Goal: Task Accomplishment & Management: Complete application form

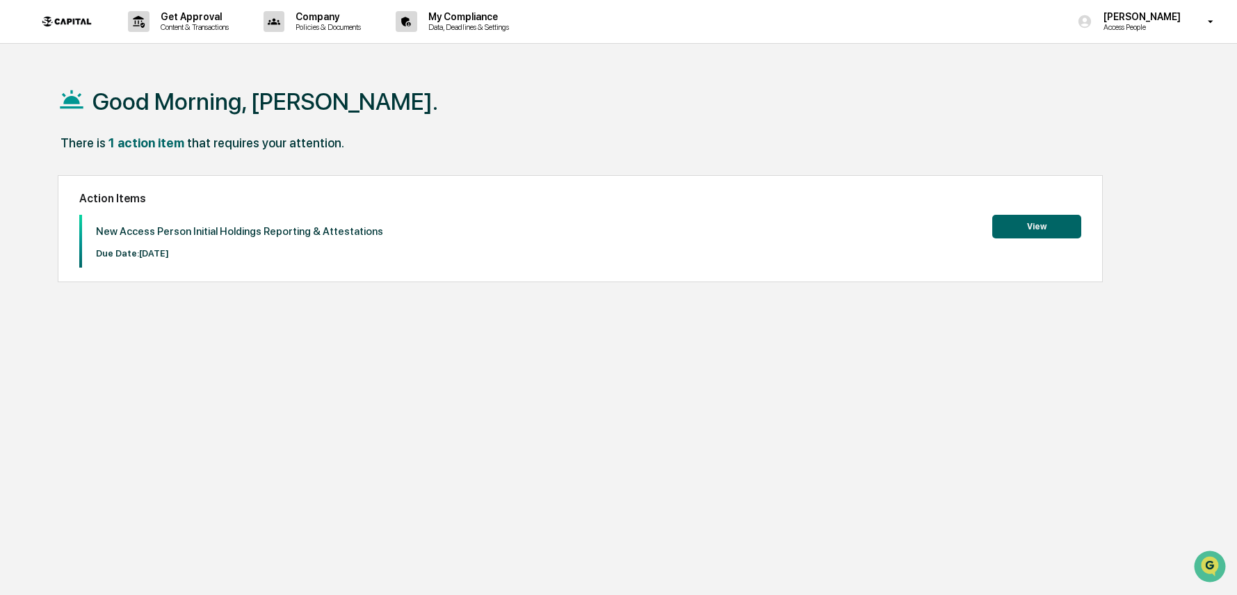
click at [1031, 223] on button "View" at bounding box center [1036, 227] width 89 height 24
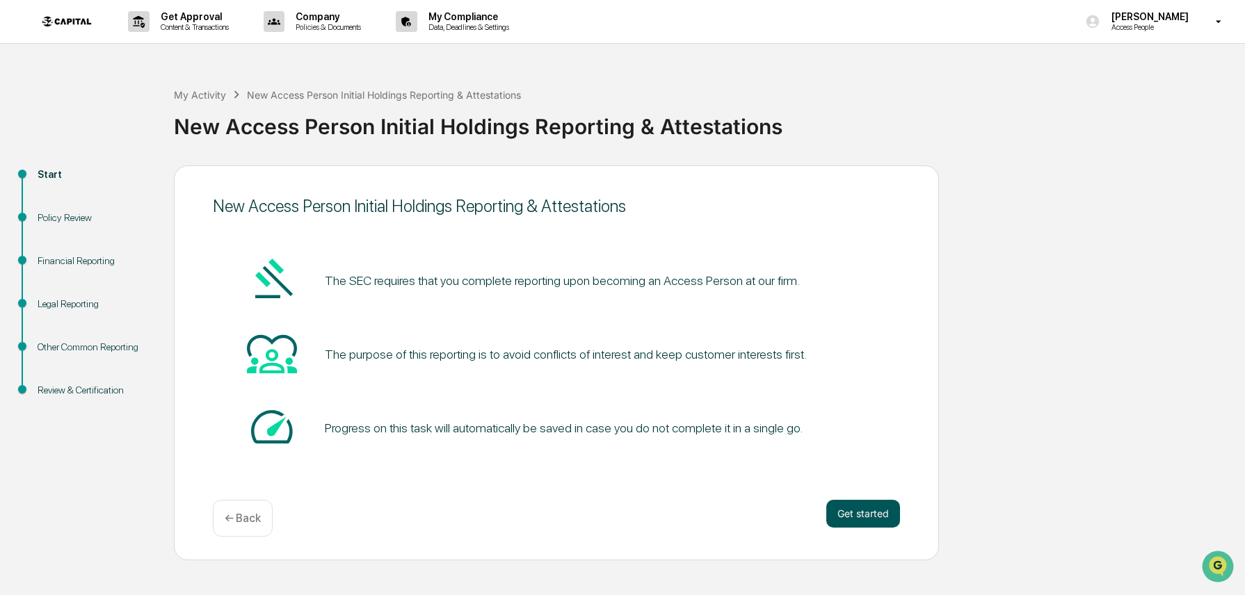
click at [867, 517] on button "Get started" at bounding box center [863, 514] width 74 height 28
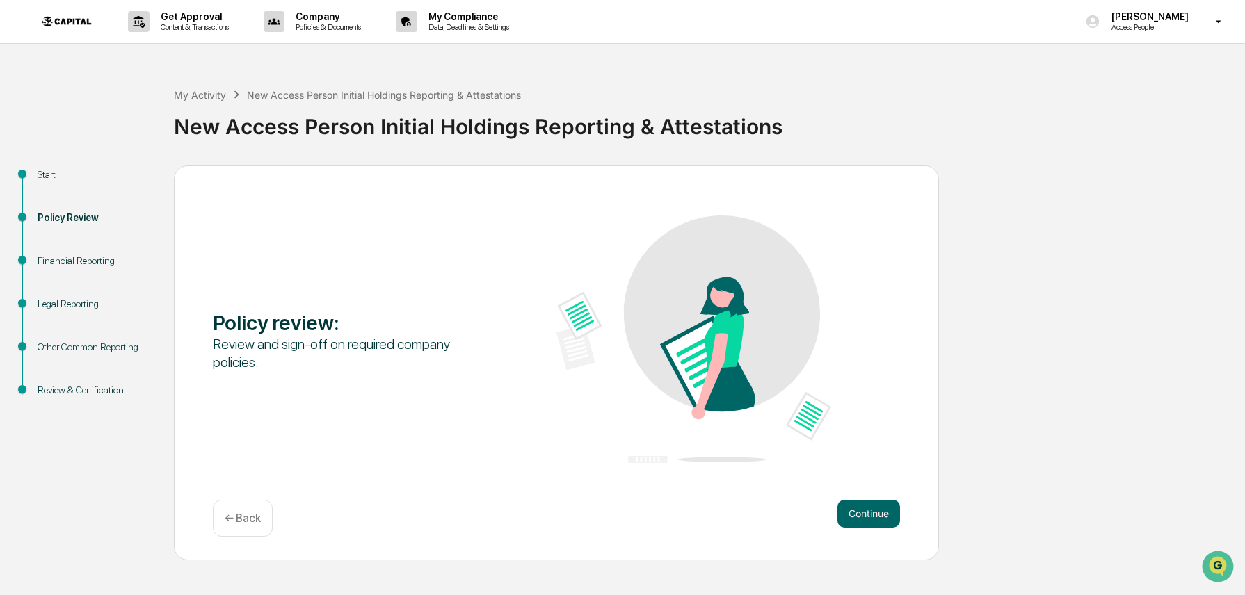
click at [867, 517] on button "Continue" at bounding box center [868, 514] width 63 height 28
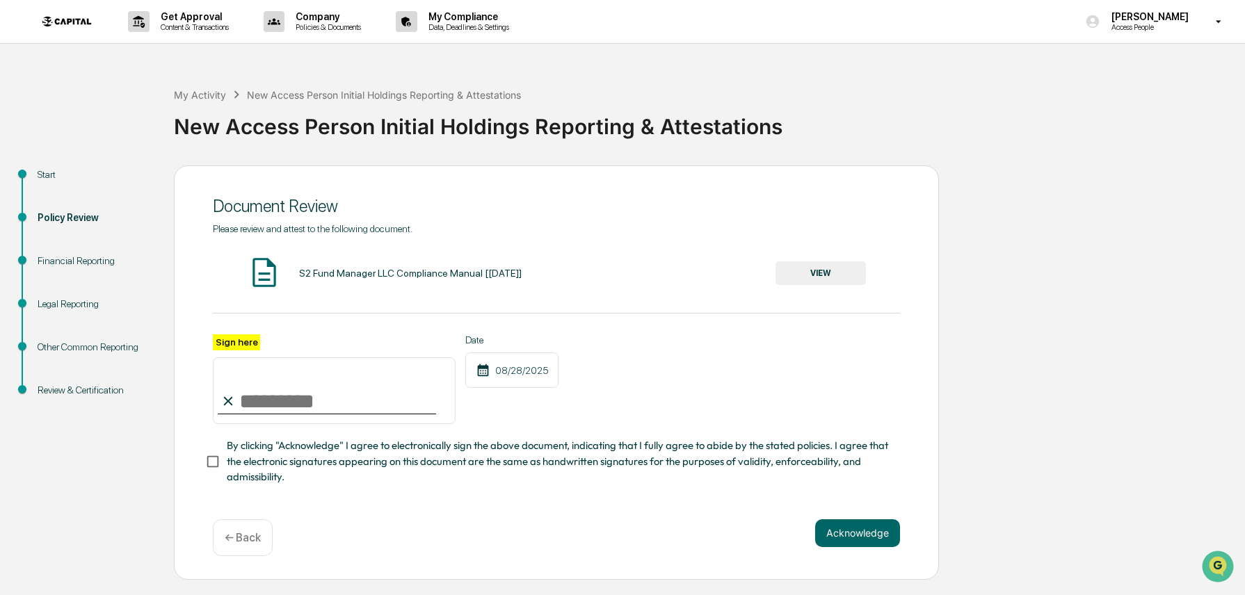
click at [264, 396] on input "Sign here" at bounding box center [334, 390] width 243 height 67
click at [282, 397] on input "Sign here" at bounding box center [334, 390] width 243 height 67
type input "**********"
click at [864, 536] on button "Acknowledge" at bounding box center [857, 534] width 85 height 28
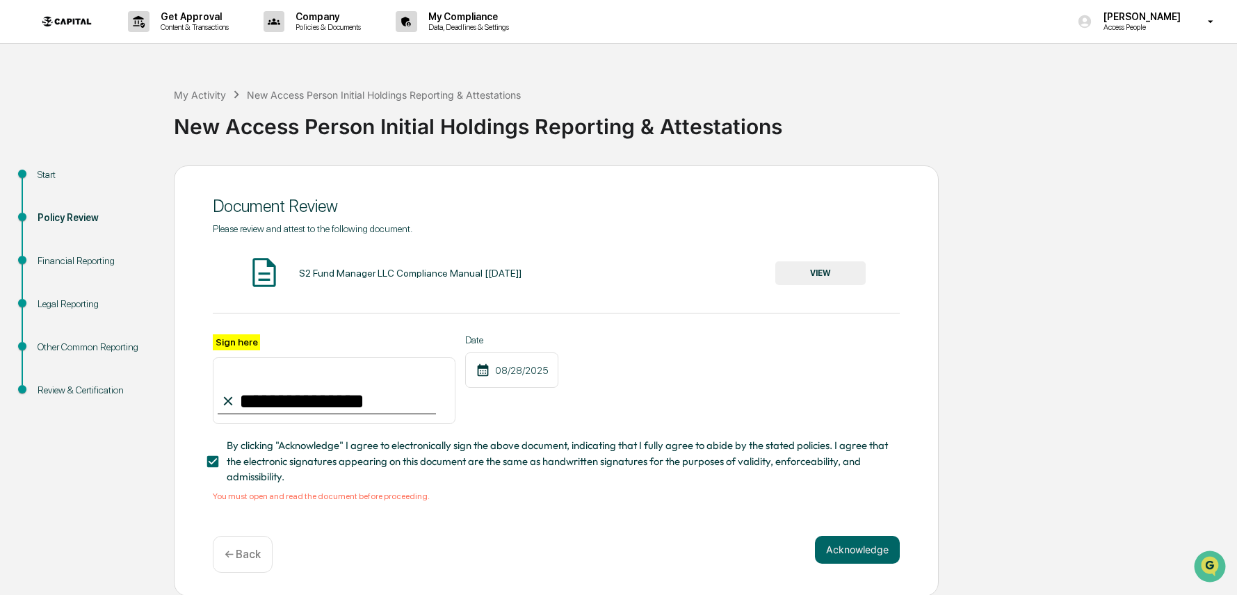
click at [825, 277] on button "VIEW" at bounding box center [820, 273] width 90 height 24
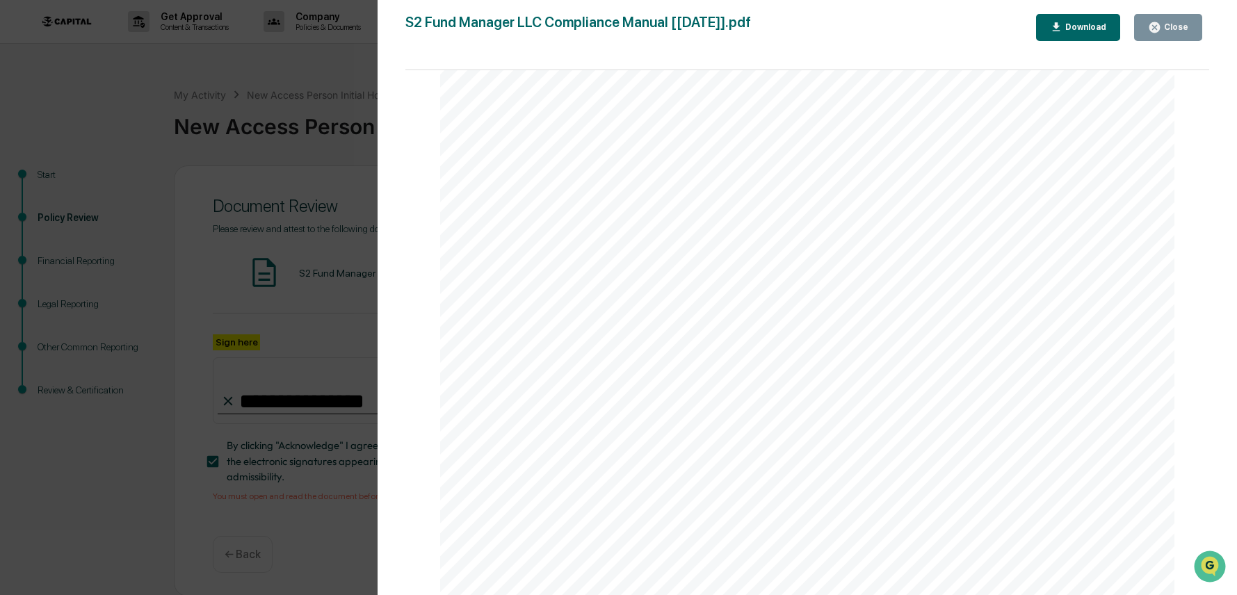
scroll to position [2836, 0]
click at [1070, 22] on div "Download" at bounding box center [1085, 27] width 44 height 10
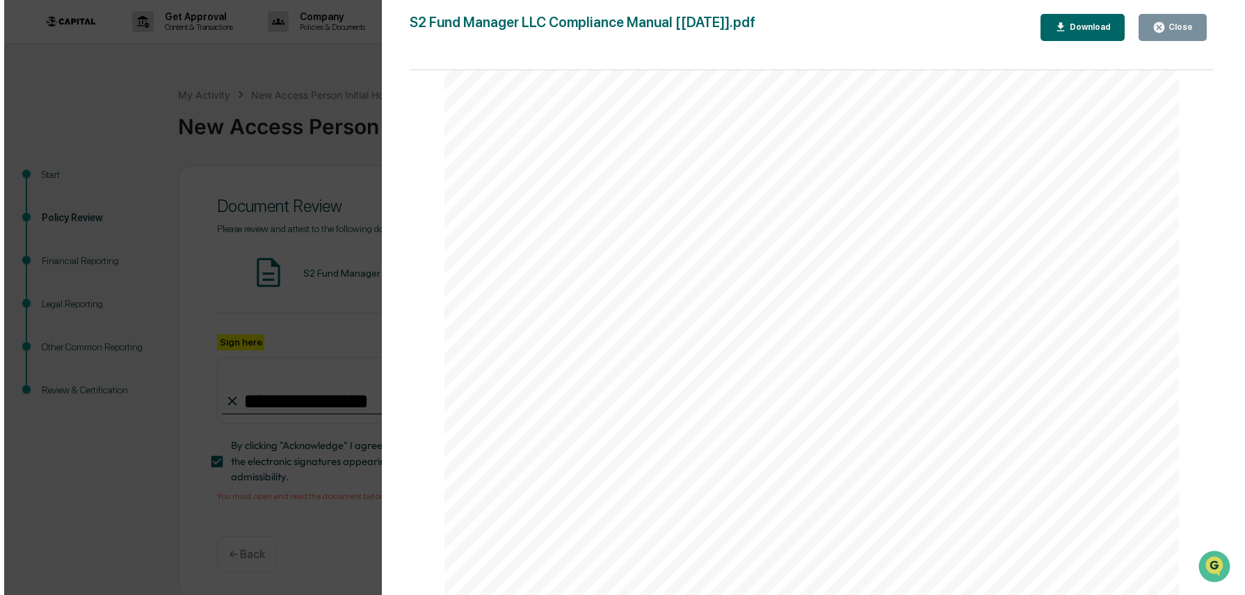
scroll to position [80158, 0]
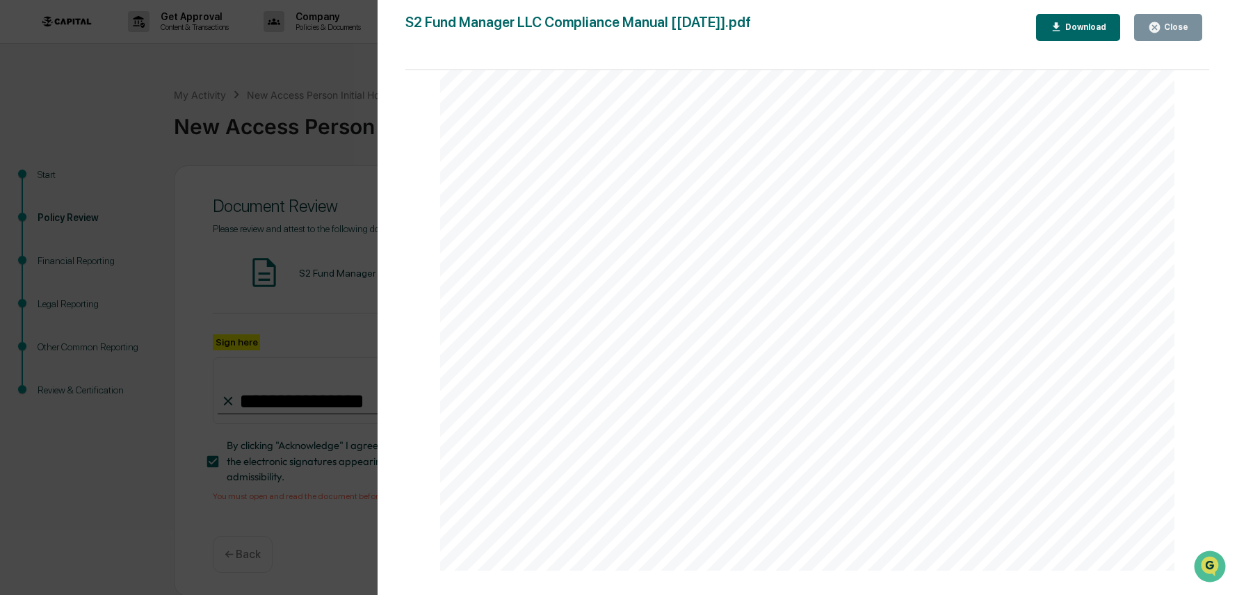
click at [357, 321] on div "Version History [DATE] 07:06 PM [PERSON_NAME] S2 Fund Manager LLC Compliance Ma…" at bounding box center [618, 297] width 1237 height 595
click at [1168, 22] on div "Close" at bounding box center [1174, 27] width 27 height 10
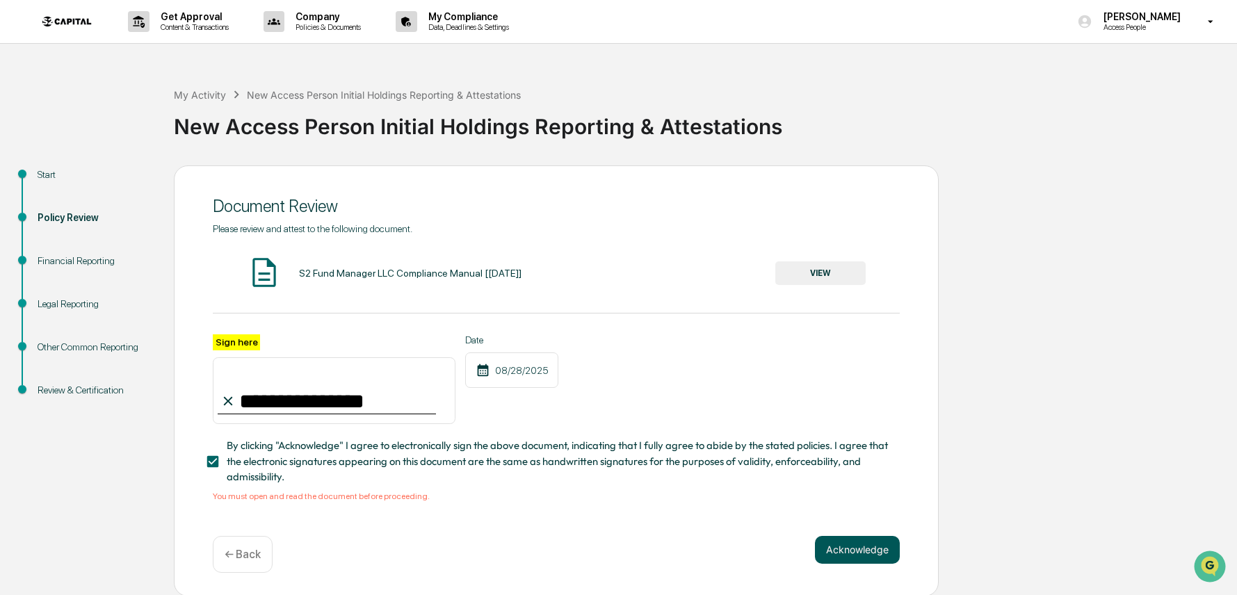
click at [856, 548] on button "Acknowledge" at bounding box center [857, 550] width 85 height 28
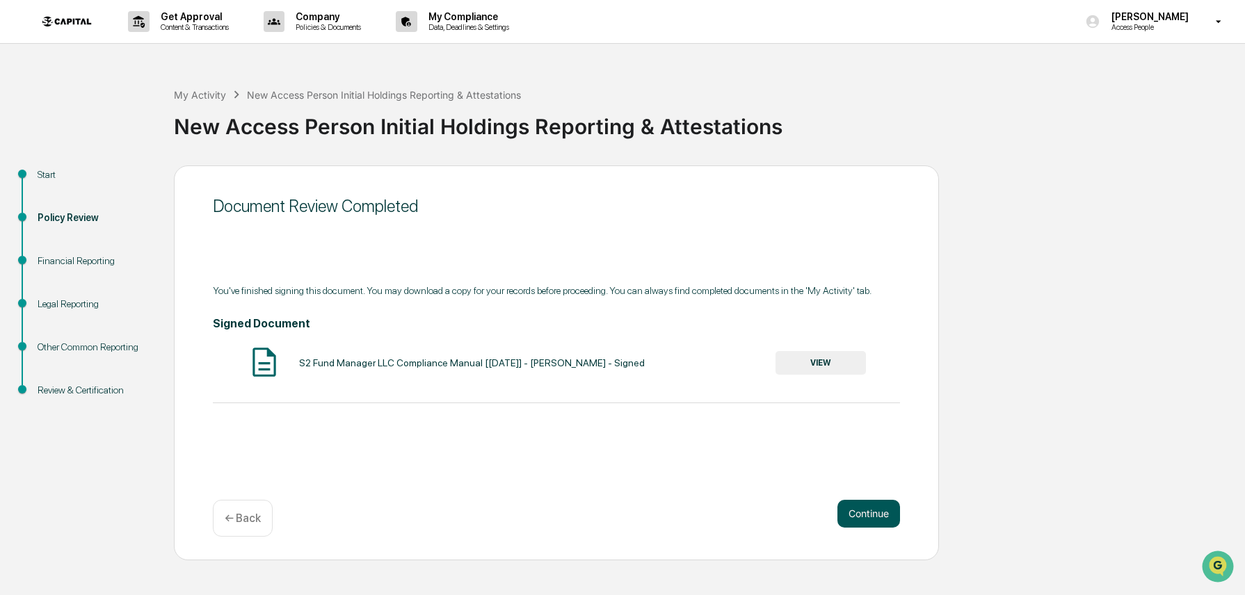
click at [878, 515] on button "Continue" at bounding box center [868, 514] width 63 height 28
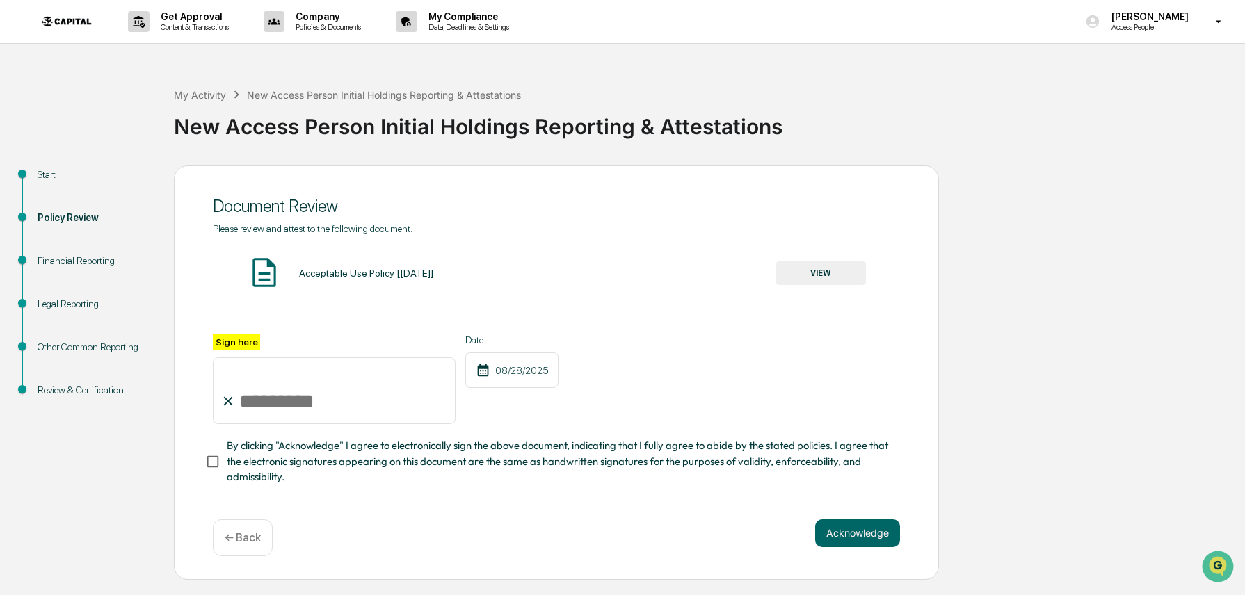
click at [304, 406] on input "Sign here" at bounding box center [334, 390] width 243 height 67
type input "**********"
click at [844, 277] on button "VIEW" at bounding box center [820, 273] width 90 height 24
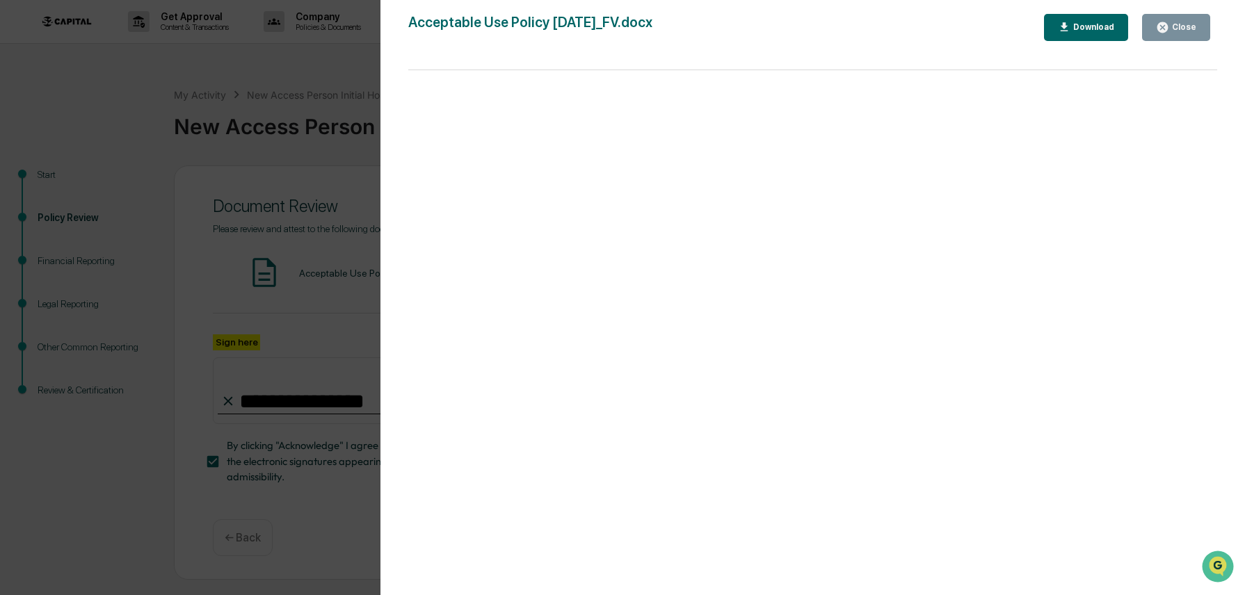
click at [1159, 24] on icon "button" at bounding box center [1162, 27] width 10 height 10
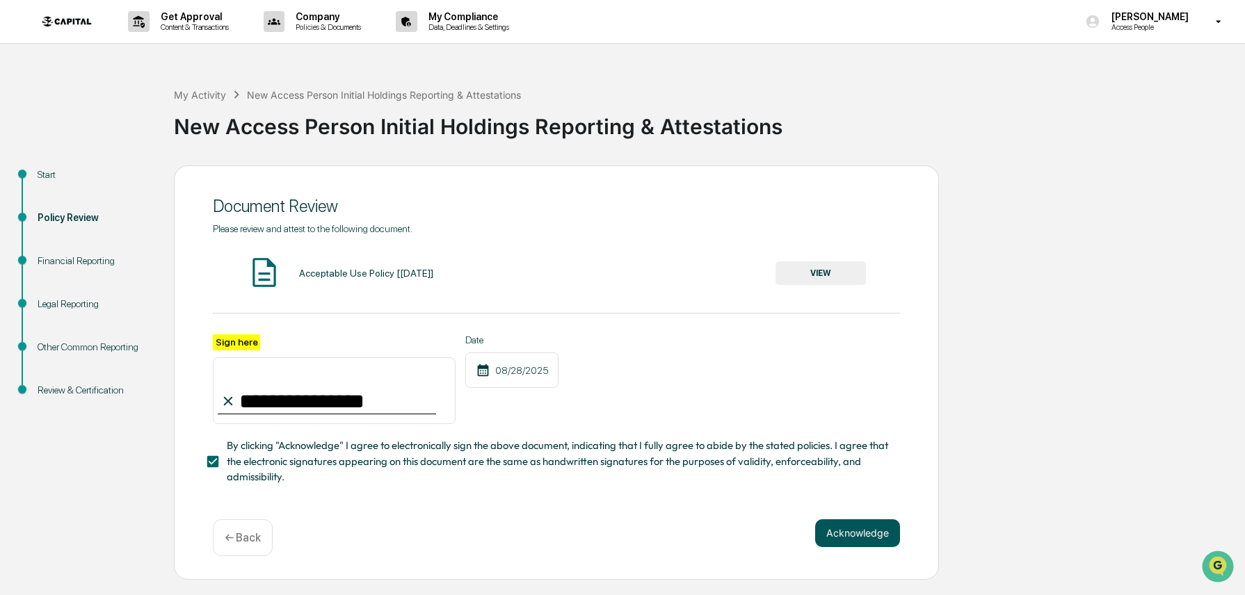
click at [870, 532] on button "Acknowledge" at bounding box center [857, 534] width 85 height 28
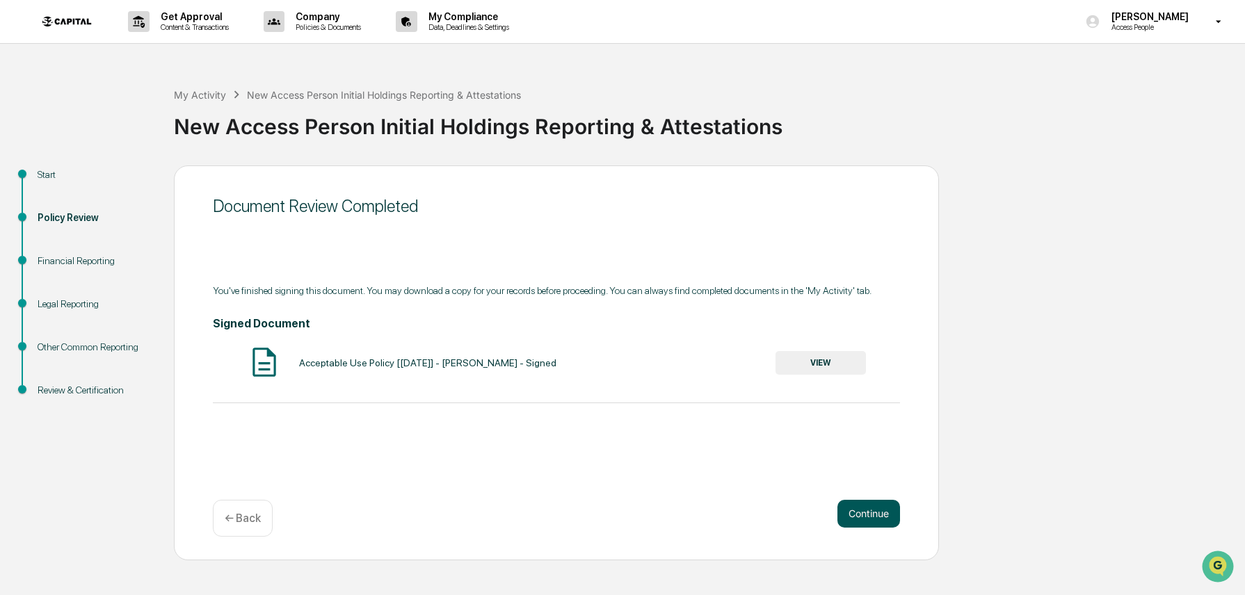
click at [878, 515] on button "Continue" at bounding box center [868, 514] width 63 height 28
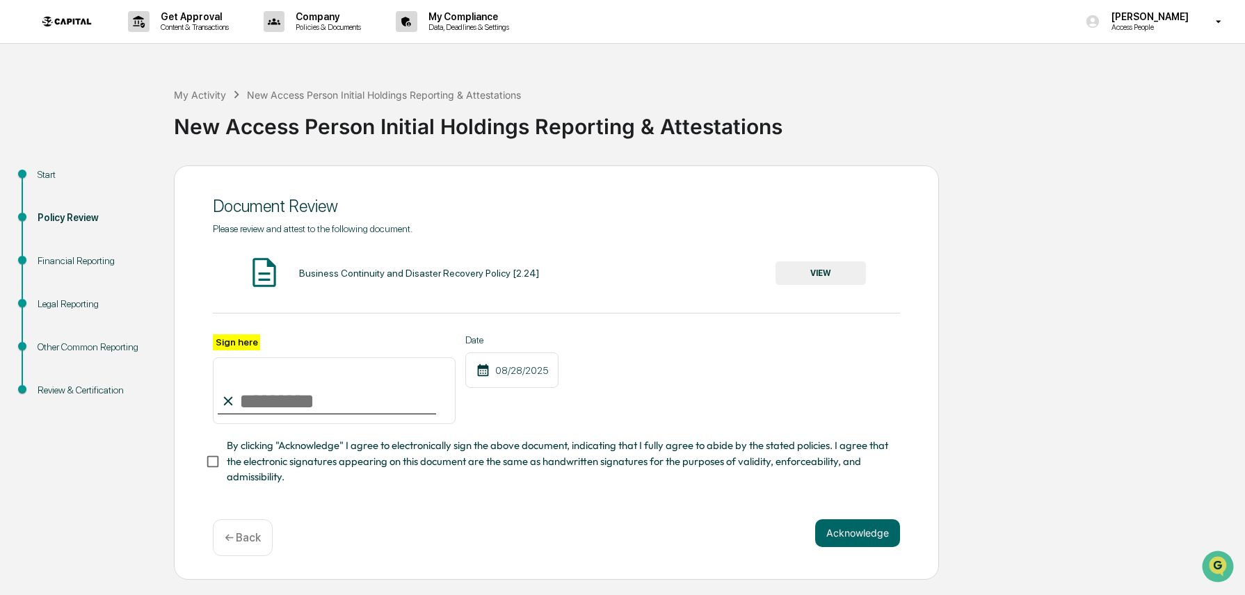
click at [301, 393] on input "Sign here" at bounding box center [334, 390] width 243 height 67
type input "**********"
click at [825, 269] on button "VIEW" at bounding box center [820, 273] width 90 height 24
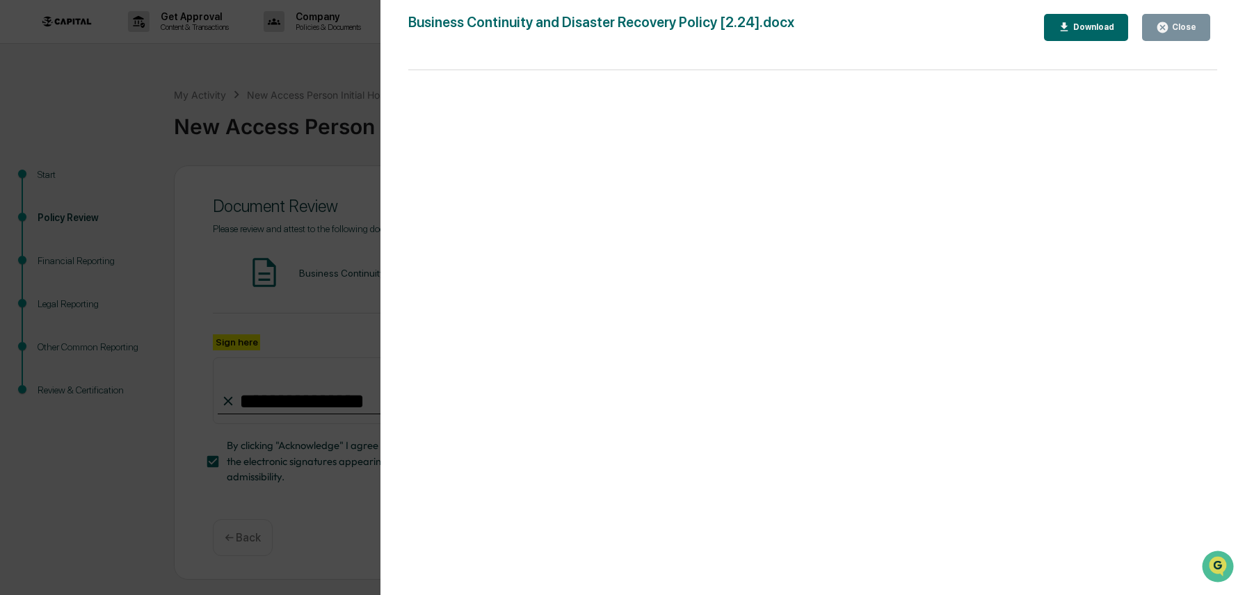
click at [1169, 29] on div "Close" at bounding box center [1182, 27] width 27 height 10
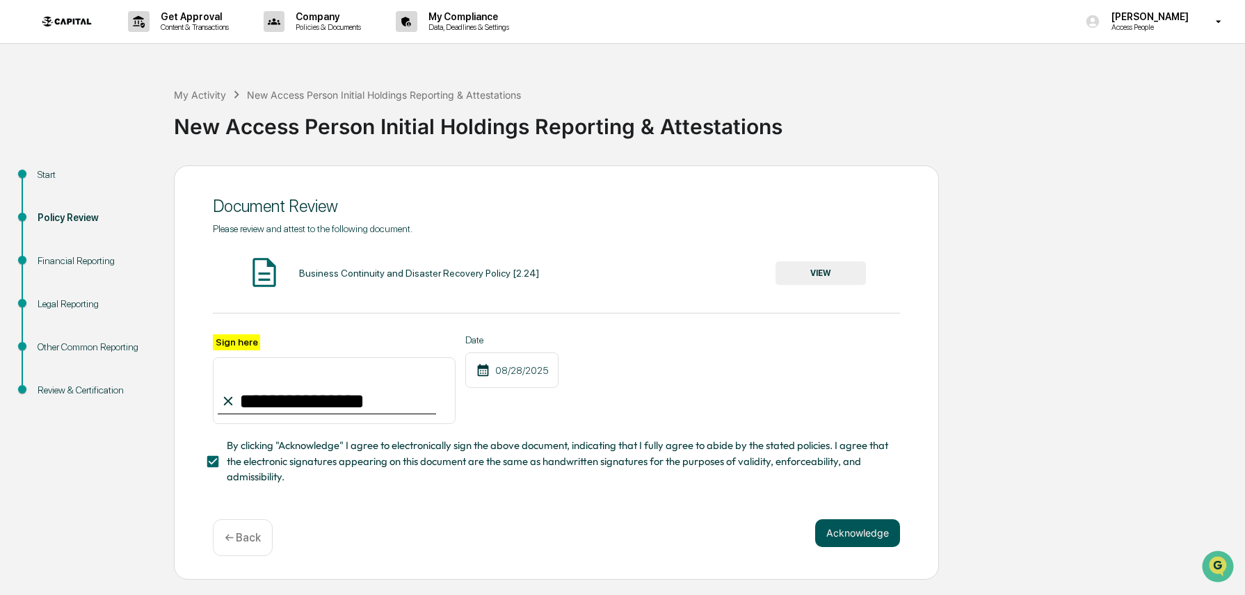
click at [851, 538] on button "Acknowledge" at bounding box center [857, 534] width 85 height 28
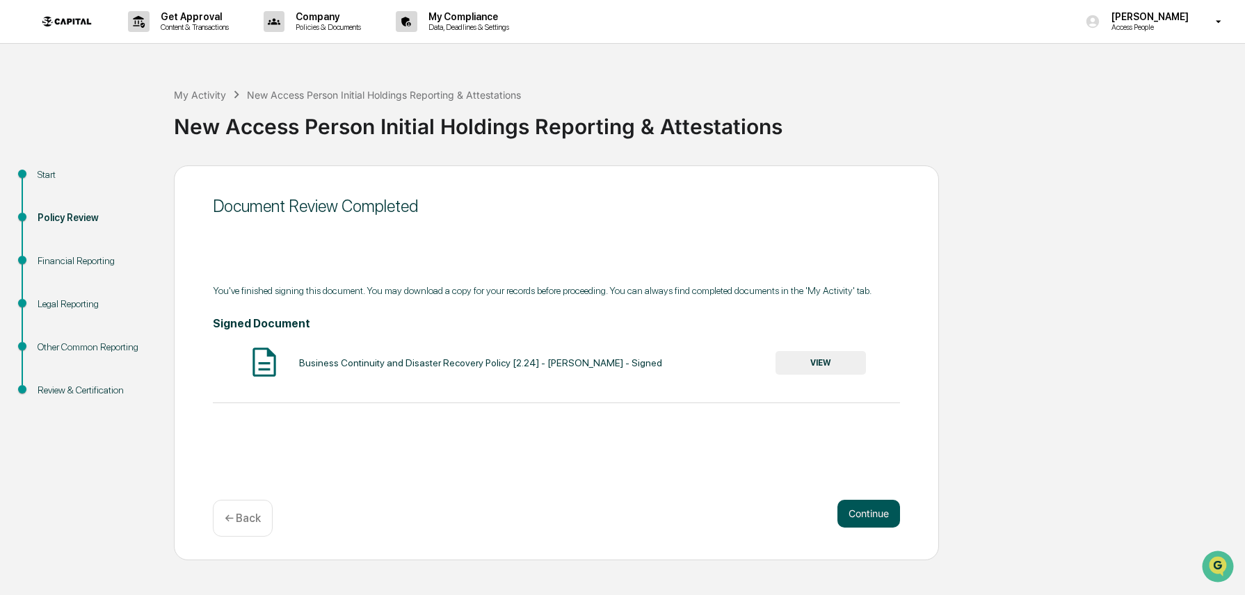
click at [869, 517] on button "Continue" at bounding box center [868, 514] width 63 height 28
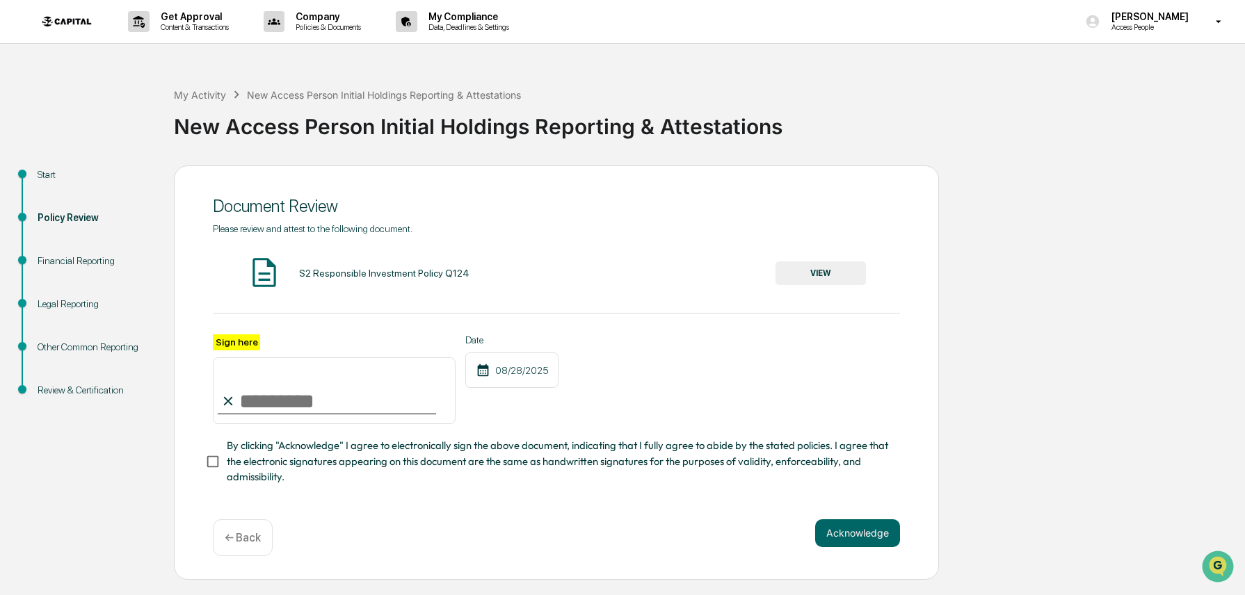
click at [289, 391] on input "Sign here" at bounding box center [334, 390] width 243 height 67
type input "**********"
click at [806, 278] on button "VIEW" at bounding box center [820, 273] width 90 height 24
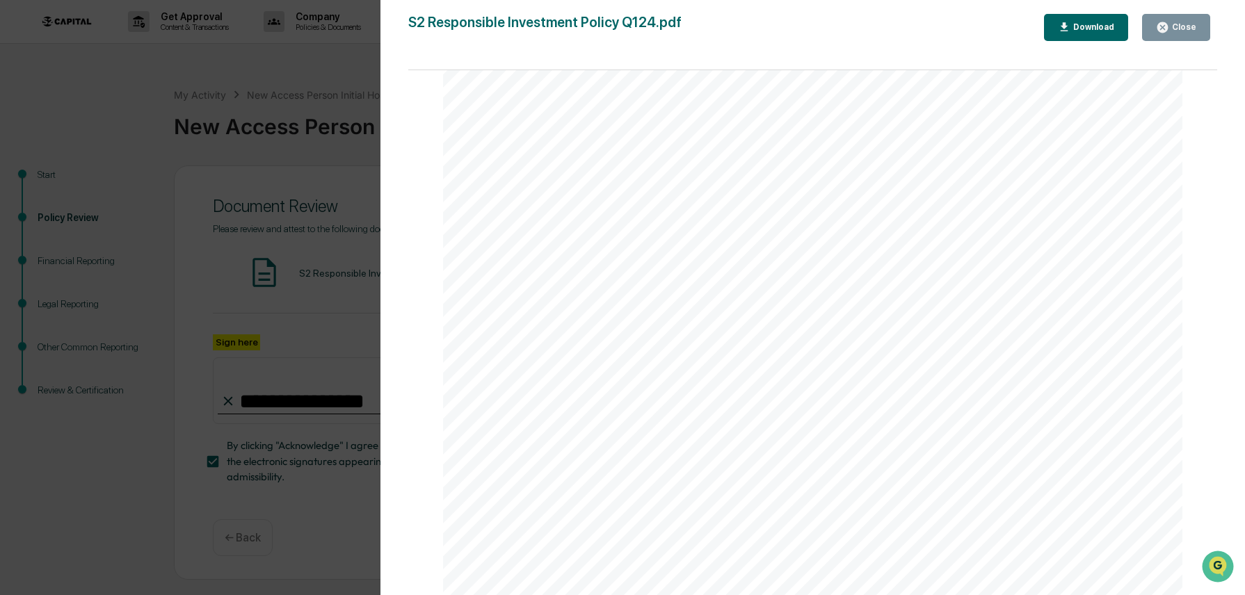
scroll to position [2471, 0]
click at [1166, 31] on icon "button" at bounding box center [1162, 27] width 10 height 10
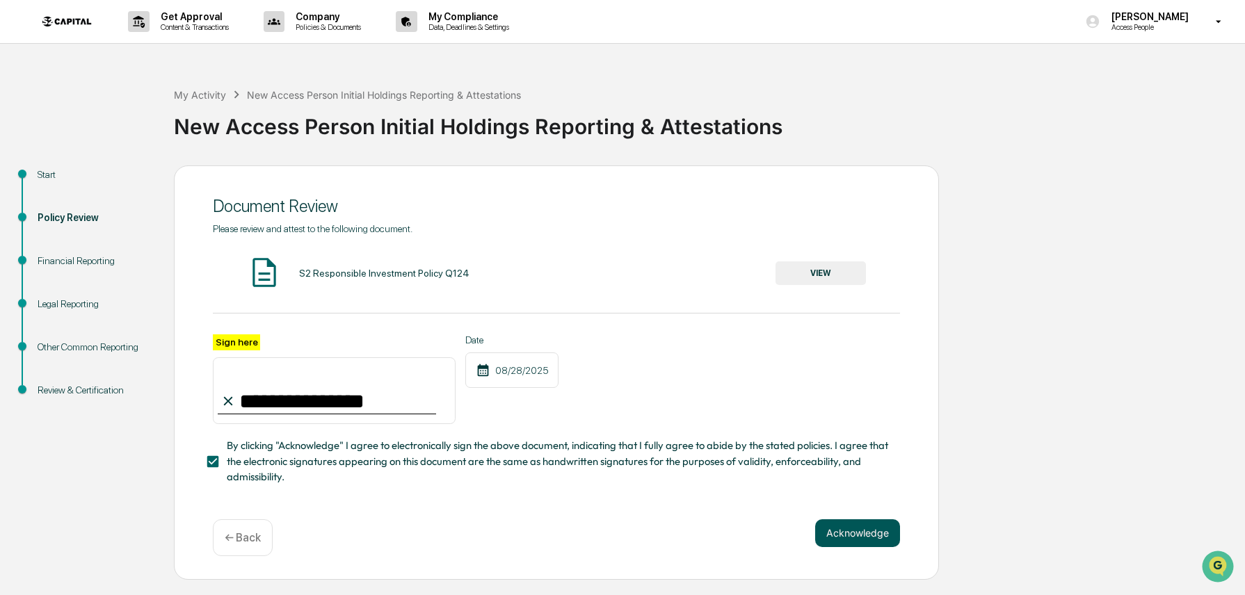
click at [868, 535] on button "Acknowledge" at bounding box center [857, 534] width 85 height 28
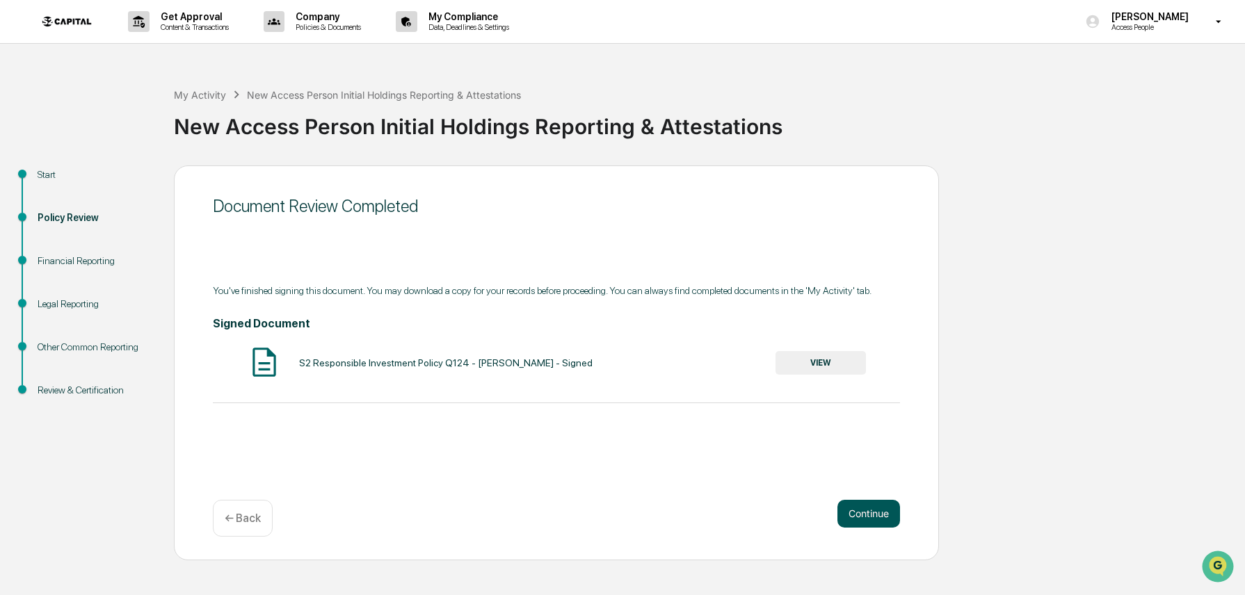
click at [869, 516] on button "Continue" at bounding box center [868, 514] width 63 height 28
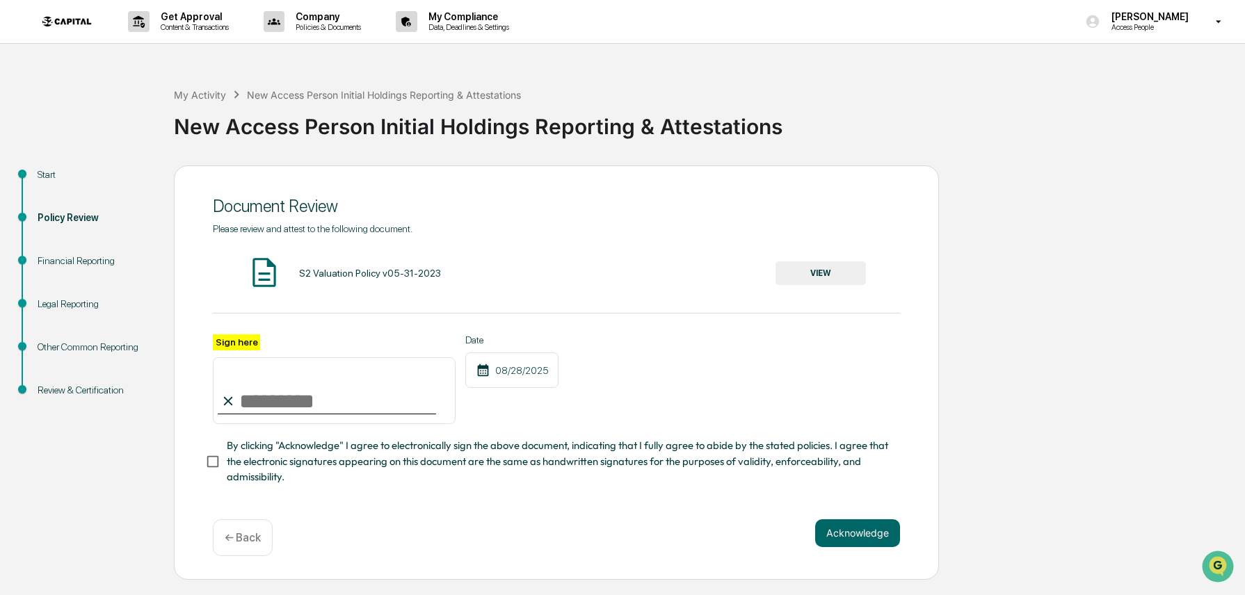
click at [309, 401] on input "Sign here" at bounding box center [334, 390] width 243 height 67
type input "**********"
click at [816, 273] on button "VIEW" at bounding box center [820, 273] width 90 height 24
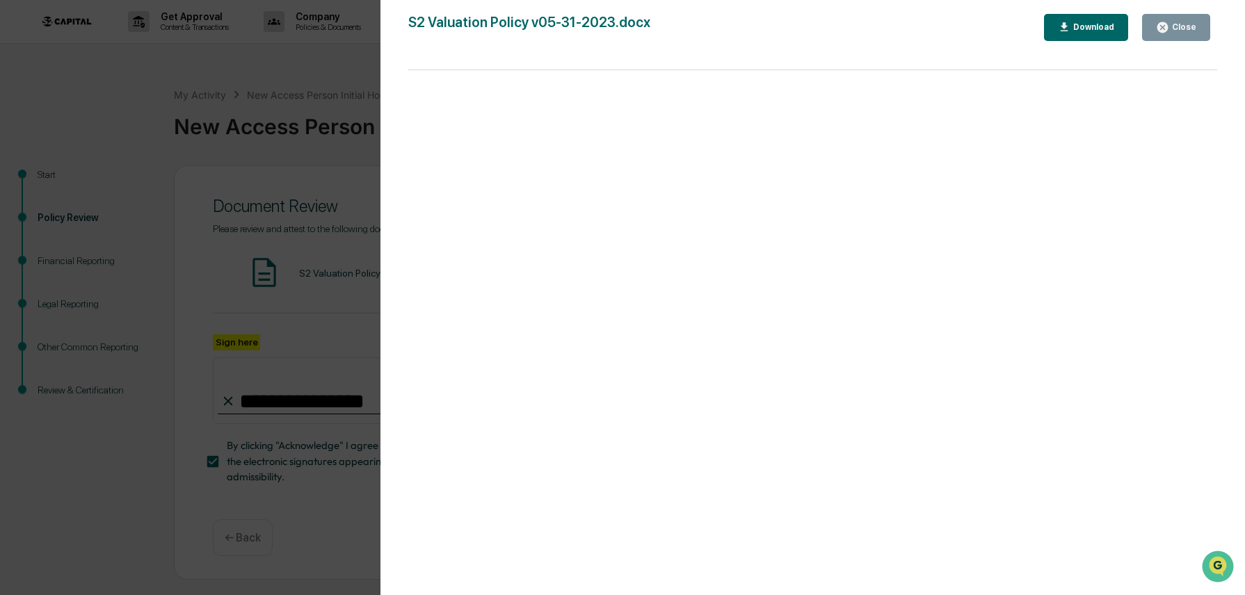
click at [1163, 31] on icon "button" at bounding box center [1162, 27] width 10 height 10
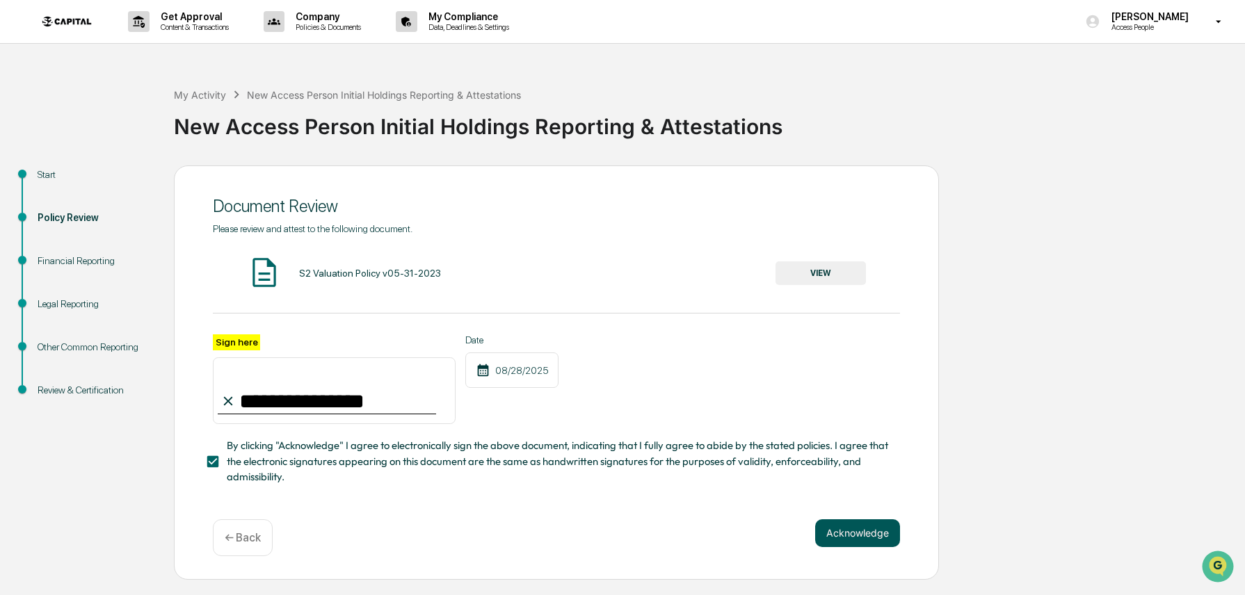
click at [839, 532] on button "Acknowledge" at bounding box center [857, 534] width 85 height 28
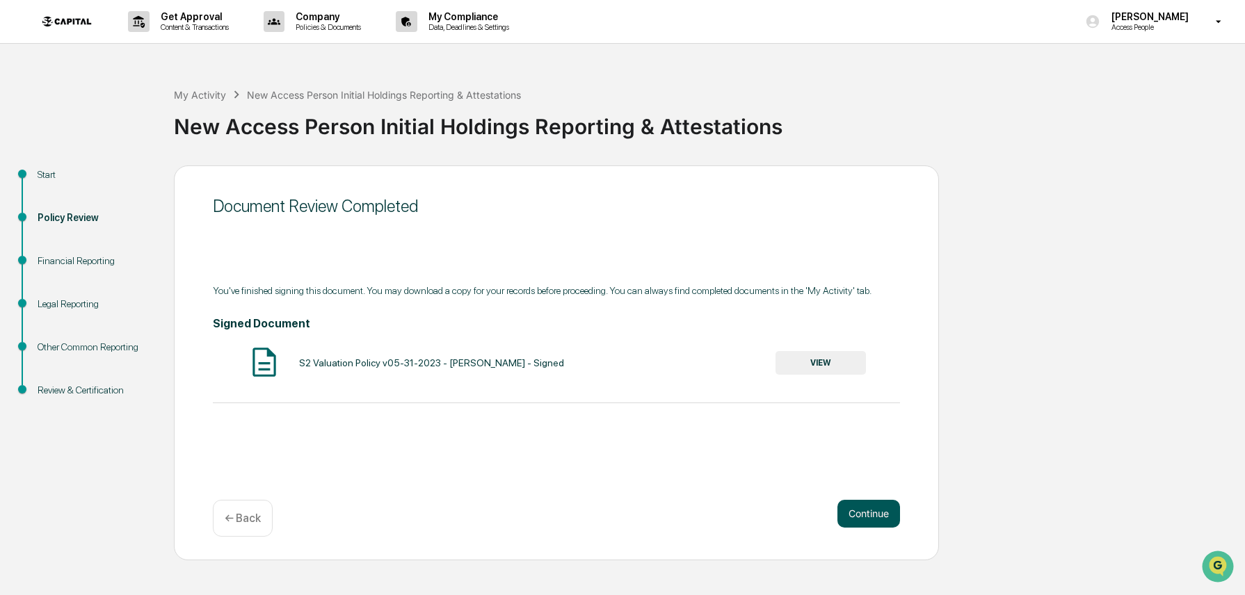
click at [867, 510] on button "Continue" at bounding box center [868, 514] width 63 height 28
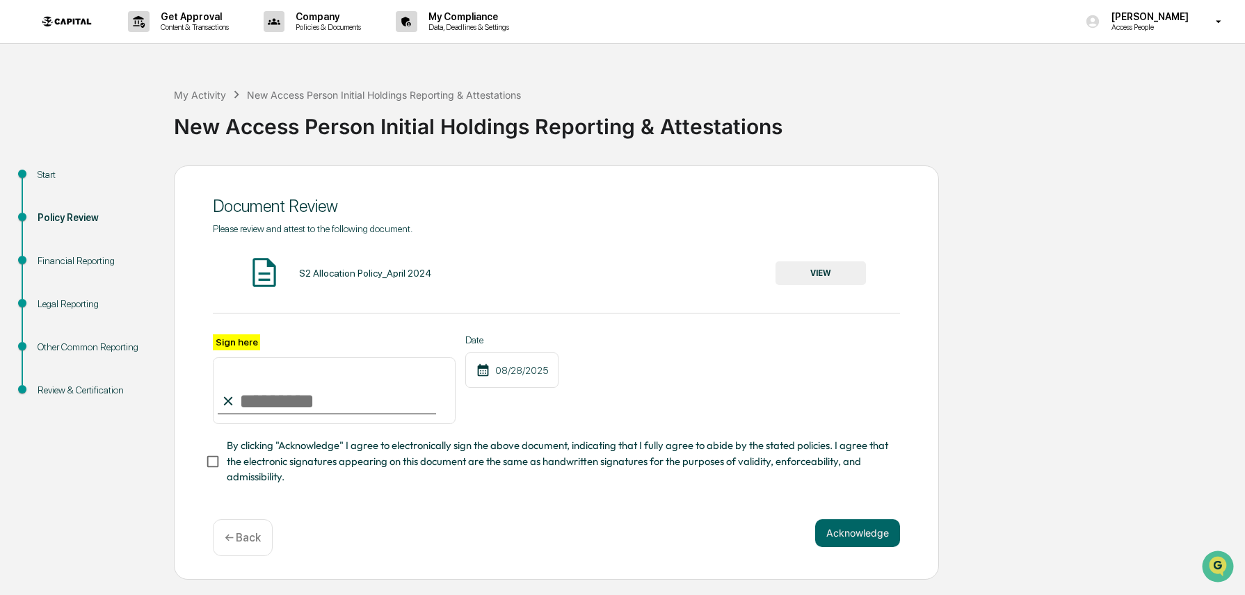
click at [256, 398] on input "Sign here" at bounding box center [334, 390] width 243 height 67
type input "**********"
click at [819, 269] on button "VIEW" at bounding box center [820, 273] width 90 height 24
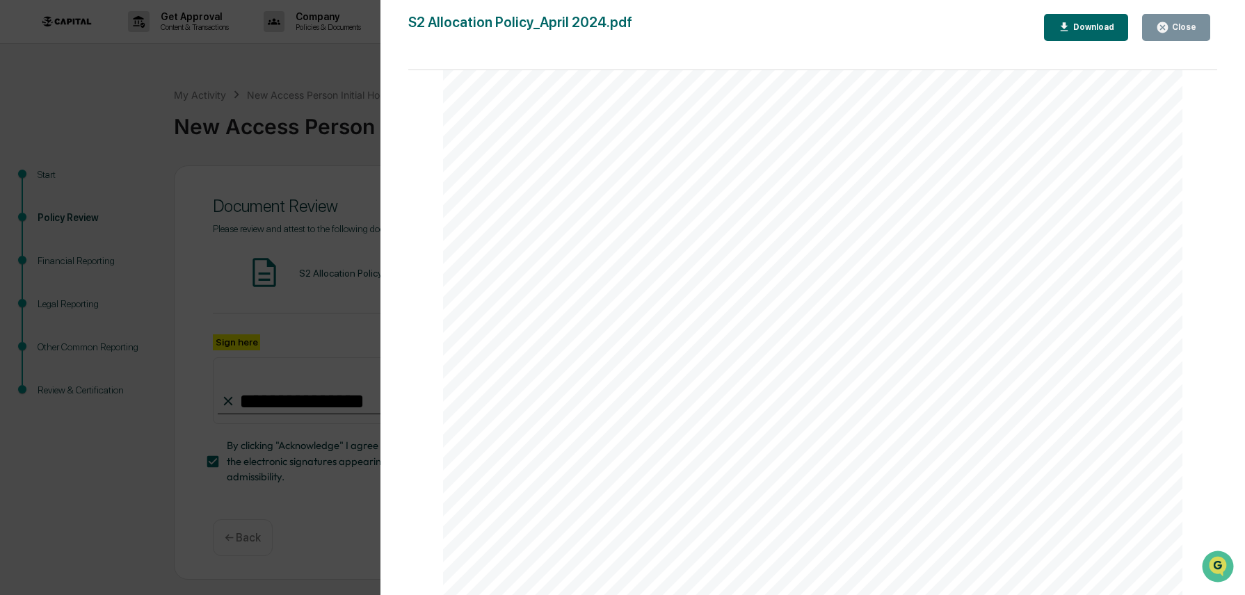
scroll to position [1072, 0]
click at [1170, 26] on div "Close" at bounding box center [1182, 27] width 27 height 10
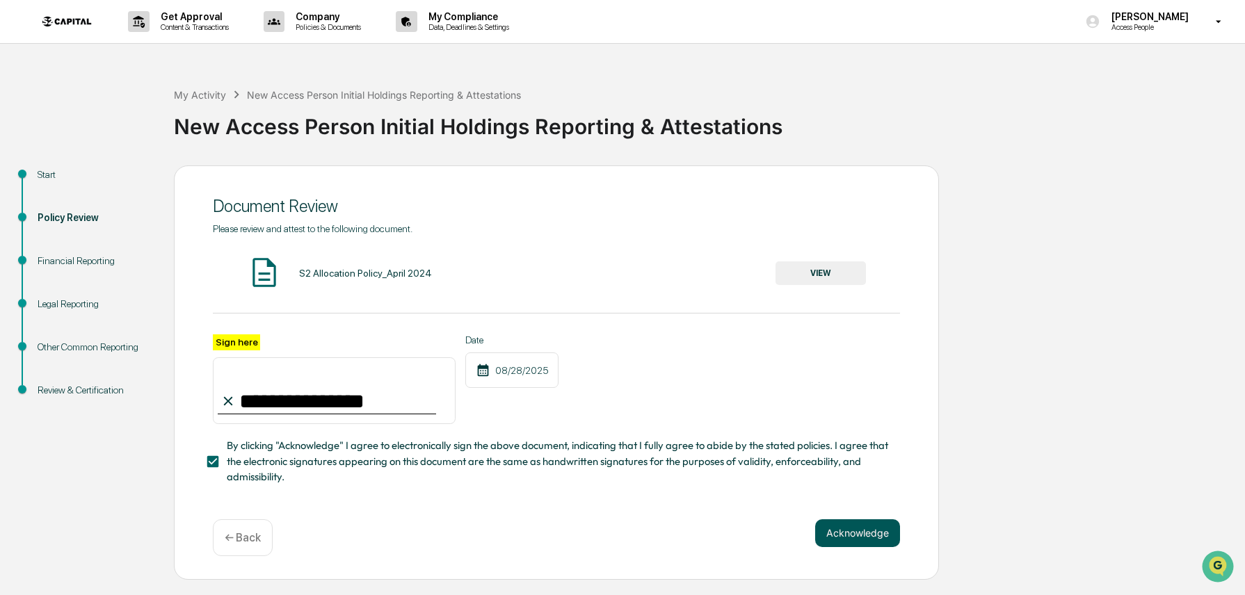
click at [850, 533] on button "Acknowledge" at bounding box center [857, 534] width 85 height 28
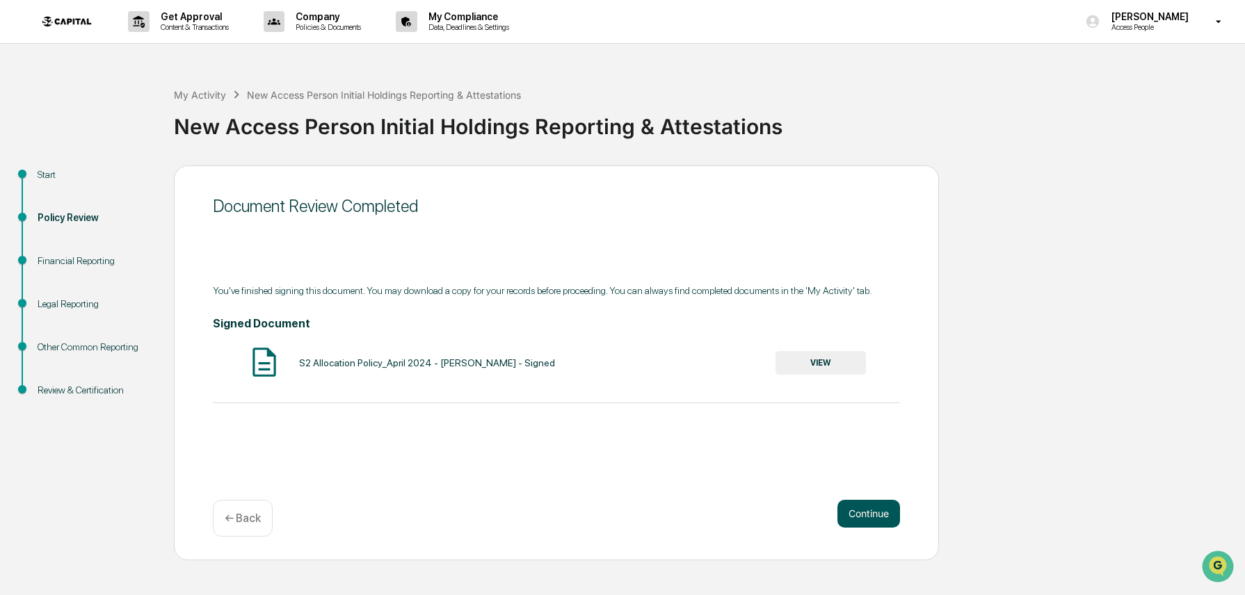
click at [865, 516] on button "Continue" at bounding box center [868, 514] width 63 height 28
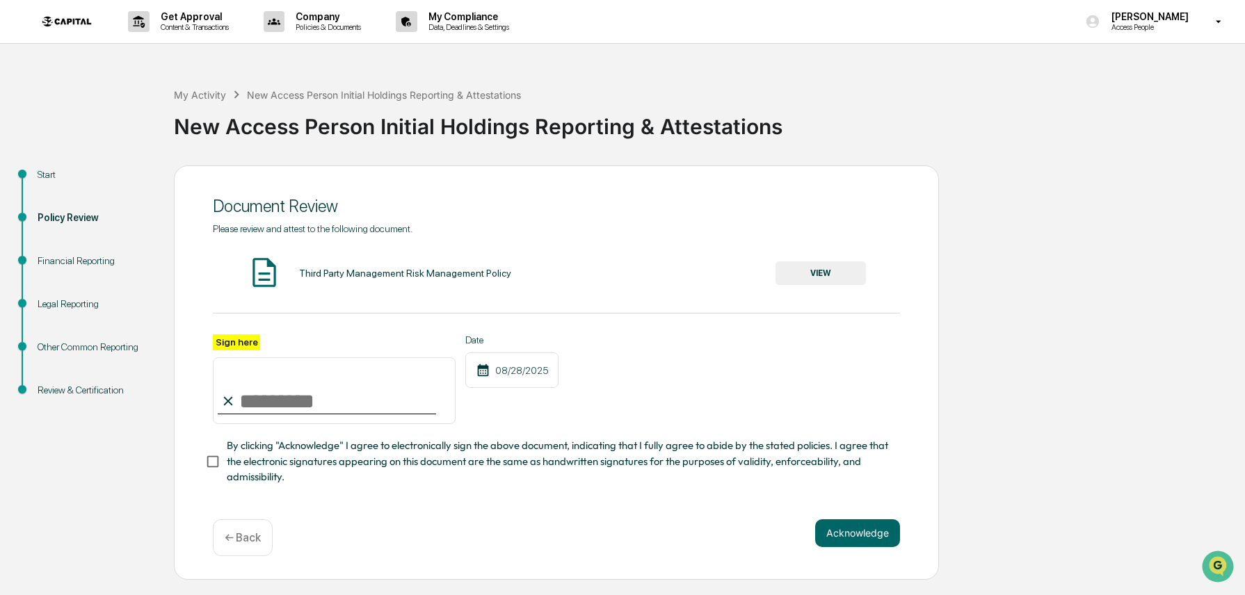
click at [310, 394] on input "Sign here" at bounding box center [334, 390] width 243 height 67
type input "**********"
click at [825, 275] on button "VIEW" at bounding box center [820, 273] width 90 height 24
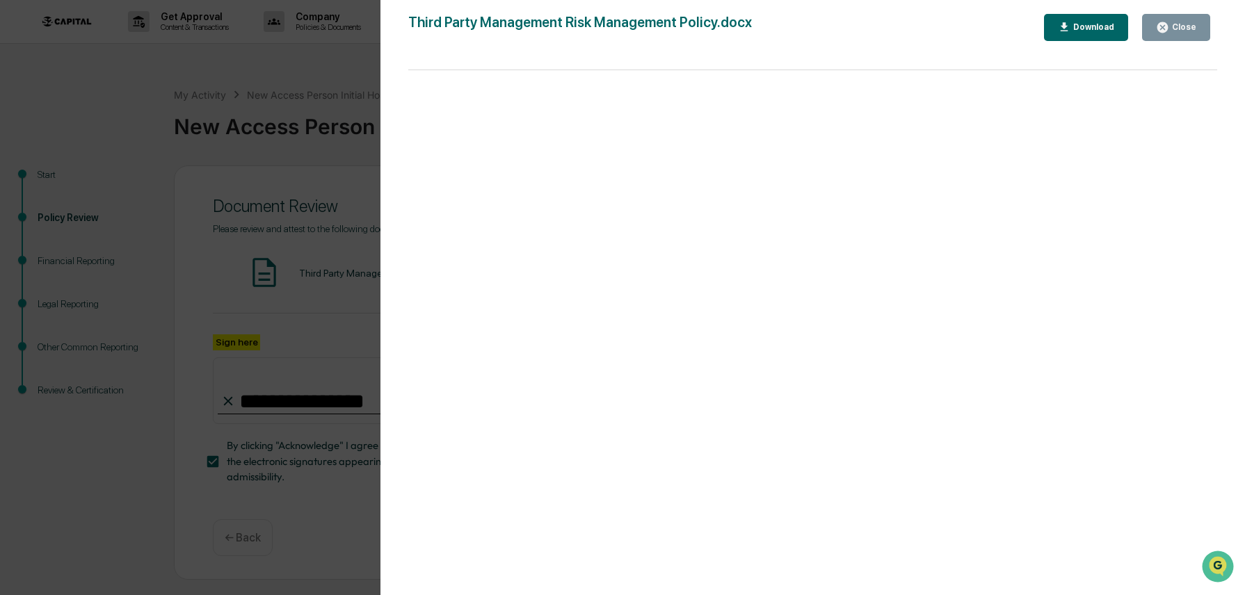
click at [1166, 22] on icon "button" at bounding box center [1162, 27] width 13 height 13
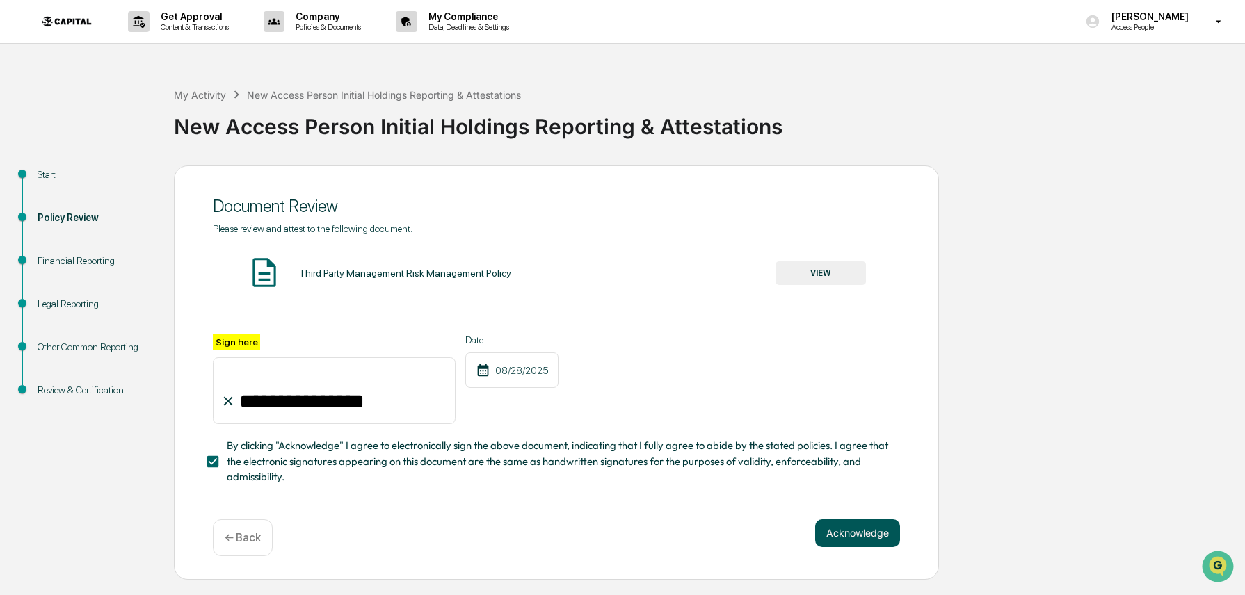
click at [847, 526] on button "Acknowledge" at bounding box center [857, 534] width 85 height 28
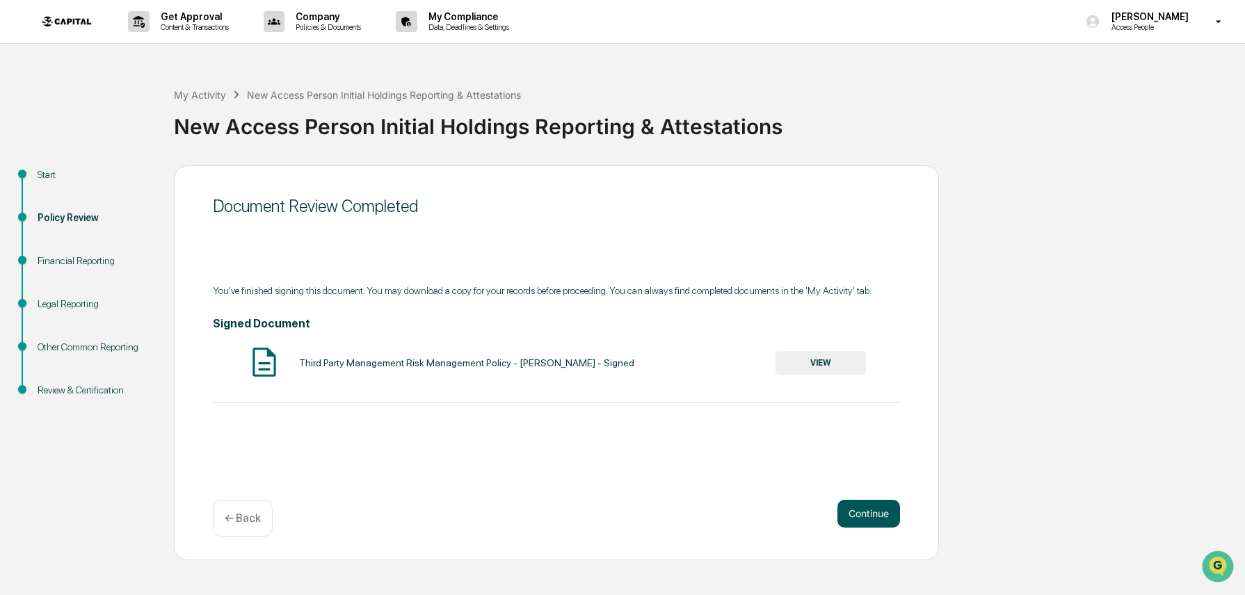
click at [866, 511] on button "Continue" at bounding box center [868, 514] width 63 height 28
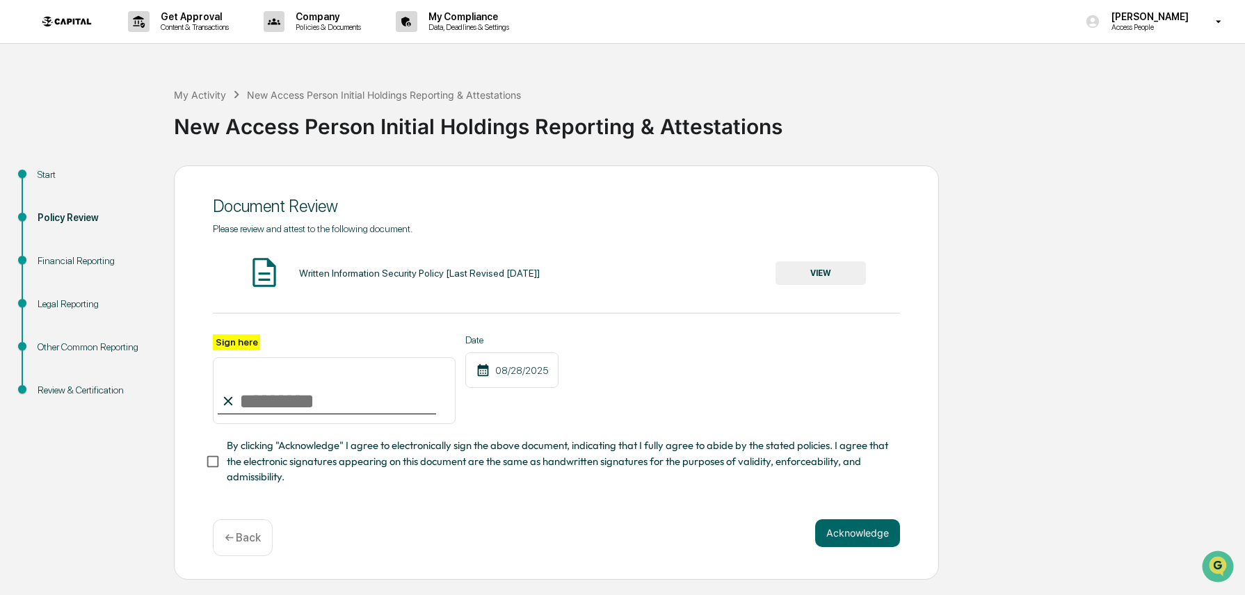
click at [289, 392] on input "Sign here" at bounding box center [334, 390] width 243 height 67
type input "**********"
click at [832, 275] on button "VIEW" at bounding box center [820, 273] width 90 height 24
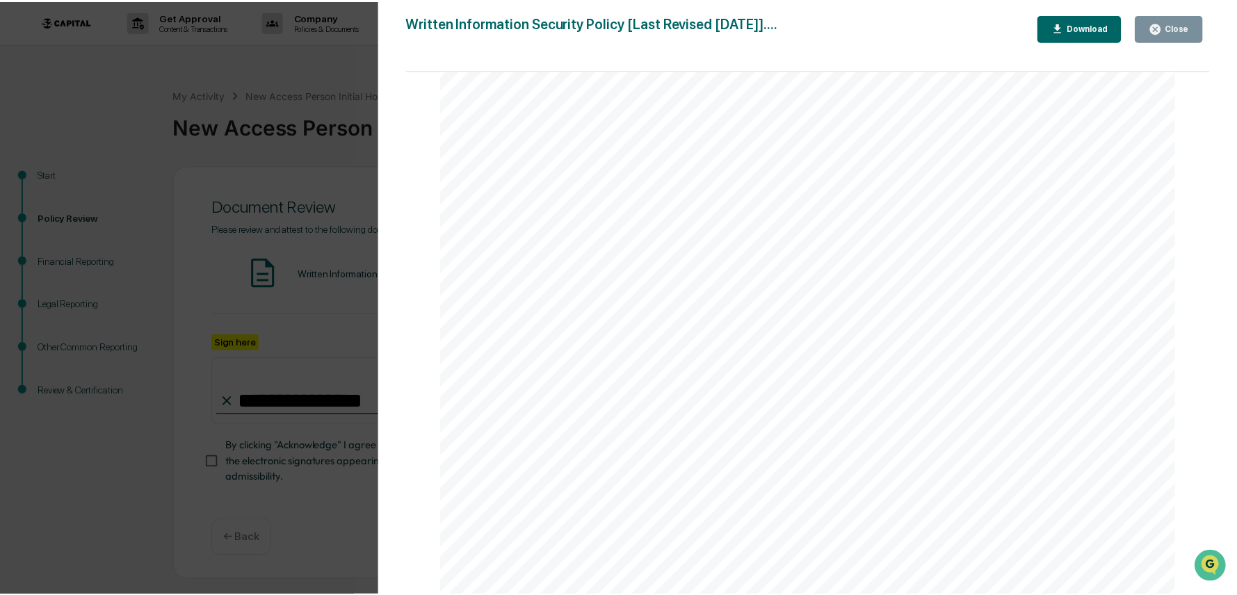
scroll to position [734, 0]
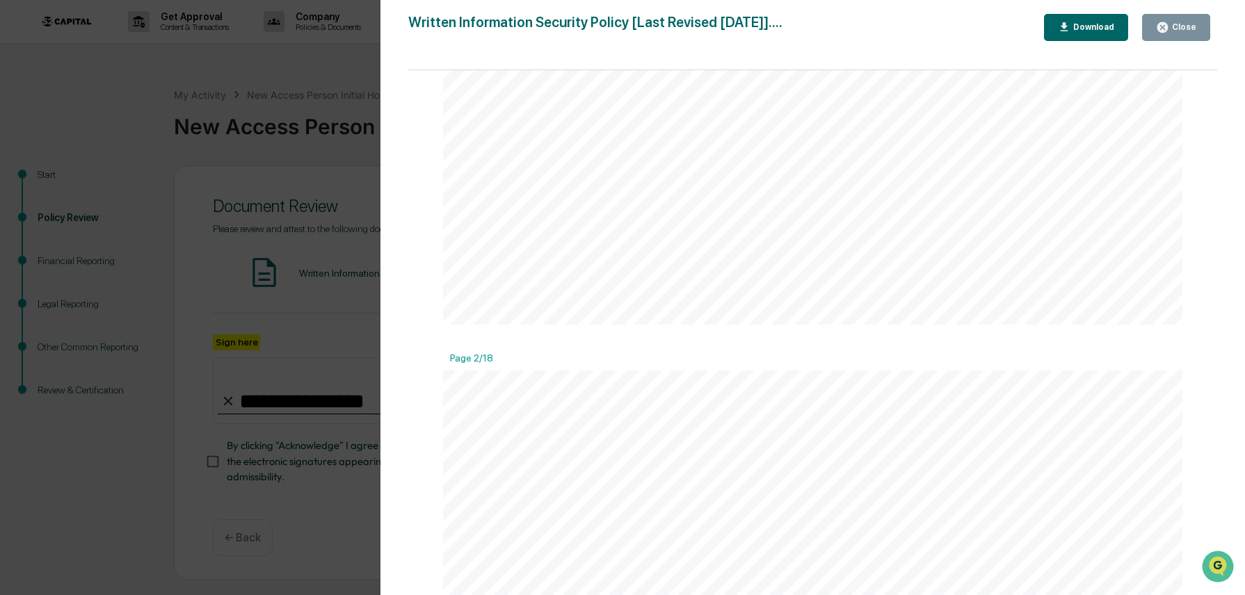
click at [1166, 30] on icon "button" at bounding box center [1162, 27] width 10 height 10
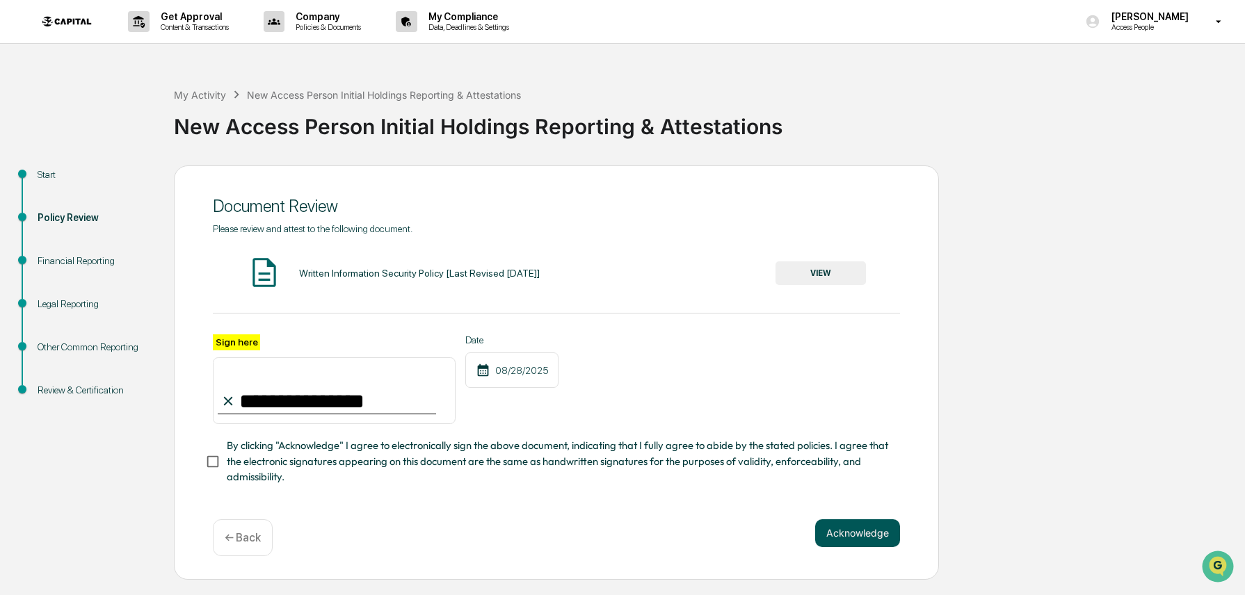
click at [834, 529] on button "Acknowledge" at bounding box center [857, 534] width 85 height 28
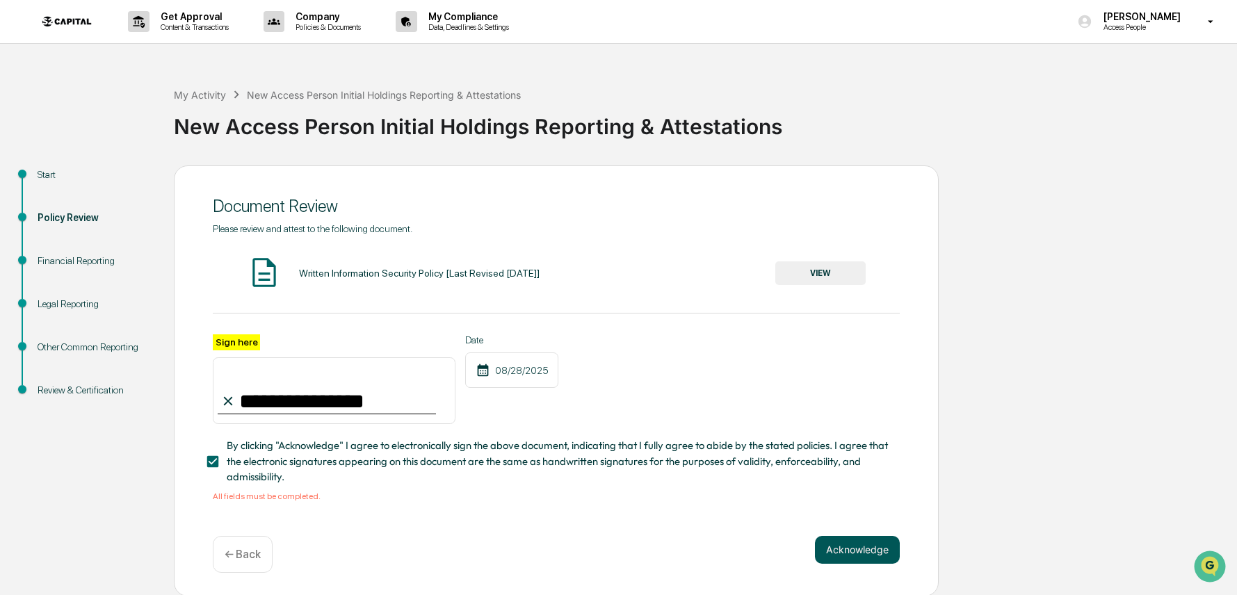
click at [843, 549] on button "Acknowledge" at bounding box center [857, 550] width 85 height 28
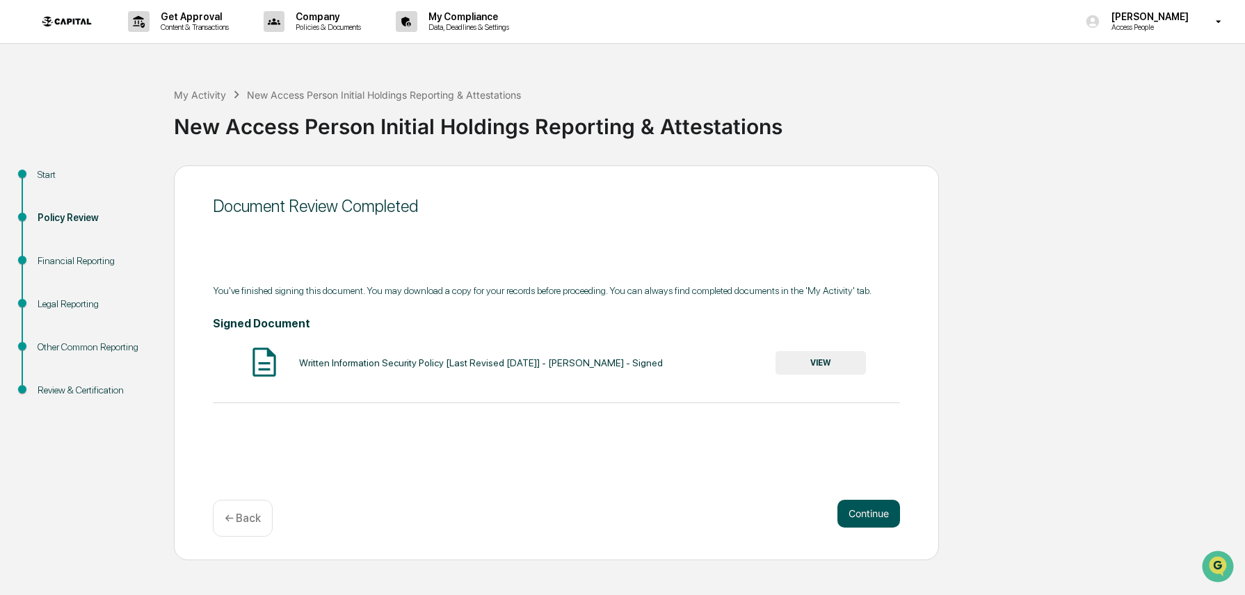
click at [855, 513] on button "Continue" at bounding box center [868, 514] width 63 height 28
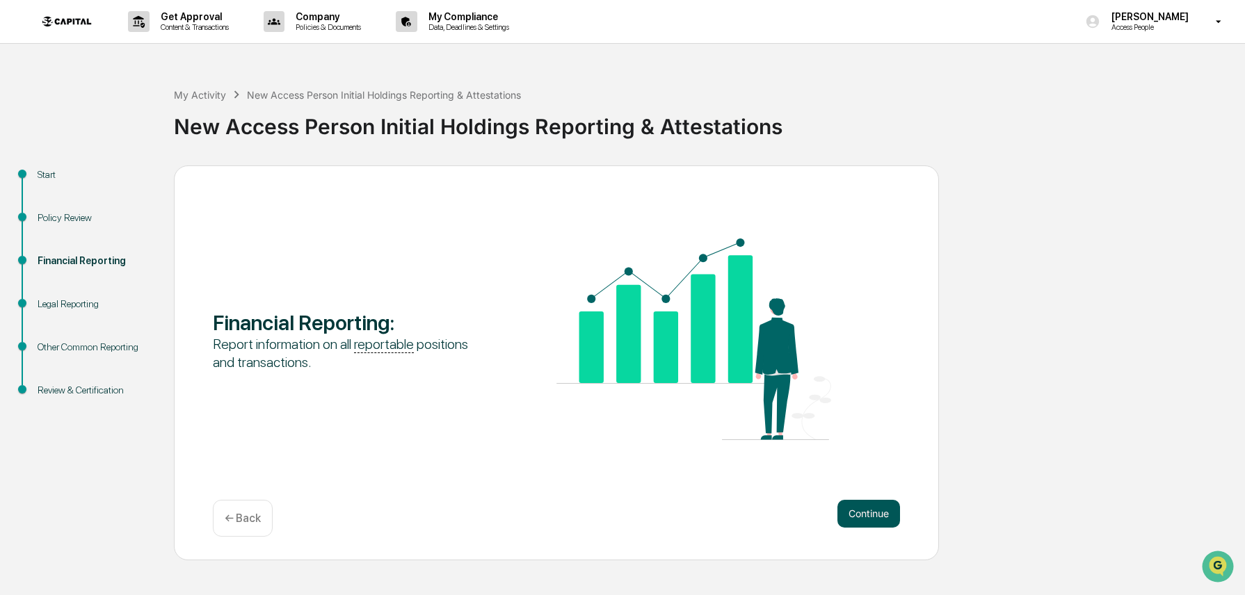
click at [863, 513] on button "Continue" at bounding box center [868, 514] width 63 height 28
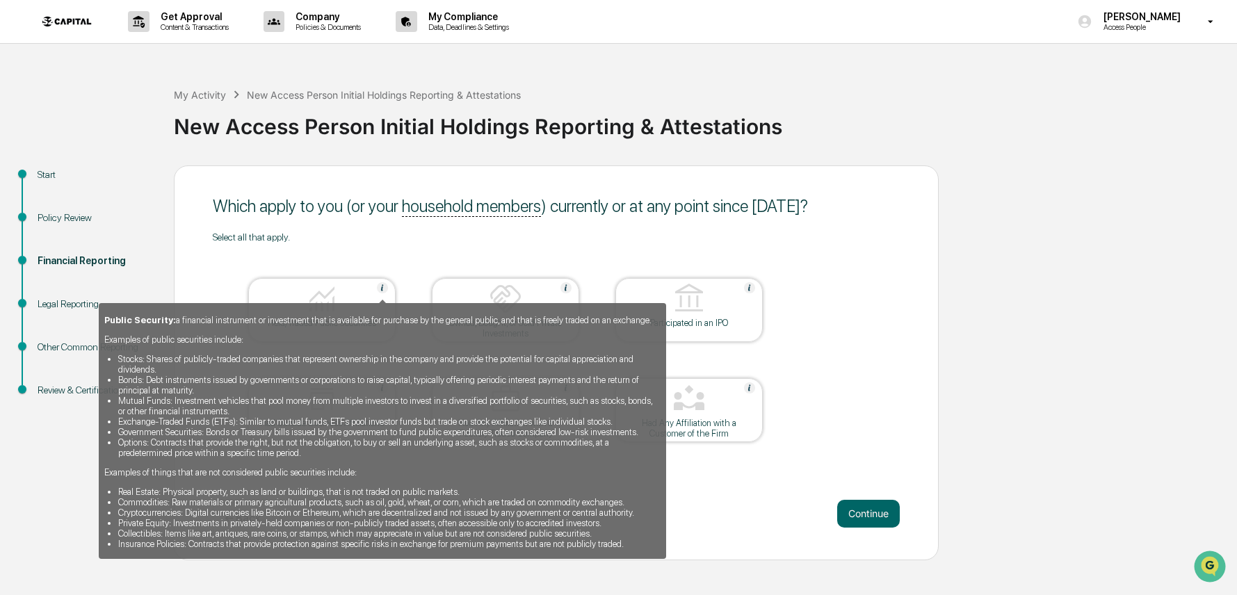
scroll to position [0, 0]
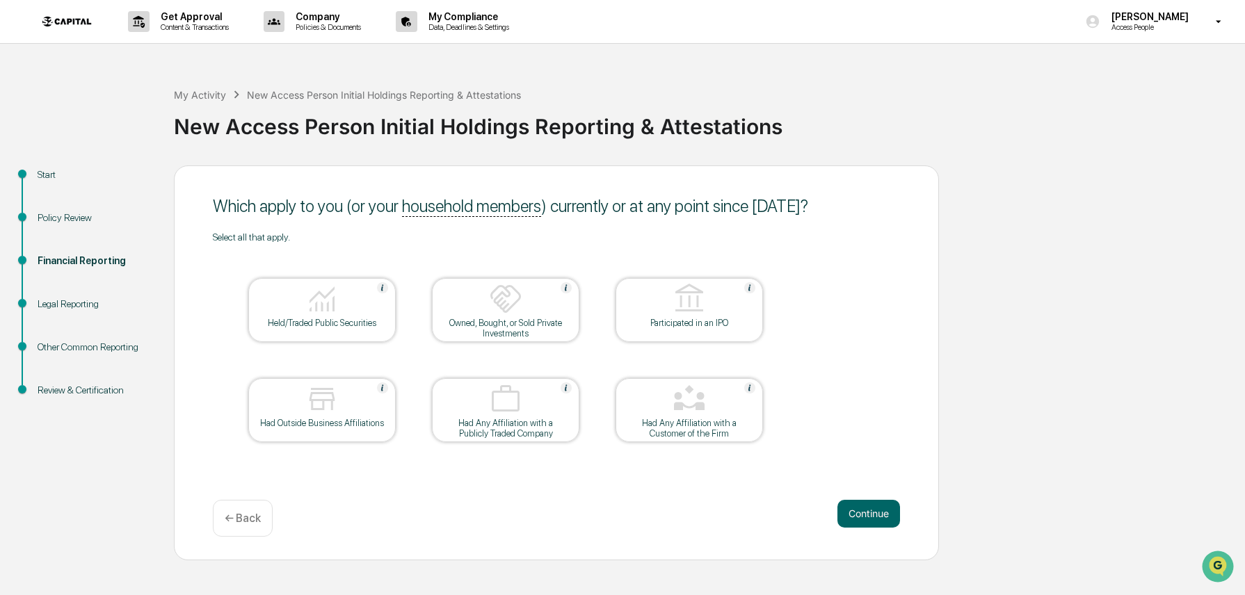
click at [316, 303] on img at bounding box center [321, 298] width 33 height 33
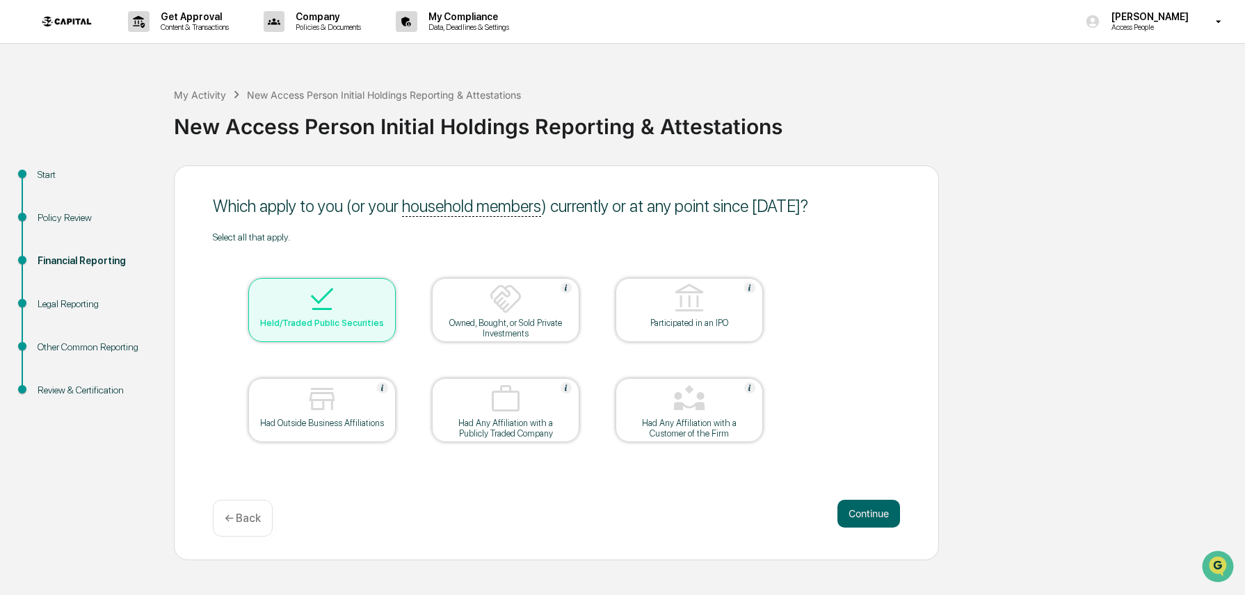
click at [501, 293] on img at bounding box center [505, 298] width 33 height 33
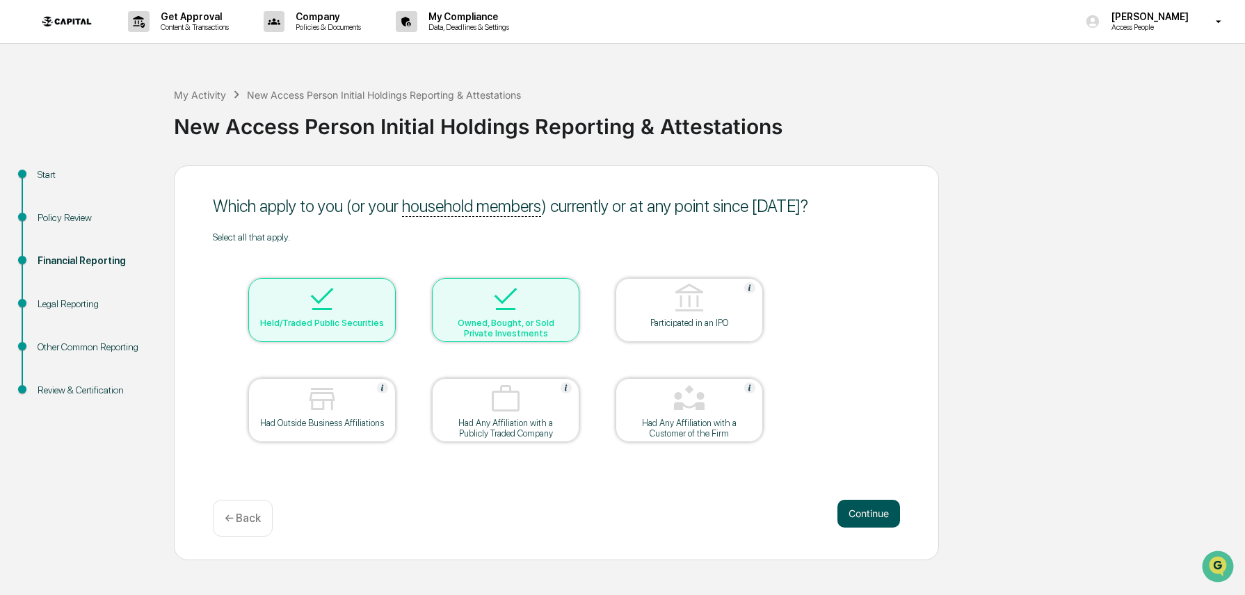
click at [876, 516] on button "Continue" at bounding box center [868, 514] width 63 height 28
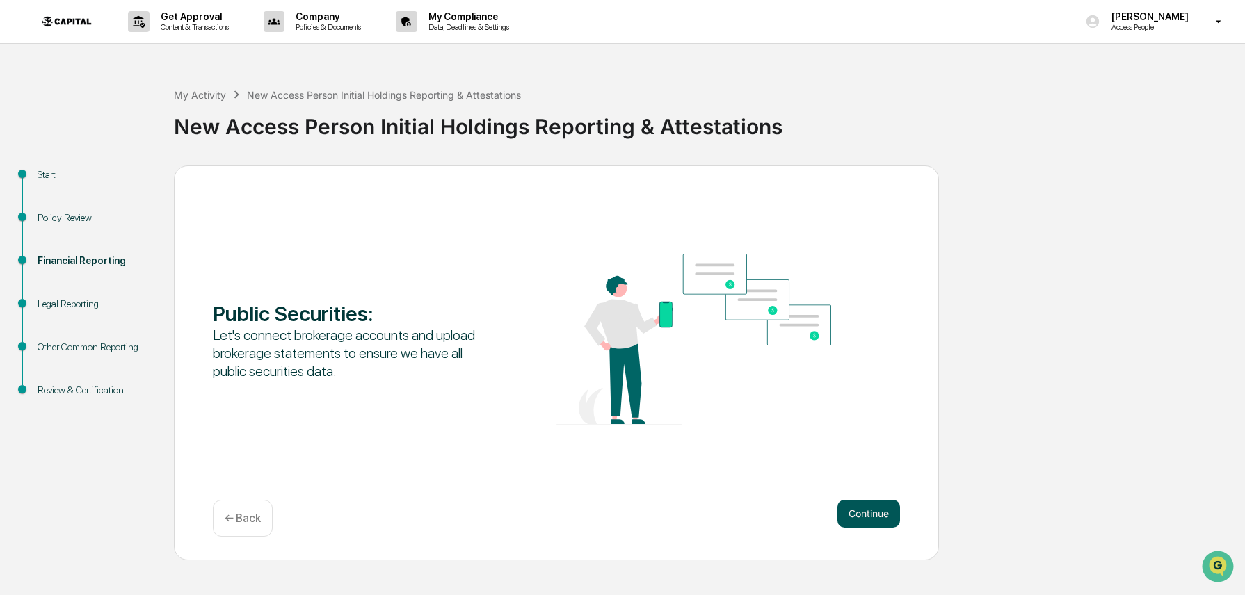
click at [878, 512] on button "Continue" at bounding box center [868, 514] width 63 height 28
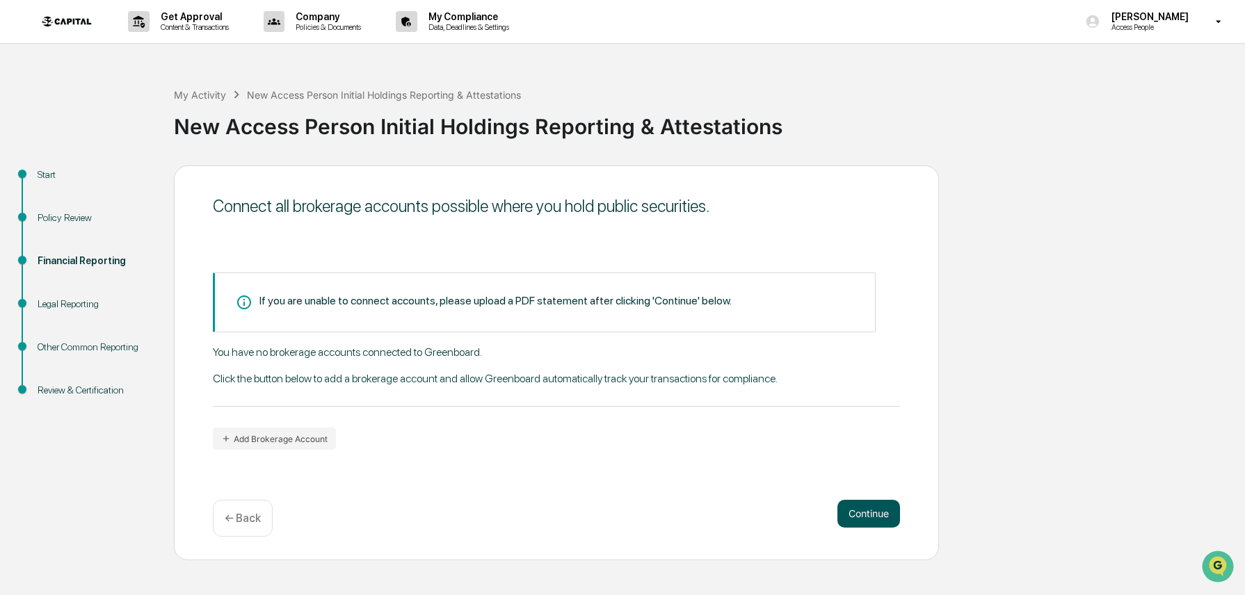
click at [866, 515] on button "Continue" at bounding box center [868, 514] width 63 height 28
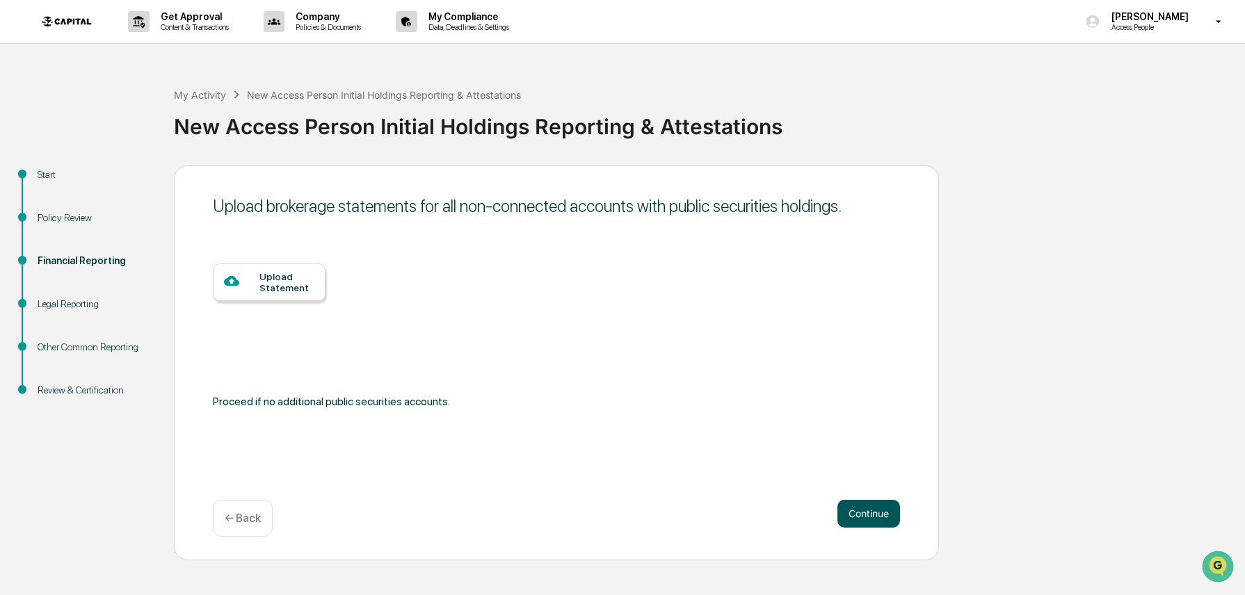
click at [866, 515] on button "Continue" at bounding box center [868, 514] width 63 height 28
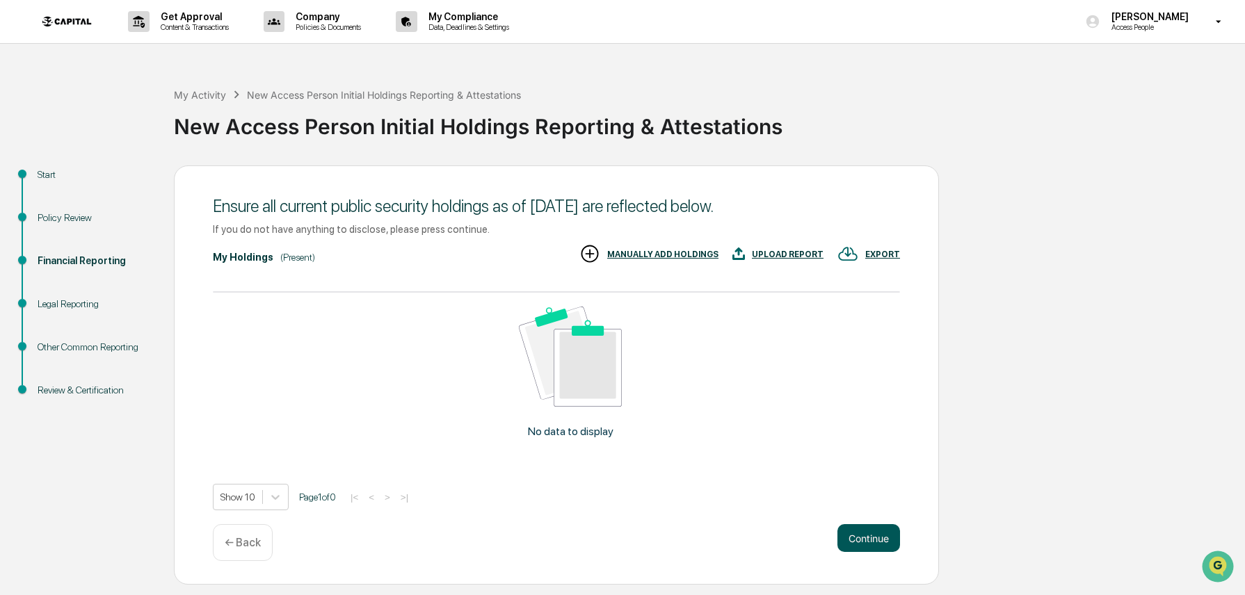
click at [862, 533] on button "Continue" at bounding box center [868, 538] width 63 height 28
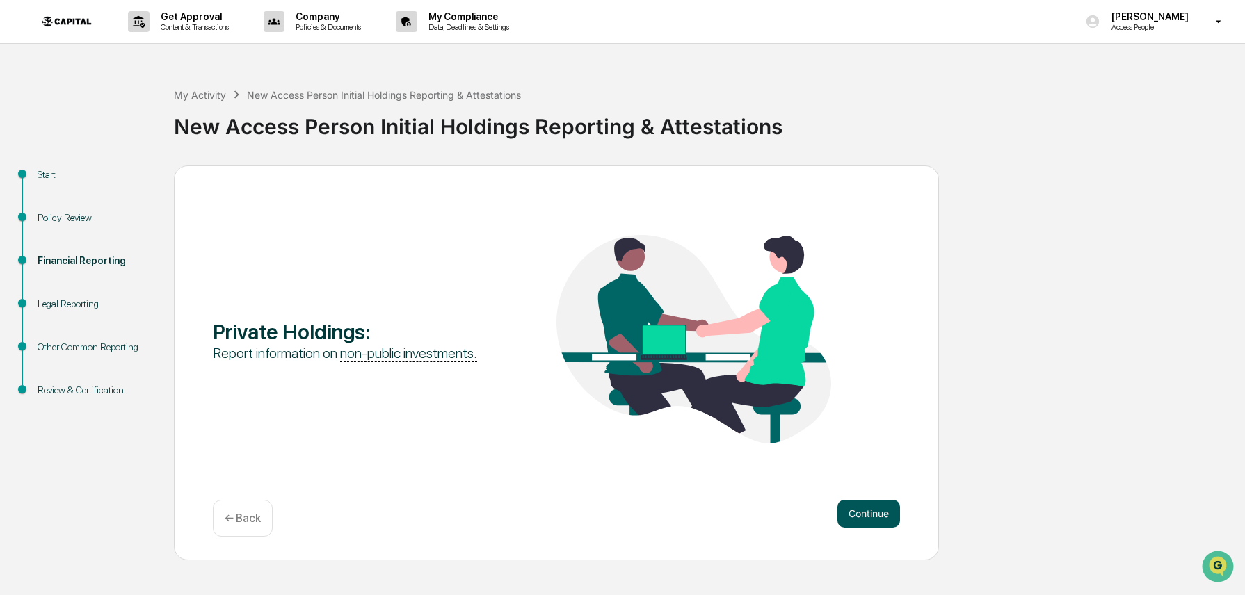
click at [867, 516] on button "Continue" at bounding box center [868, 514] width 63 height 28
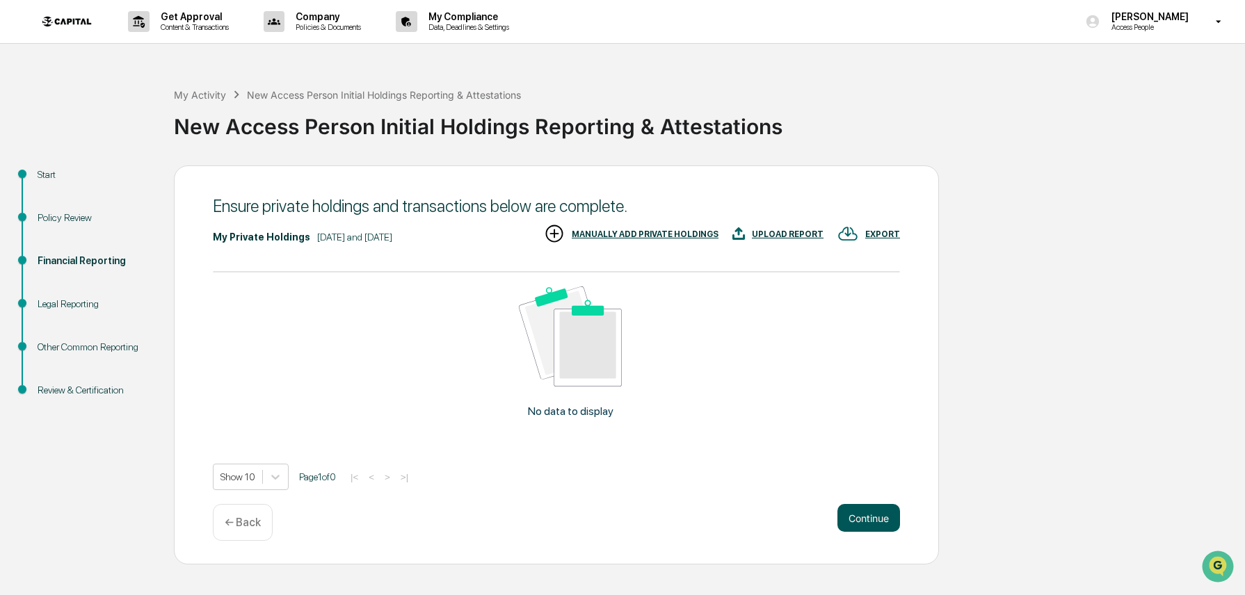
click at [867, 516] on button "Continue" at bounding box center [868, 518] width 63 height 28
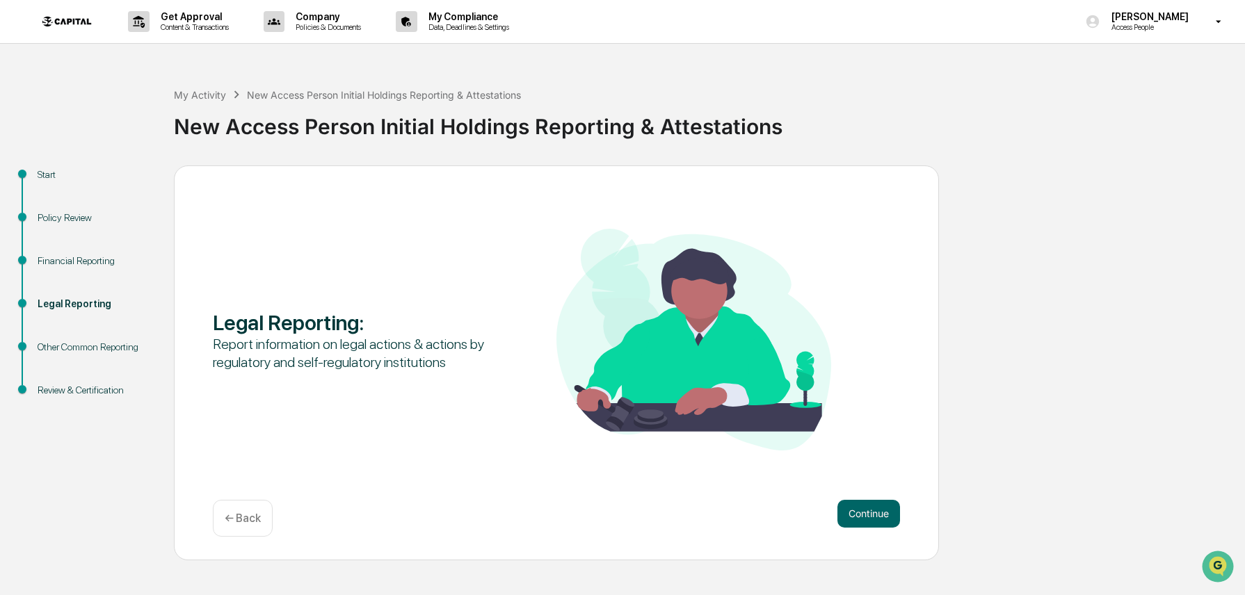
click at [867, 516] on button "Continue" at bounding box center [868, 514] width 63 height 28
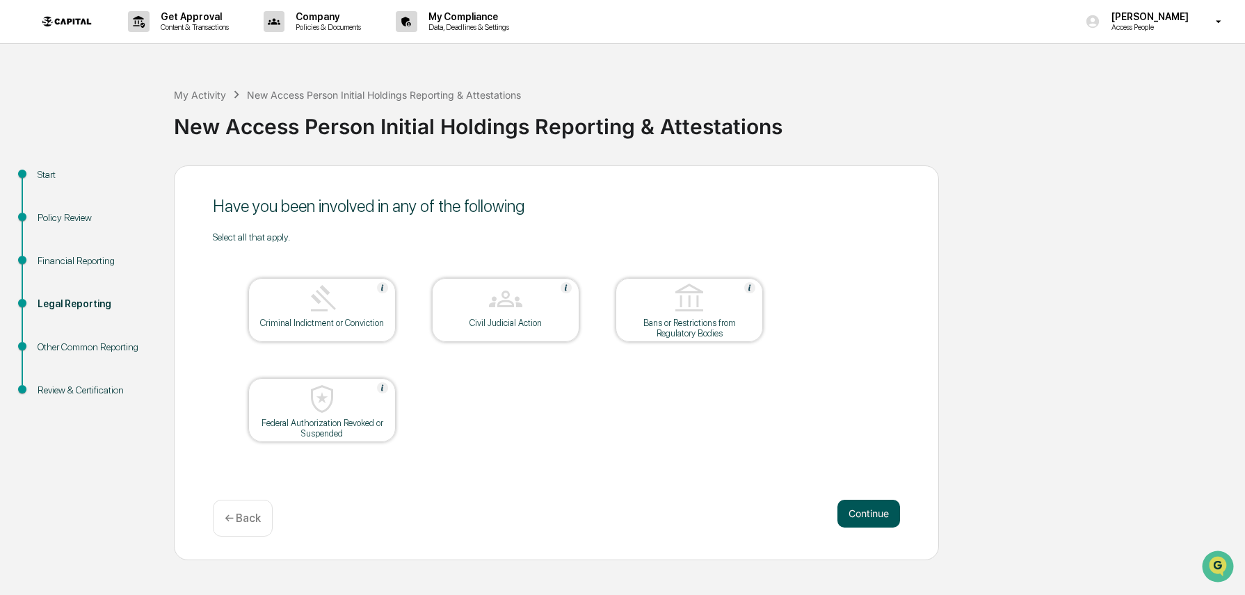
click at [855, 508] on button "Continue" at bounding box center [868, 514] width 63 height 28
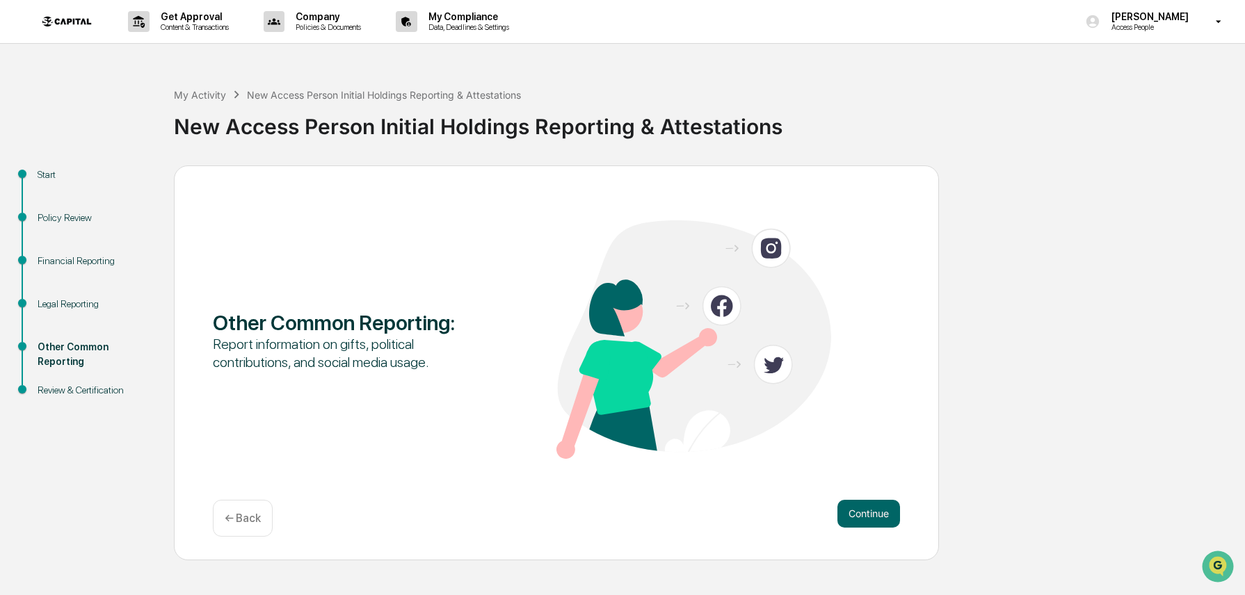
click at [855, 508] on button "Continue" at bounding box center [868, 514] width 63 height 28
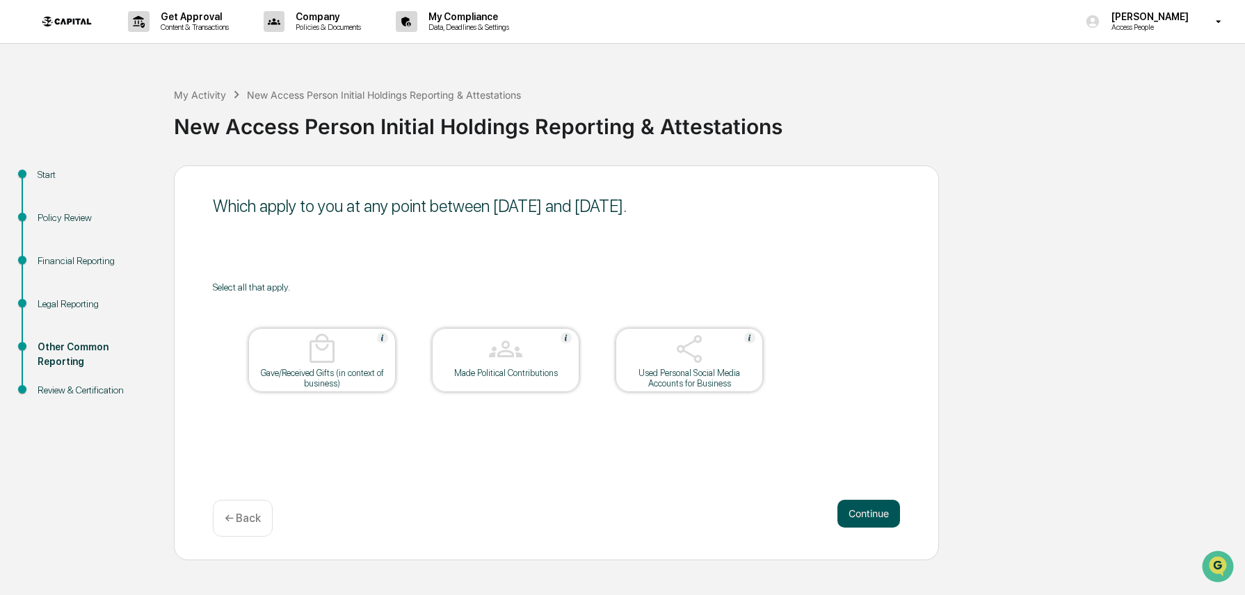
click at [862, 515] on button "Continue" at bounding box center [868, 514] width 63 height 28
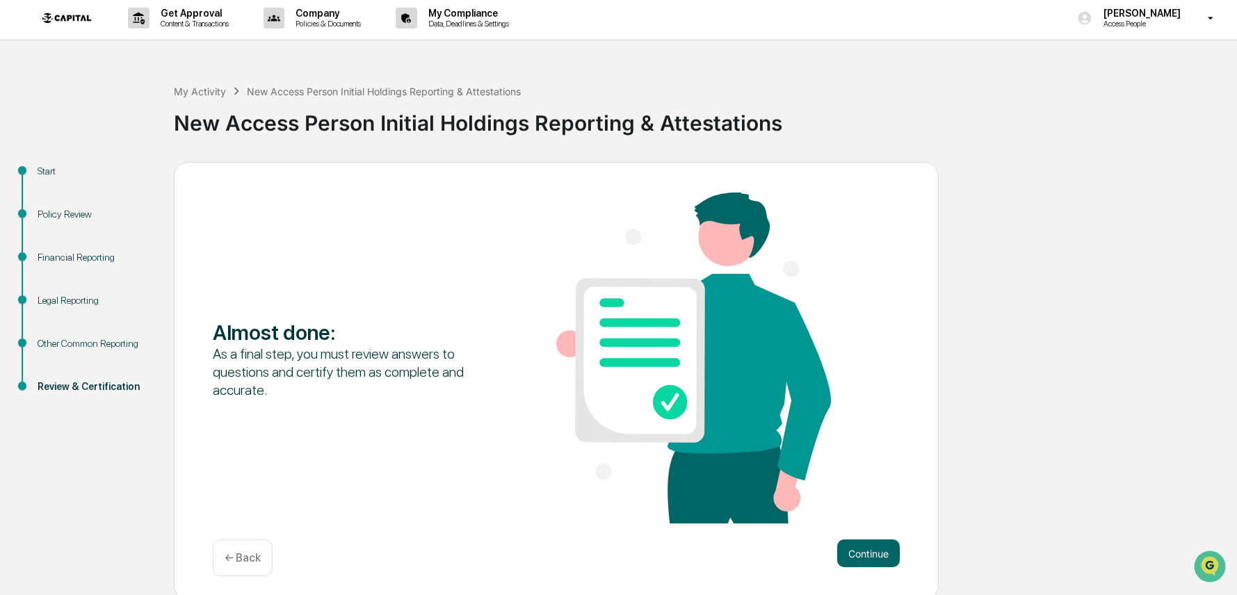
scroll to position [7, 0]
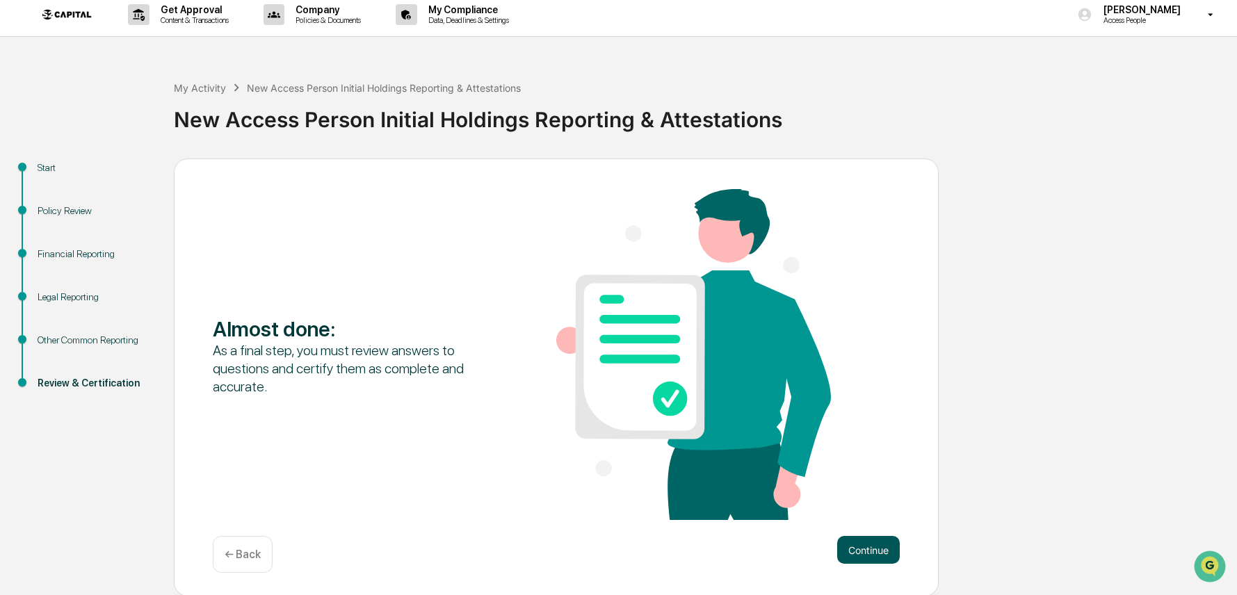
click at [869, 549] on button "Continue" at bounding box center [868, 550] width 63 height 28
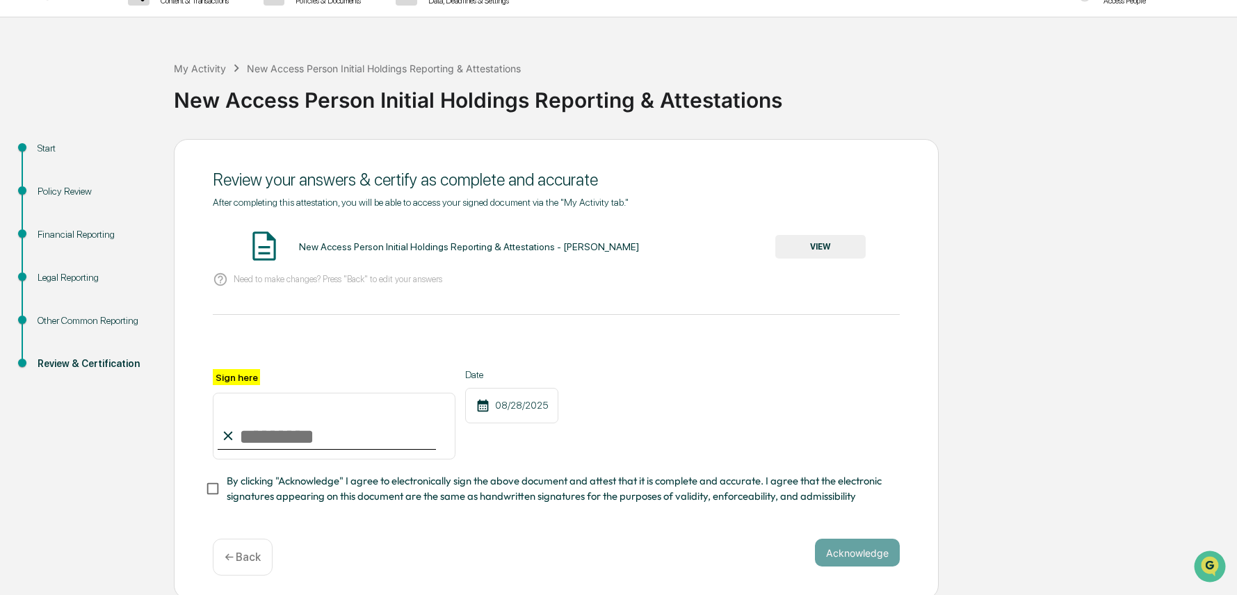
scroll to position [29, 0]
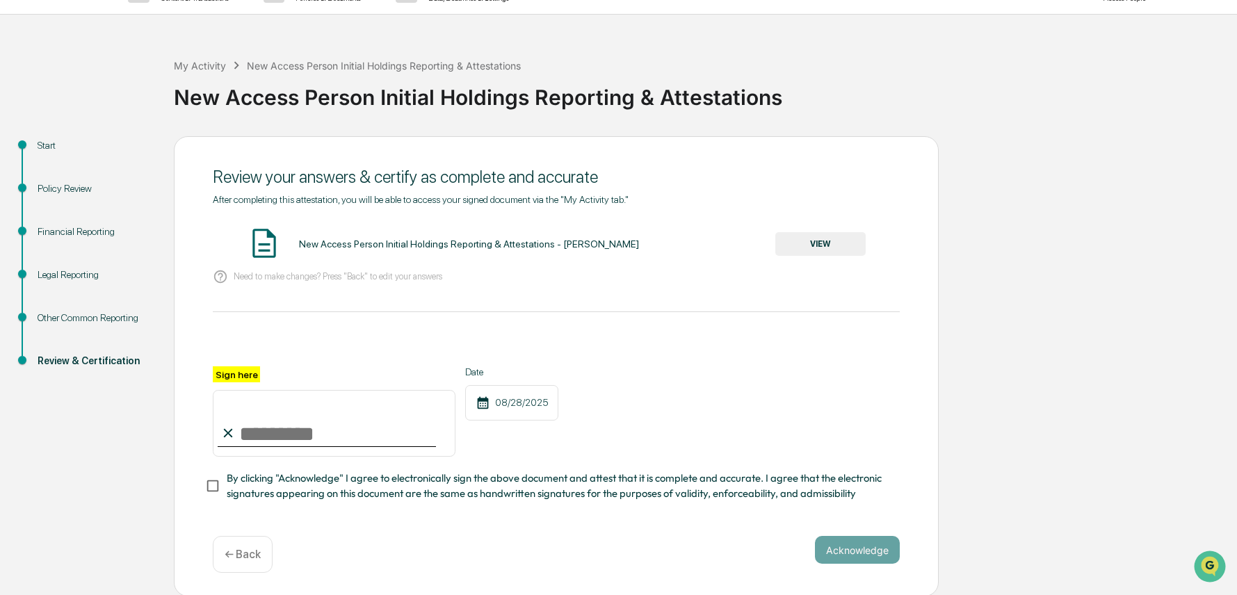
click at [67, 228] on div "Financial Reporting" at bounding box center [95, 232] width 114 height 15
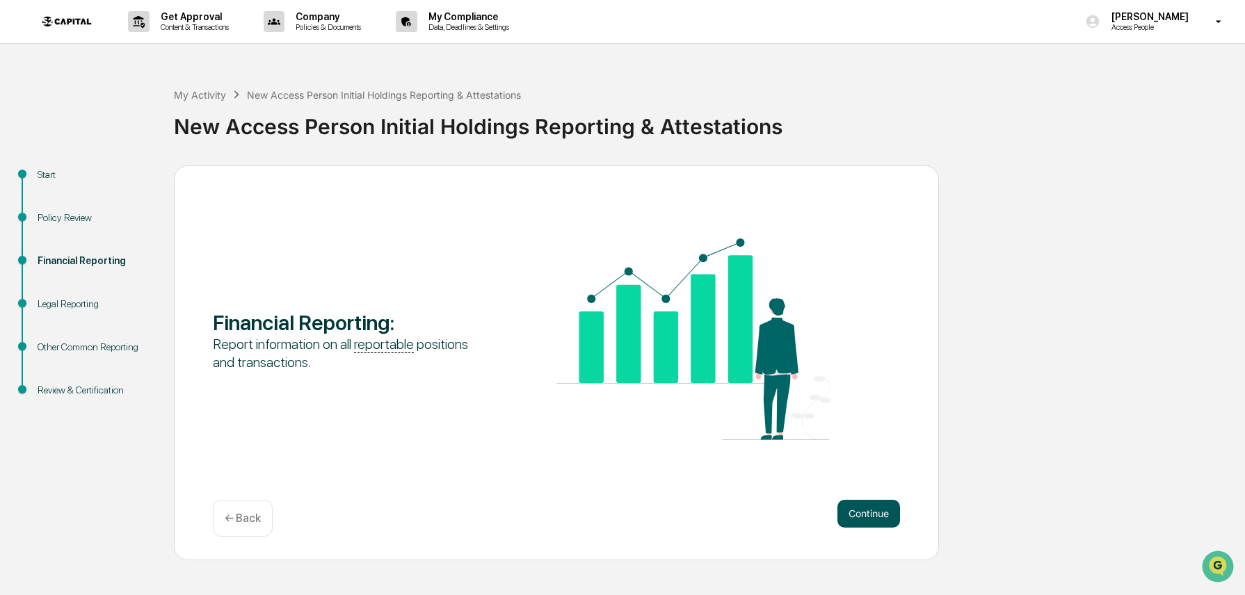
click at [853, 512] on button "Continue" at bounding box center [868, 514] width 63 height 28
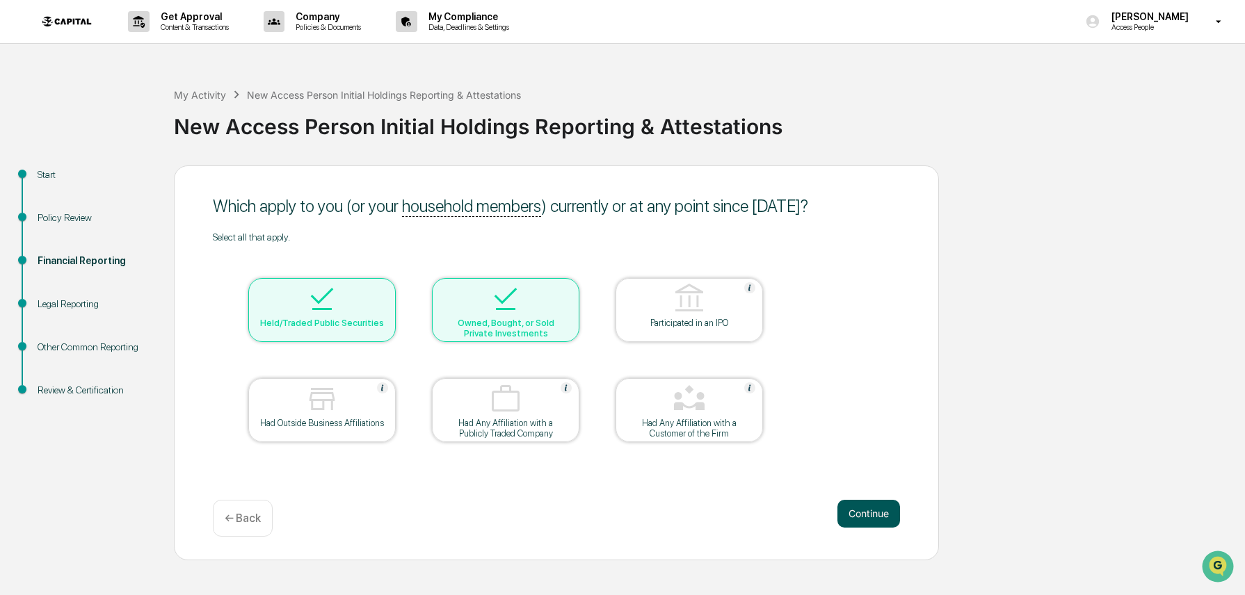
click at [871, 515] on button "Continue" at bounding box center [868, 514] width 63 height 28
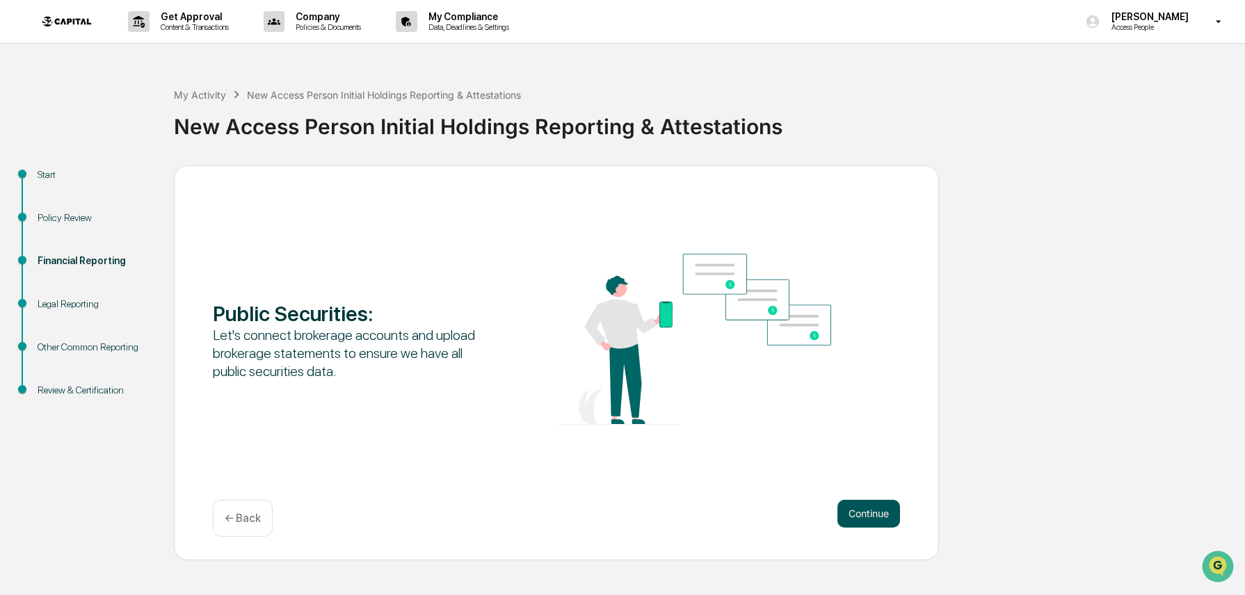
click at [865, 517] on button "Continue" at bounding box center [868, 514] width 63 height 28
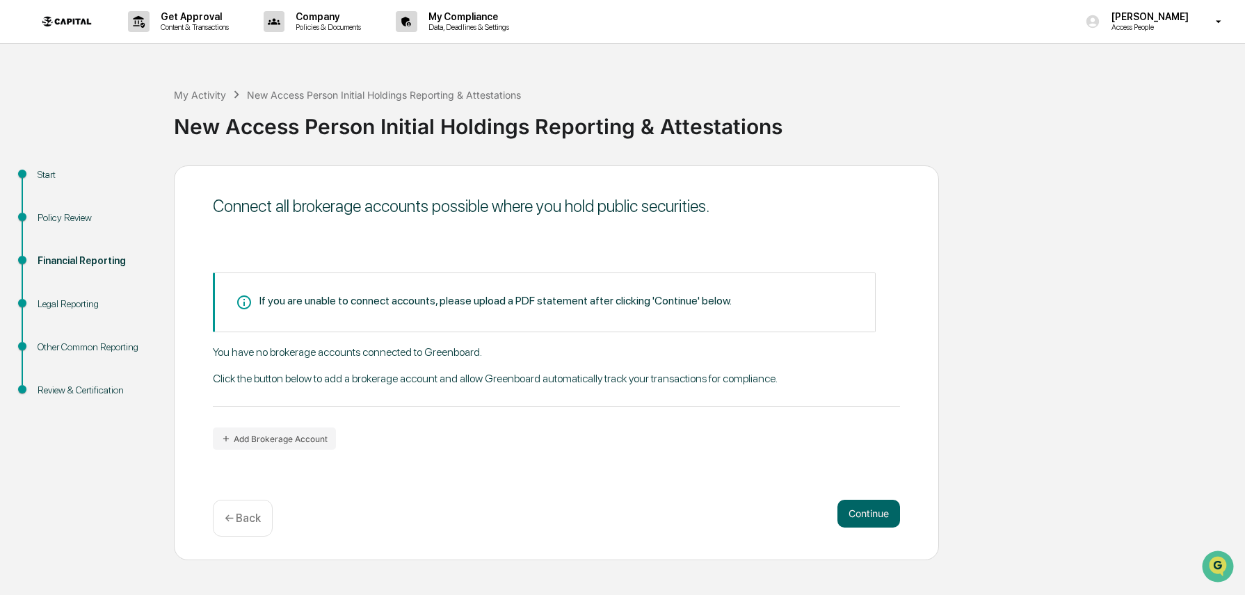
click at [983, 181] on div "Start Policy Review Financial Reporting Legal Reporting Other Common Reporting …" at bounding box center [622, 363] width 1231 height 395
click at [876, 516] on button "Continue" at bounding box center [868, 514] width 63 height 28
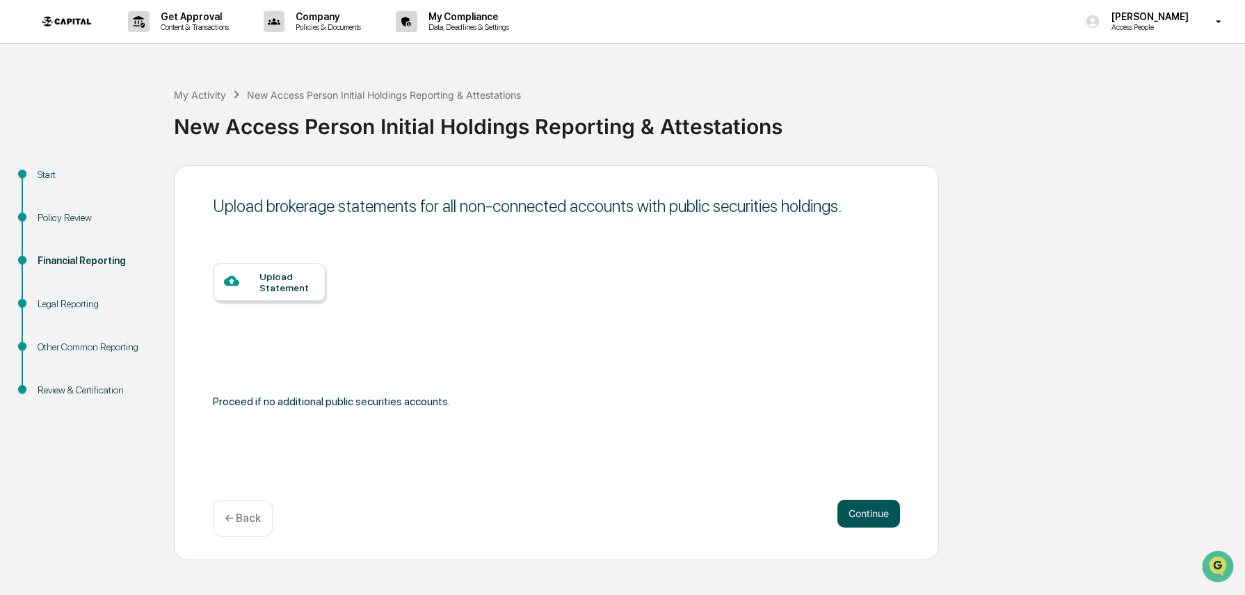
click at [876, 516] on button "Continue" at bounding box center [868, 514] width 63 height 28
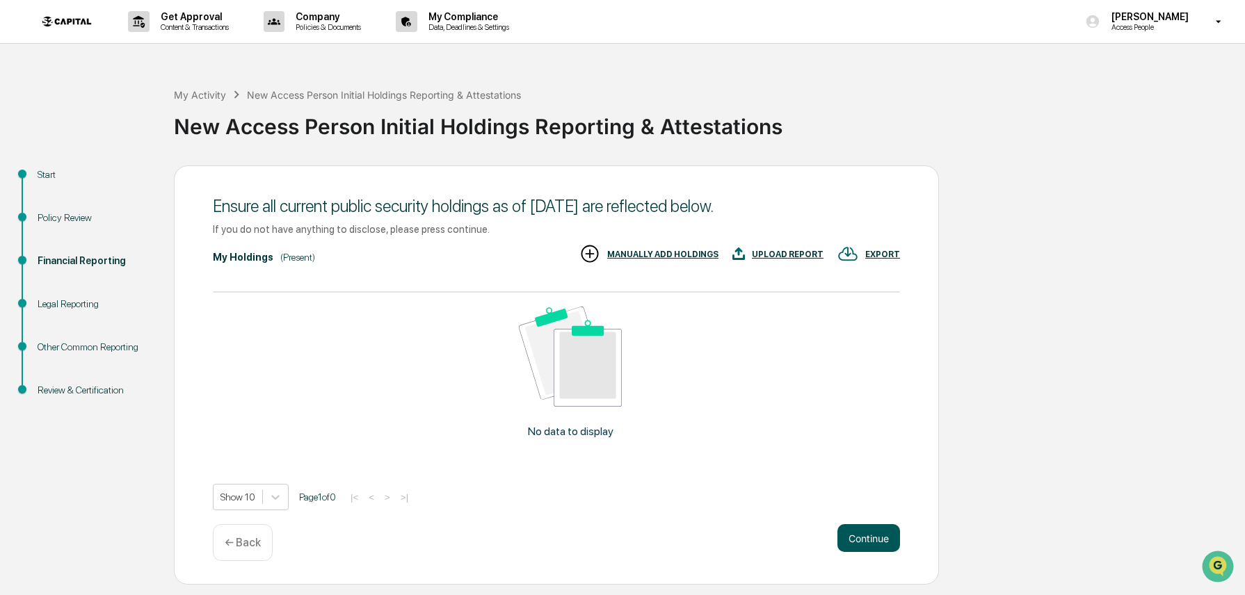
click at [876, 538] on button "Continue" at bounding box center [868, 538] width 63 height 28
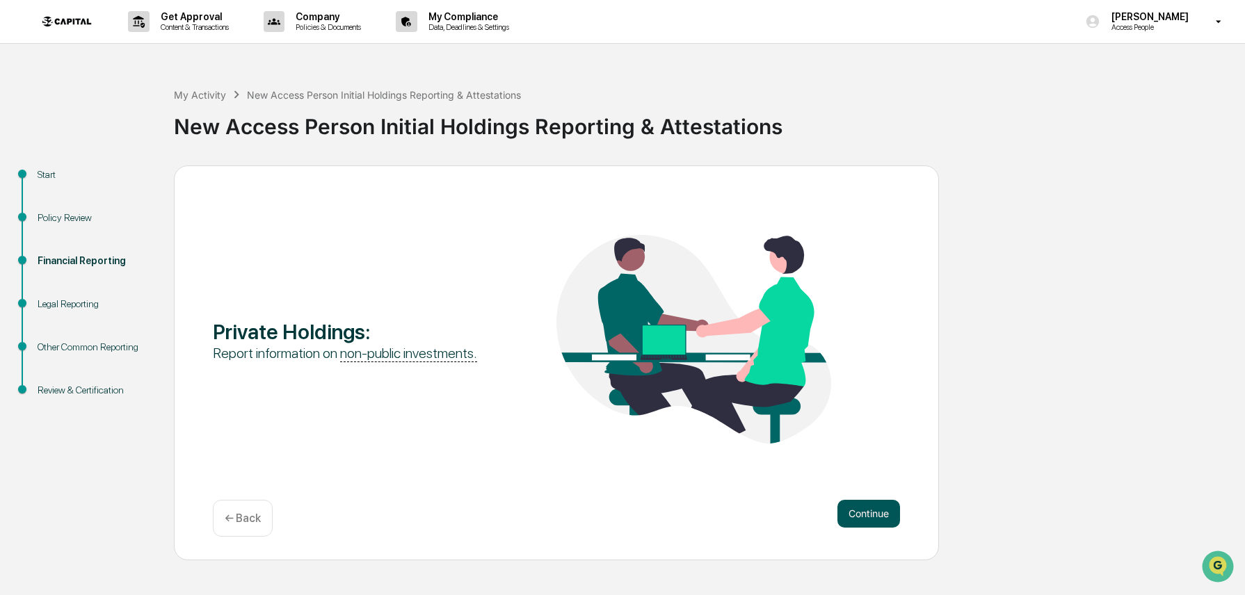
click at [880, 522] on button "Continue" at bounding box center [868, 514] width 63 height 28
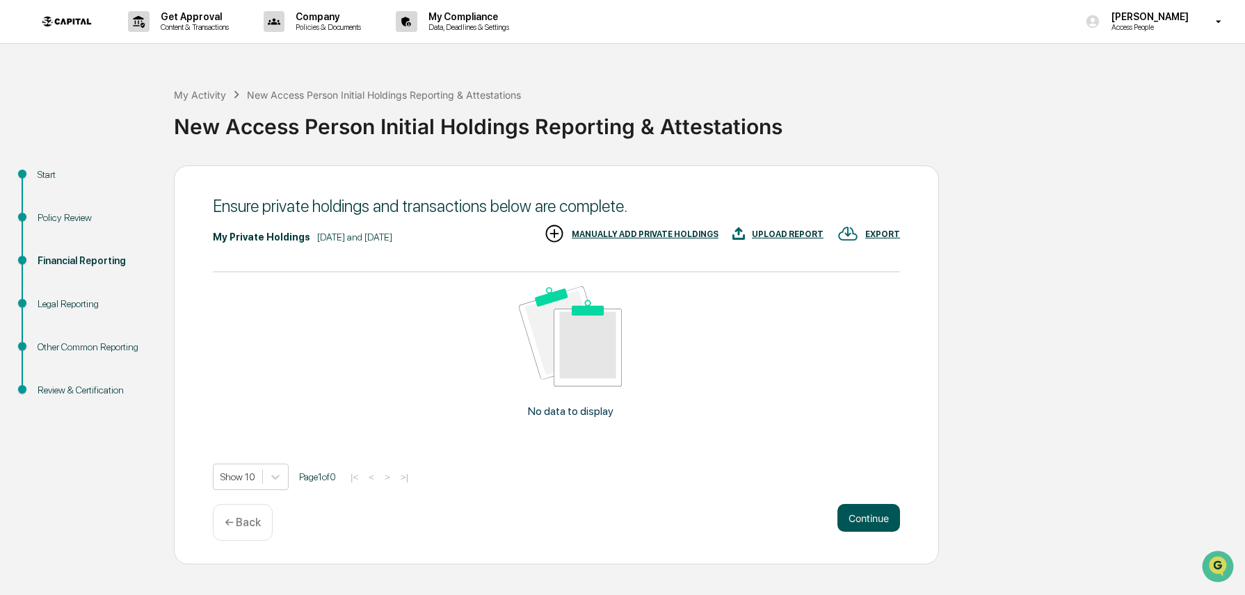
click at [880, 524] on button "Continue" at bounding box center [868, 518] width 63 height 28
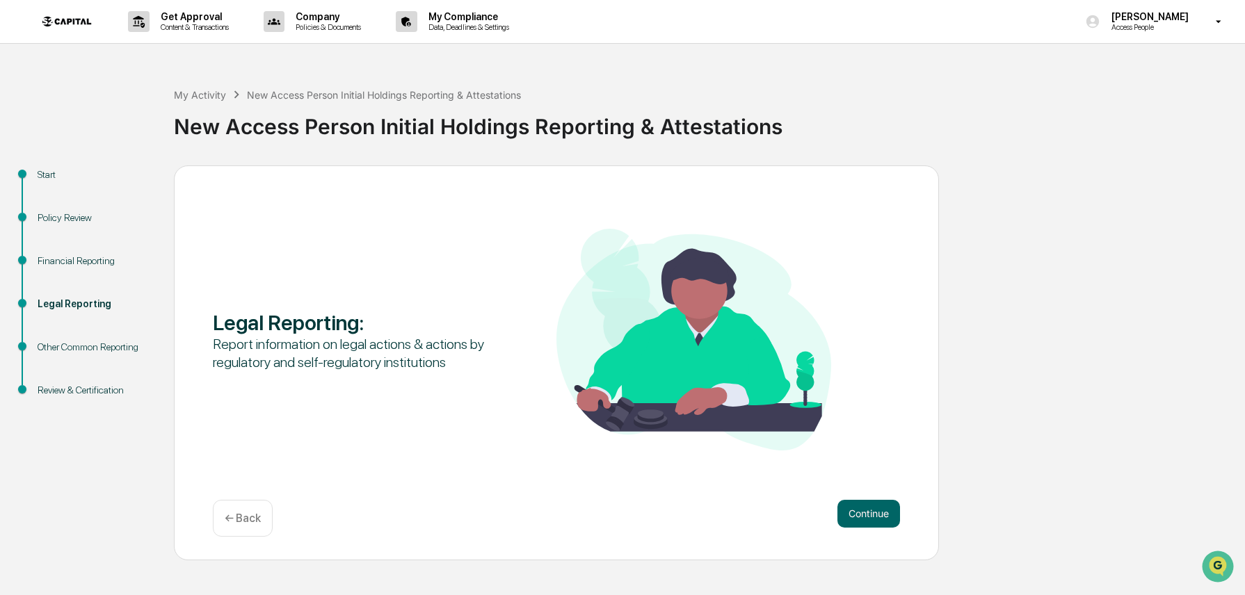
click at [880, 524] on button "Continue" at bounding box center [868, 514] width 63 height 28
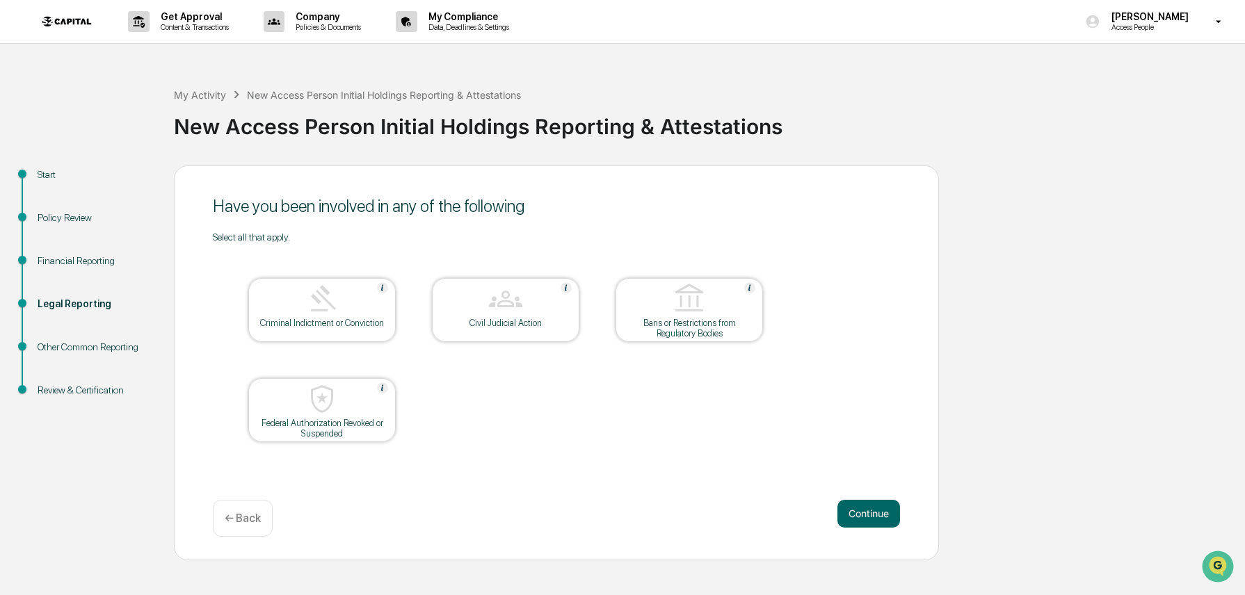
click at [108, 391] on div "Review & Certification" at bounding box center [95, 390] width 114 height 15
click at [72, 355] on div "Other Common Reporting" at bounding box center [95, 347] width 114 height 15
click at [79, 346] on div "Other Common Reporting" at bounding box center [95, 347] width 114 height 15
click at [56, 355] on div "Other Common Reporting" at bounding box center [95, 347] width 114 height 15
click at [79, 263] on div "Financial Reporting" at bounding box center [95, 261] width 114 height 15
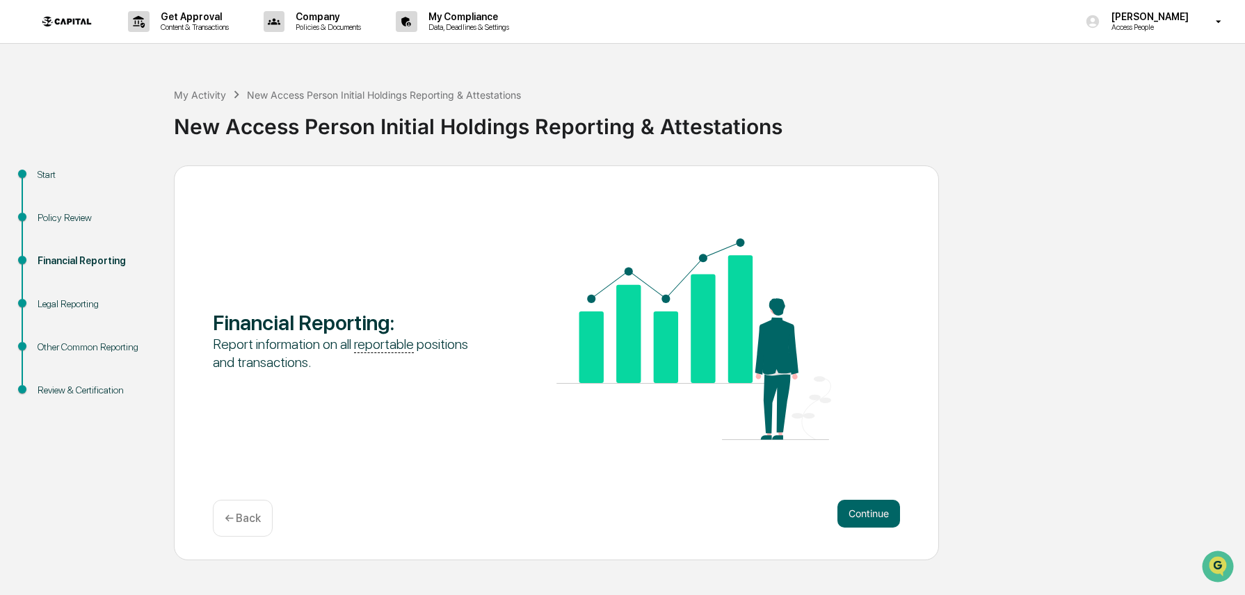
click at [79, 307] on div "Legal Reporting" at bounding box center [95, 304] width 114 height 15
click at [79, 348] on div "Other Common Reporting" at bounding box center [95, 347] width 114 height 15
click at [106, 392] on div "Review & Certification" at bounding box center [95, 390] width 114 height 15
click at [61, 304] on div "Legal Reporting" at bounding box center [95, 304] width 114 height 15
click at [869, 520] on button "Continue" at bounding box center [868, 514] width 63 height 28
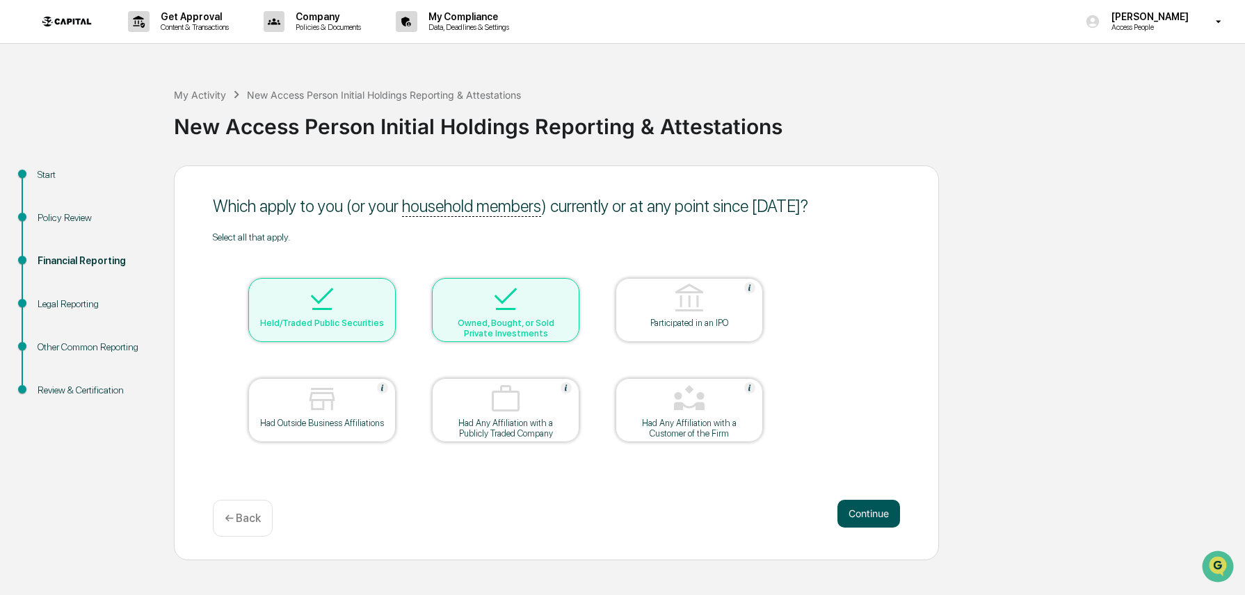
click at [869, 517] on button "Continue" at bounding box center [868, 514] width 63 height 28
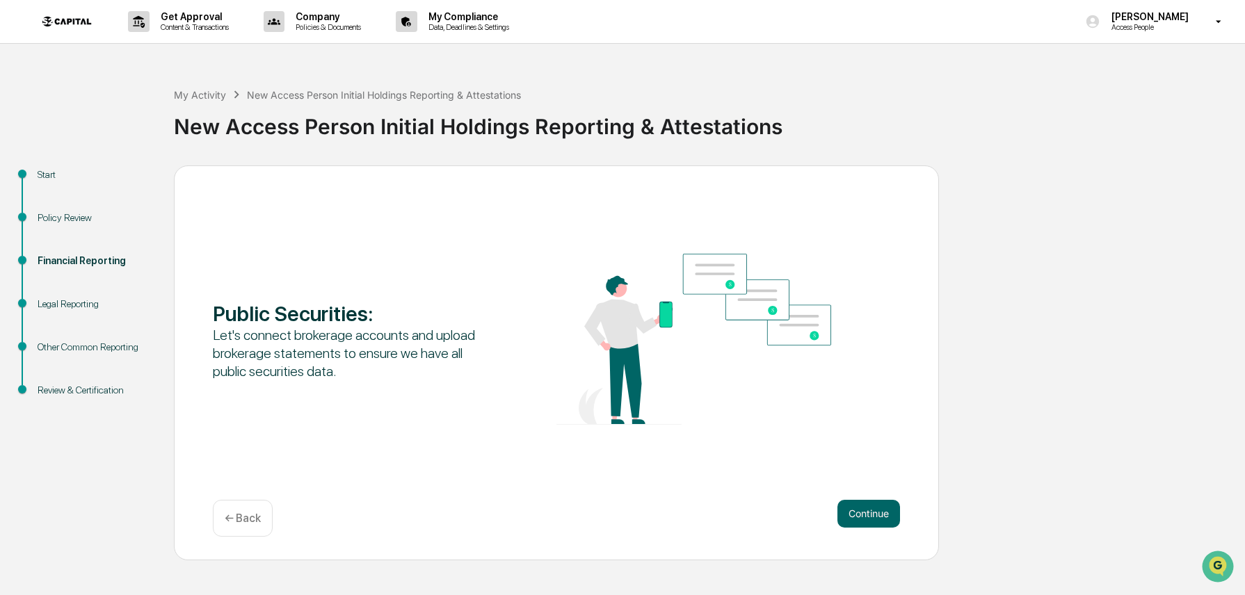
click at [869, 517] on button "Continue" at bounding box center [868, 514] width 63 height 28
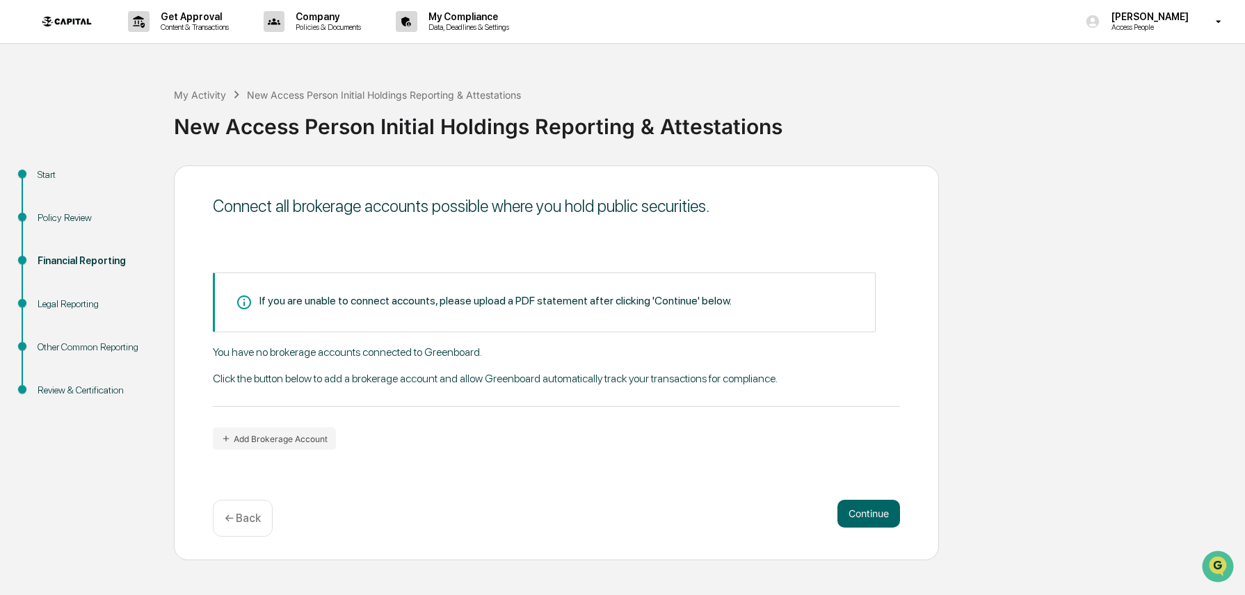
click at [869, 517] on button "Continue" at bounding box center [868, 514] width 63 height 28
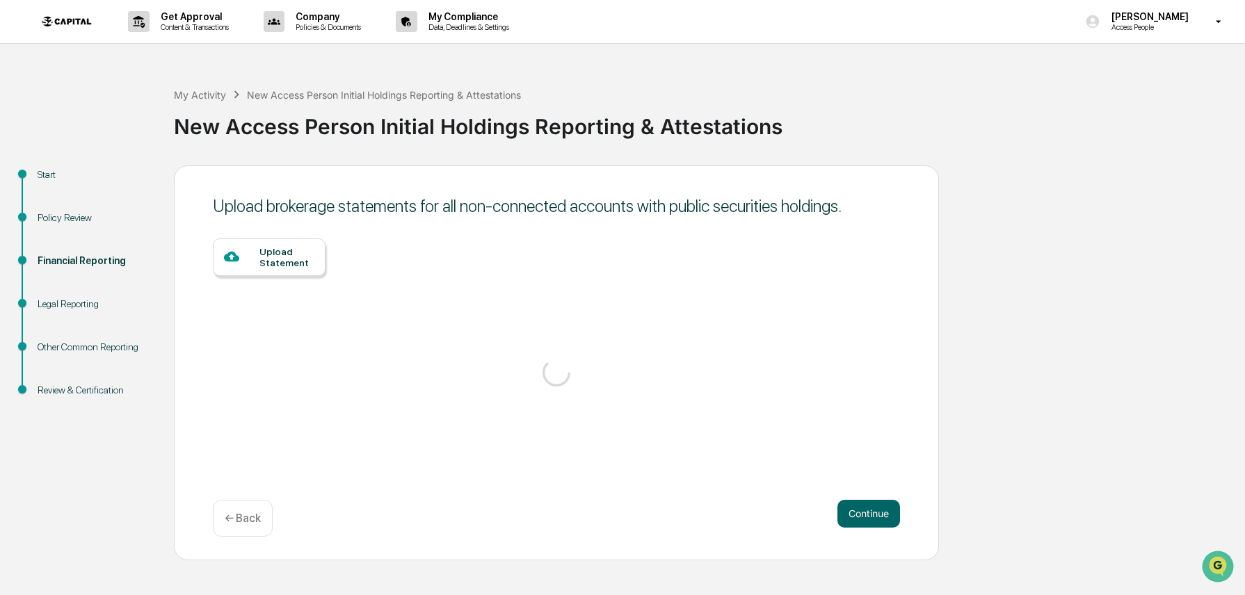
click at [869, 517] on button "Continue" at bounding box center [868, 514] width 63 height 28
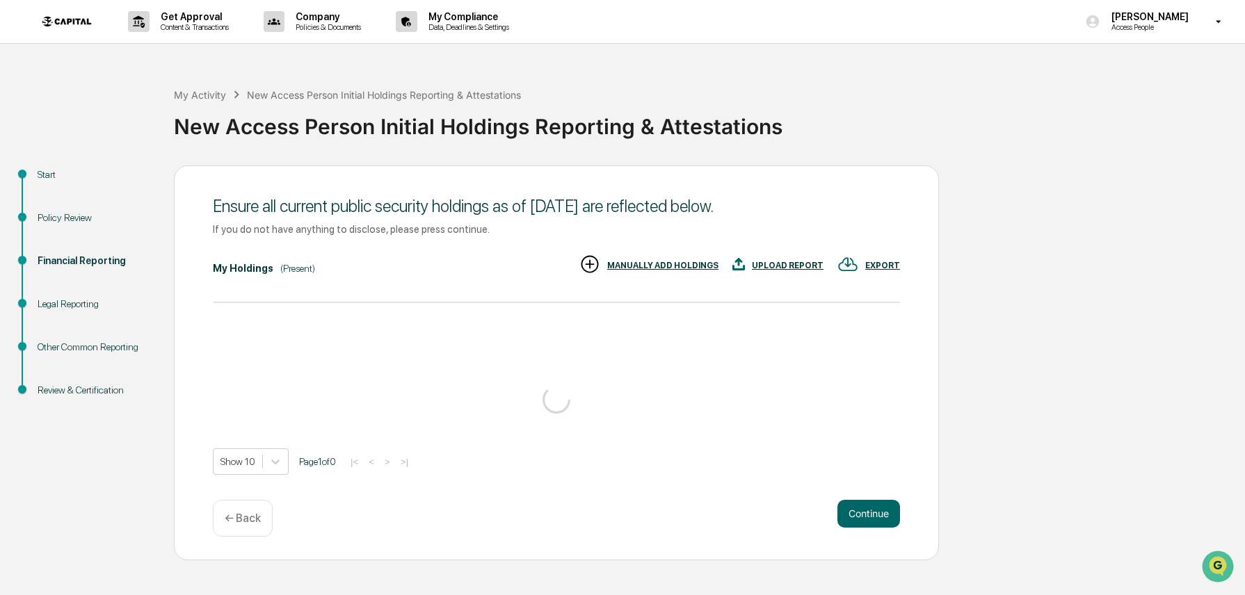
click at [869, 517] on button "Continue" at bounding box center [868, 514] width 63 height 28
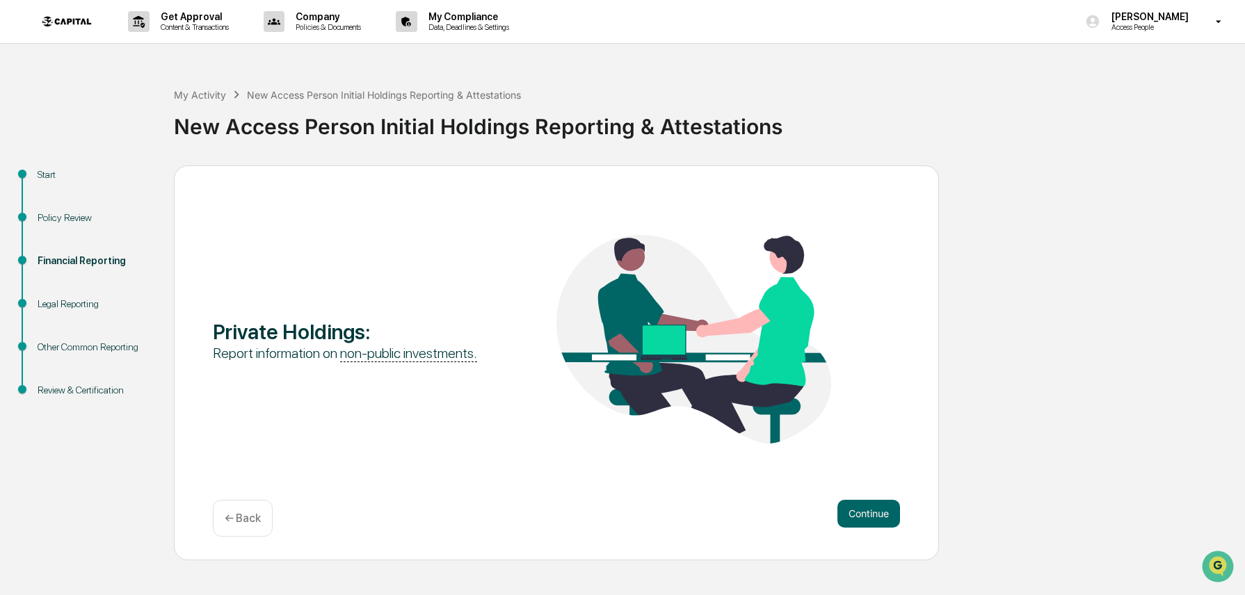
click at [869, 517] on button "Continue" at bounding box center [868, 514] width 63 height 28
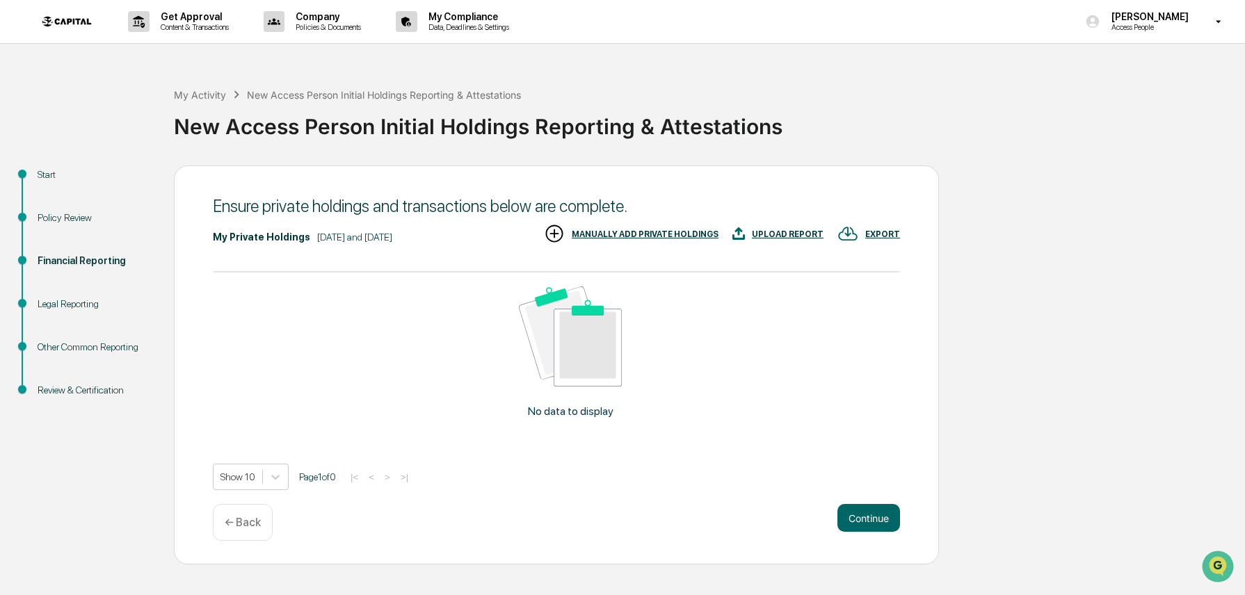
click at [869, 517] on button "Continue" at bounding box center [868, 518] width 63 height 28
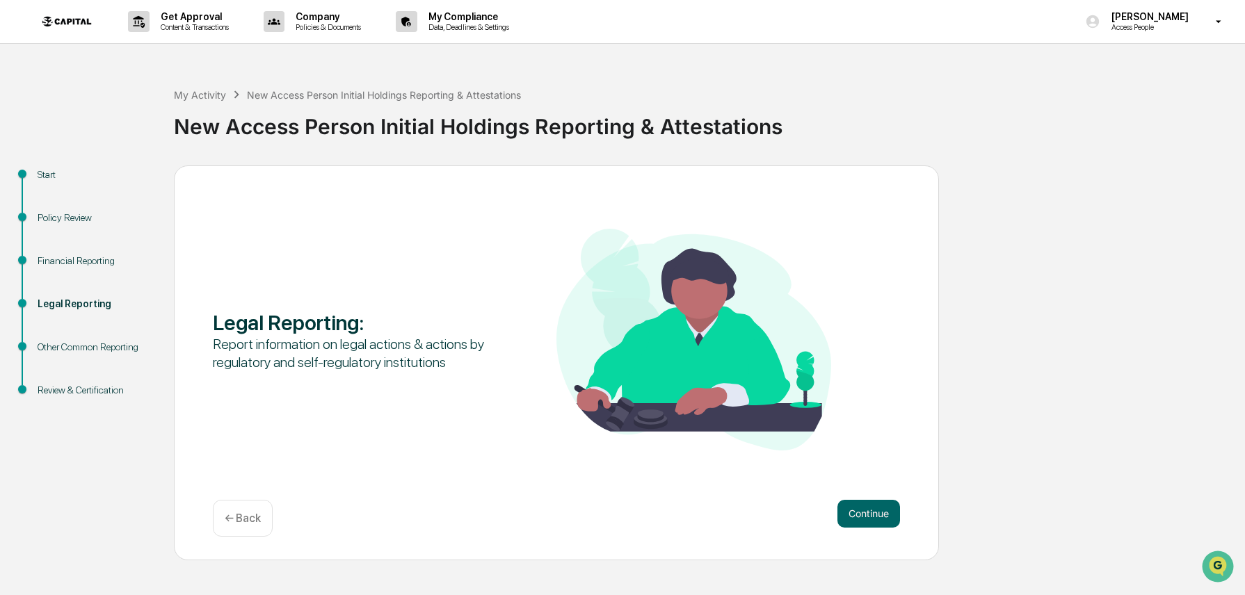
click at [869, 517] on button "Continue" at bounding box center [868, 514] width 63 height 28
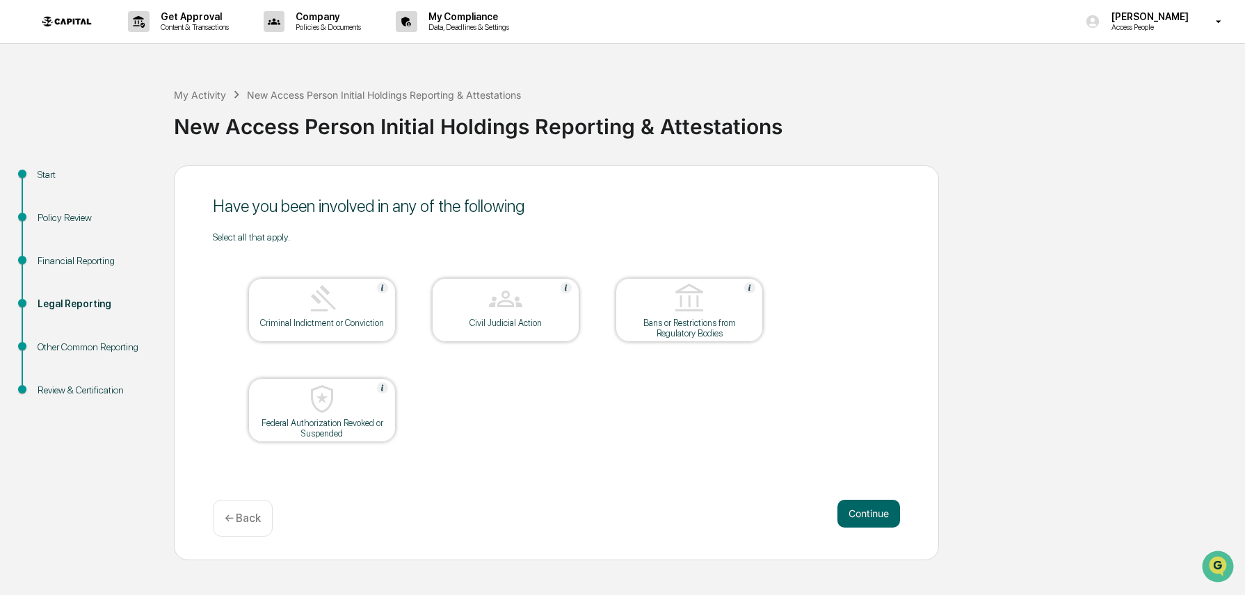
click at [869, 517] on button "Continue" at bounding box center [868, 514] width 63 height 28
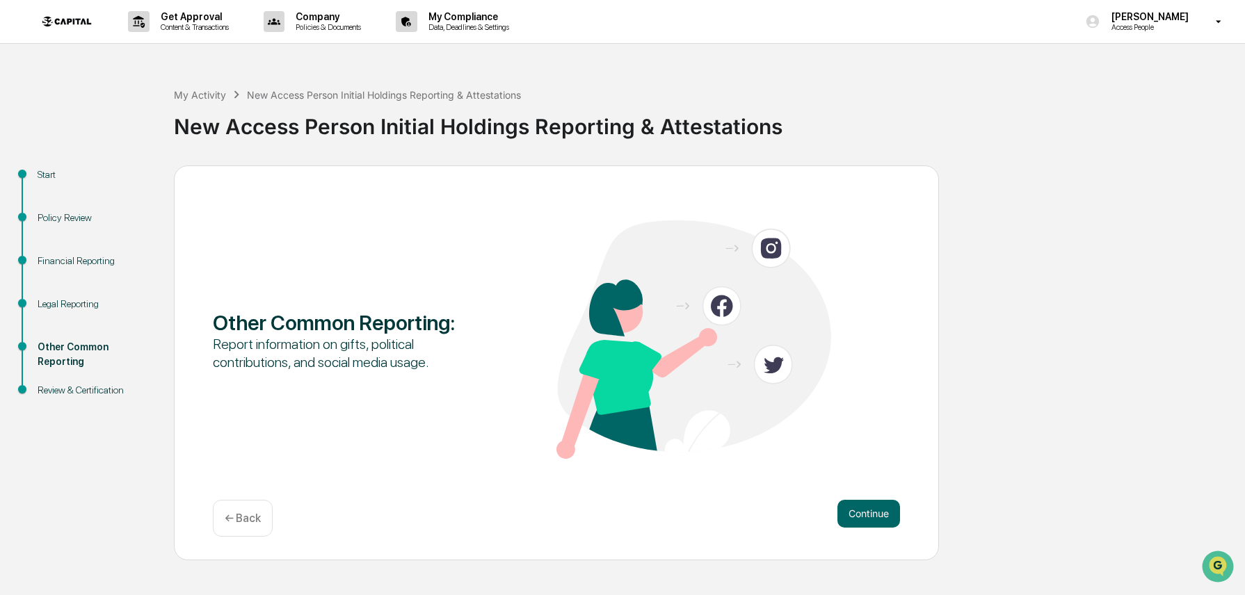
click at [869, 517] on button "Continue" at bounding box center [868, 514] width 63 height 28
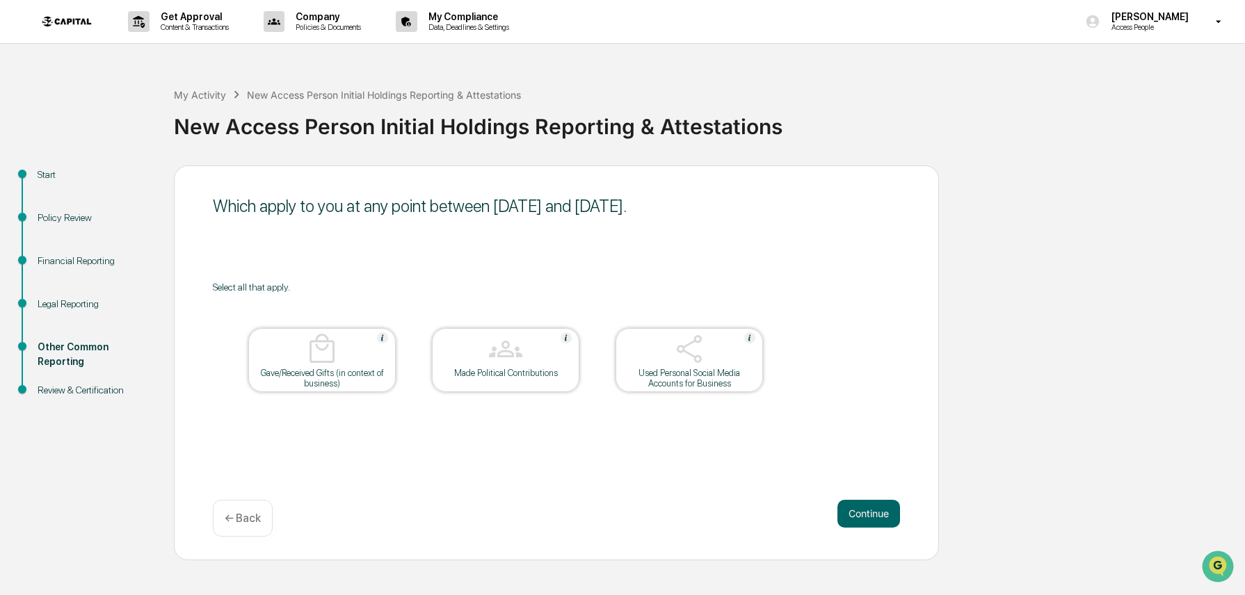
click at [869, 517] on button "Continue" at bounding box center [868, 514] width 63 height 28
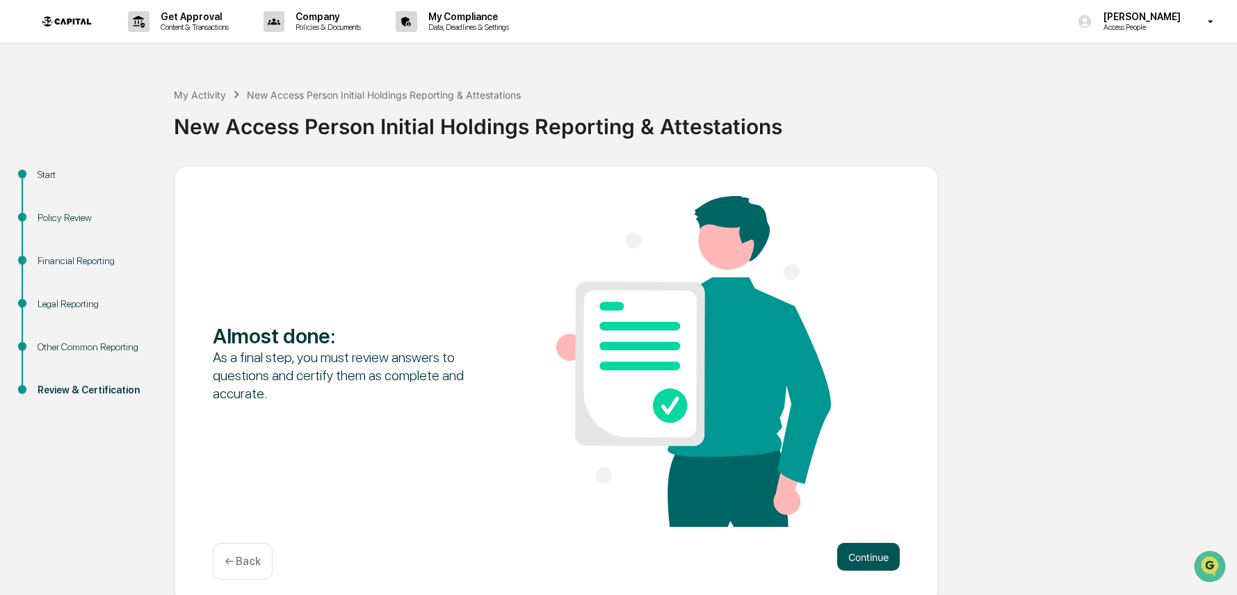
click at [866, 552] on button "Continue" at bounding box center [868, 557] width 63 height 28
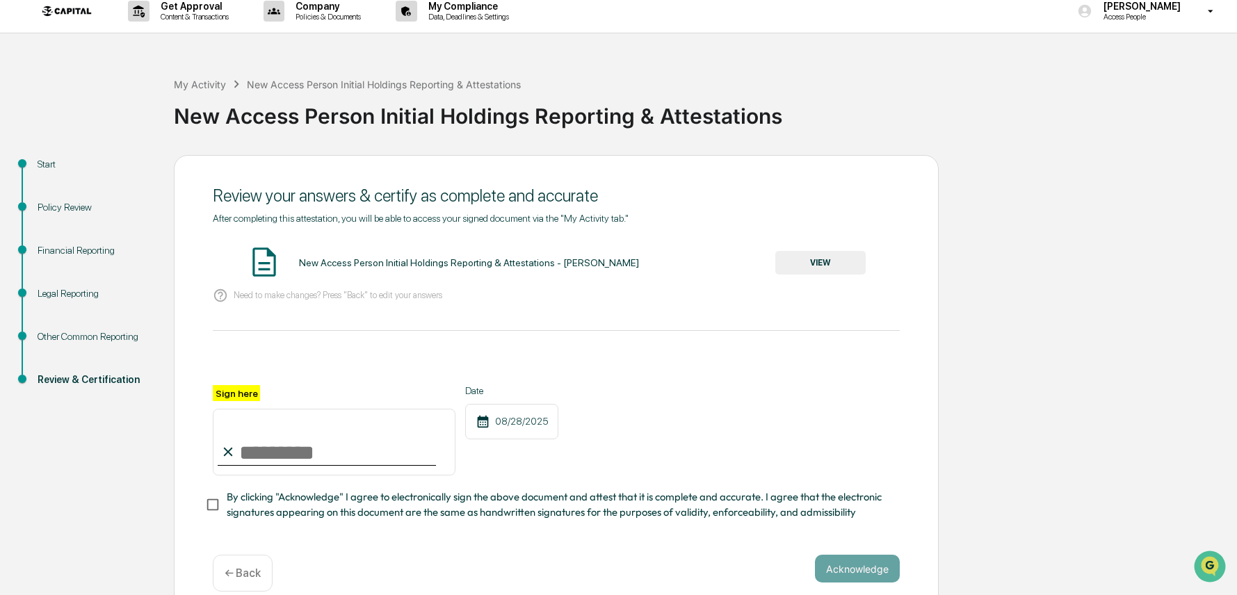
scroll to position [29, 0]
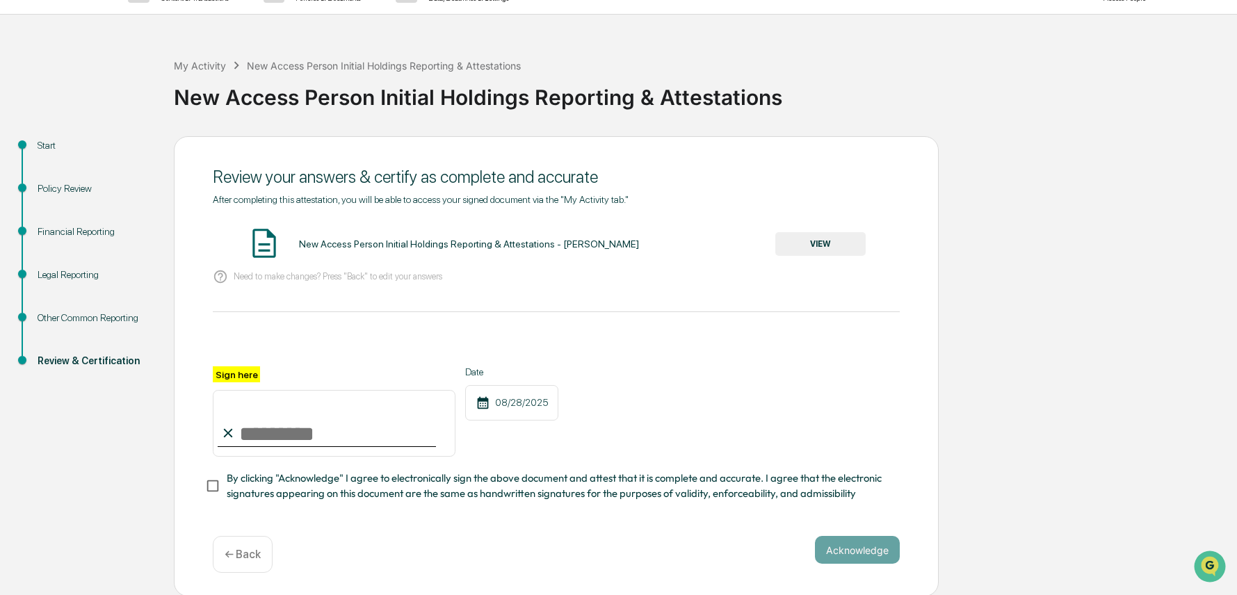
click at [66, 230] on div "Financial Reporting" at bounding box center [95, 232] width 114 height 15
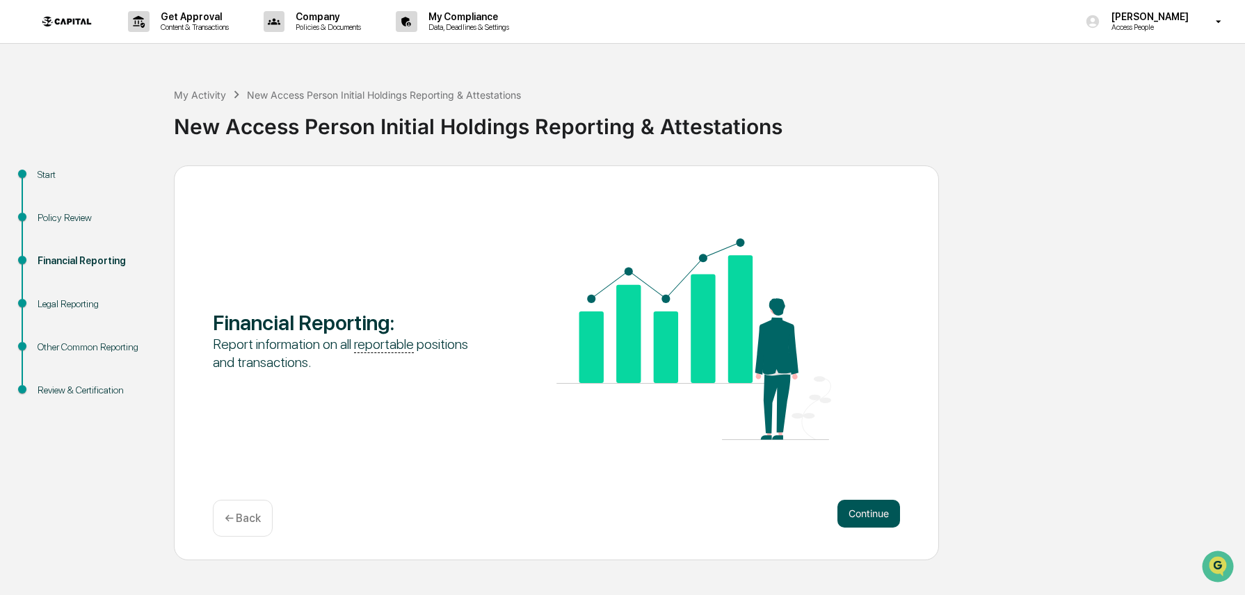
click at [845, 510] on button "Continue" at bounding box center [868, 514] width 63 height 28
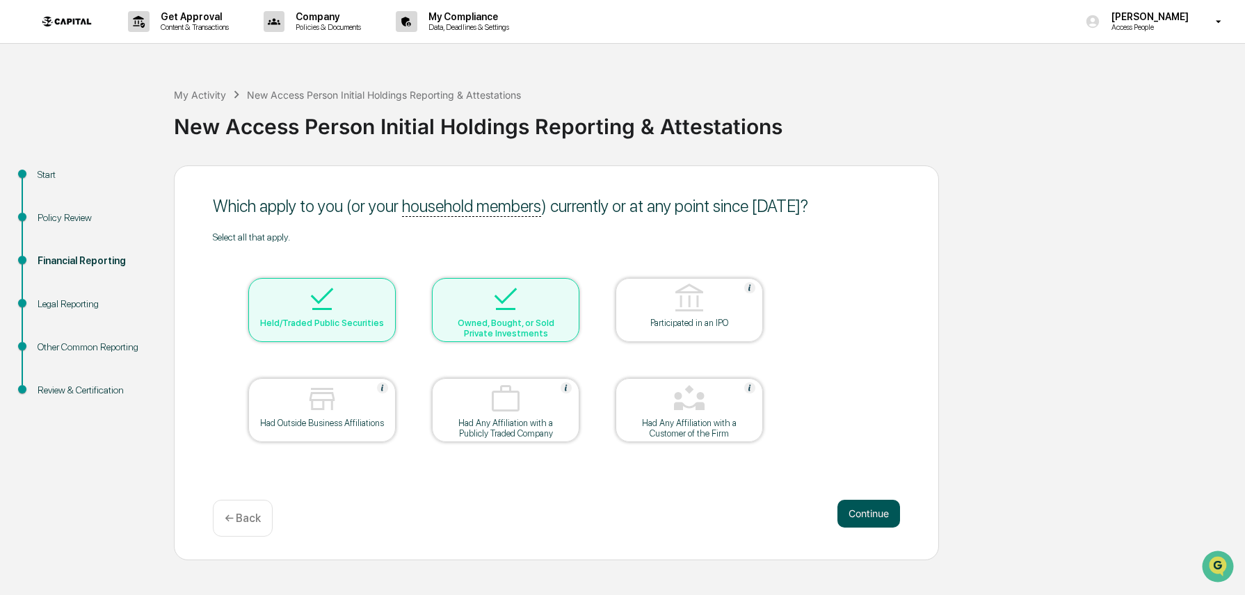
click at [856, 515] on button "Continue" at bounding box center [868, 514] width 63 height 28
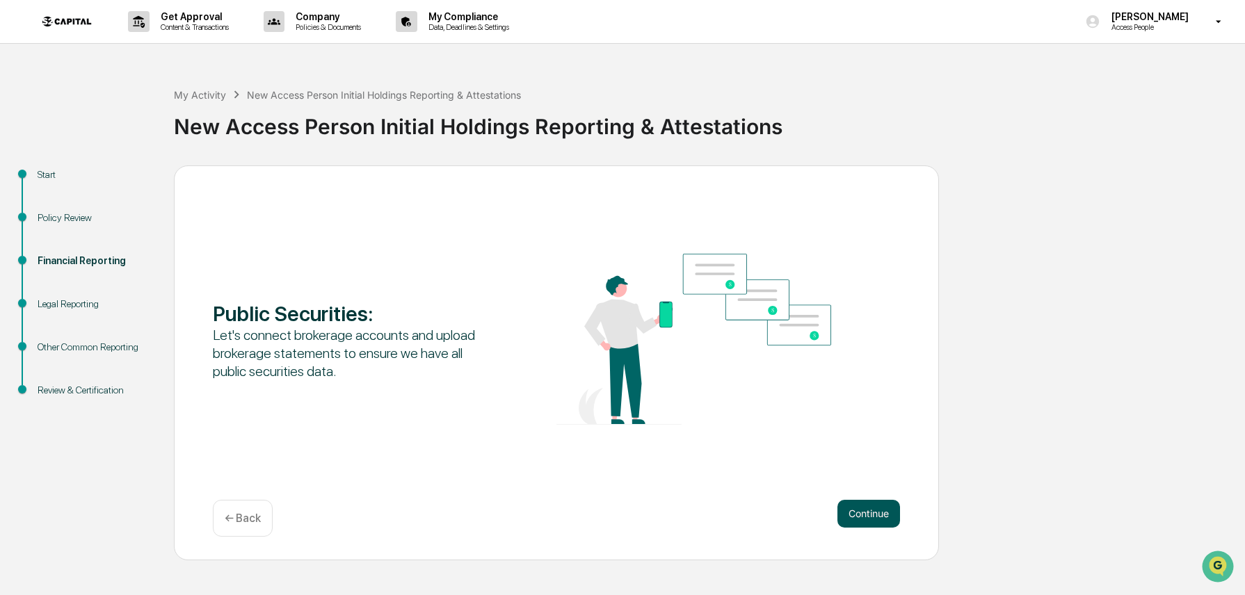
click at [858, 514] on button "Continue" at bounding box center [868, 514] width 63 height 28
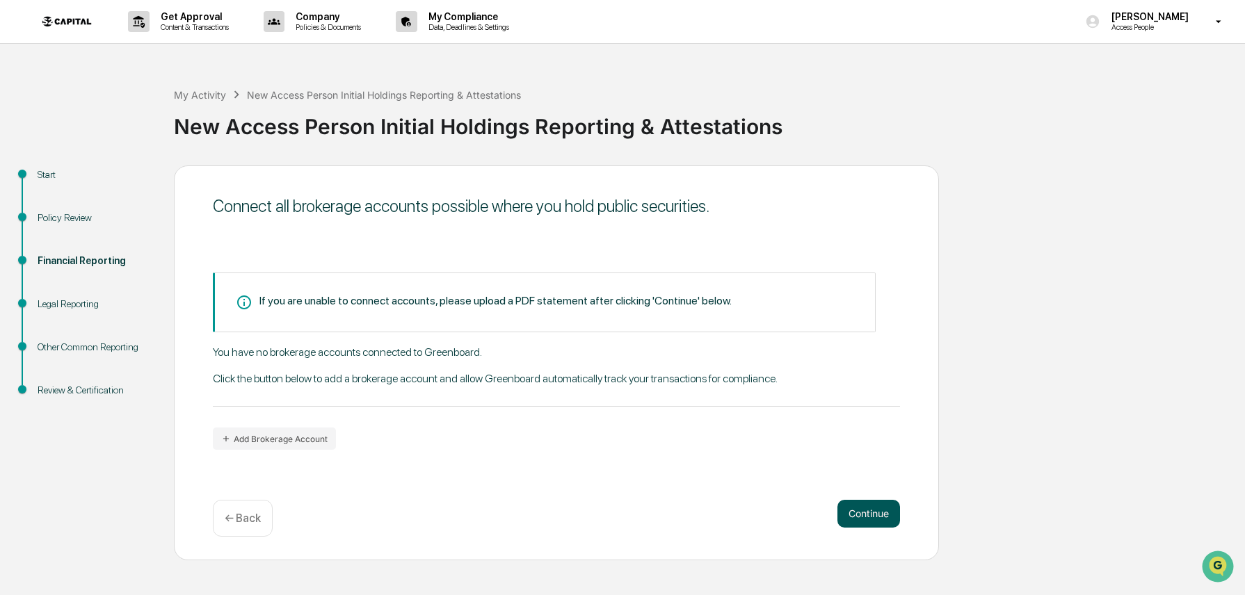
click at [858, 514] on button "Continue" at bounding box center [868, 514] width 63 height 28
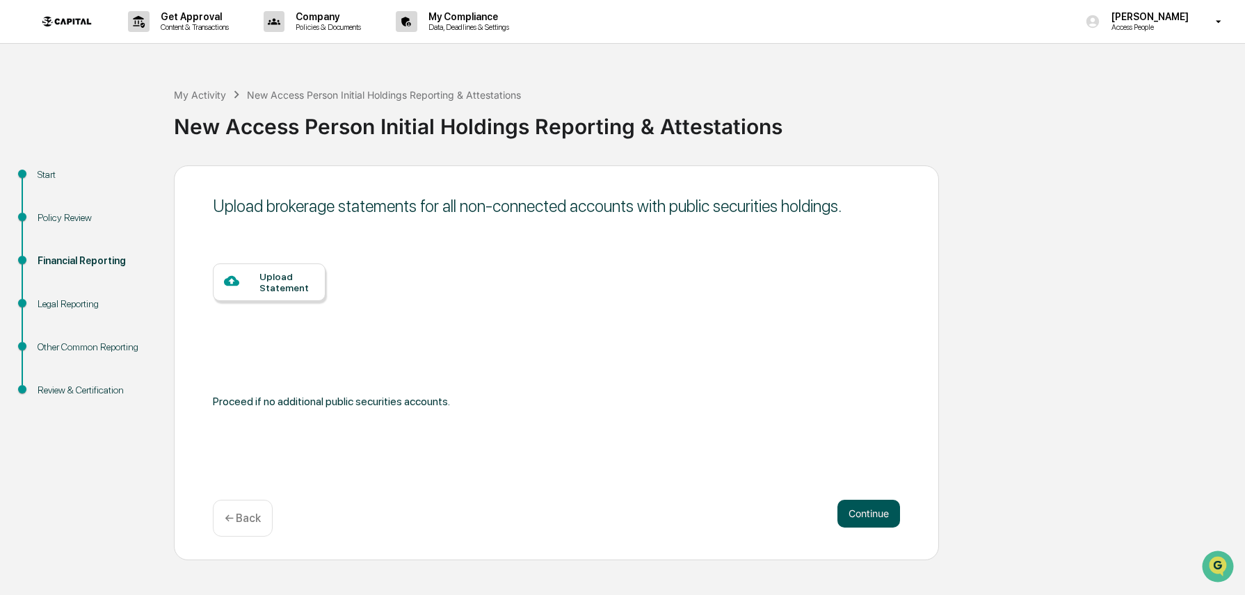
click at [858, 514] on button "Continue" at bounding box center [868, 514] width 63 height 28
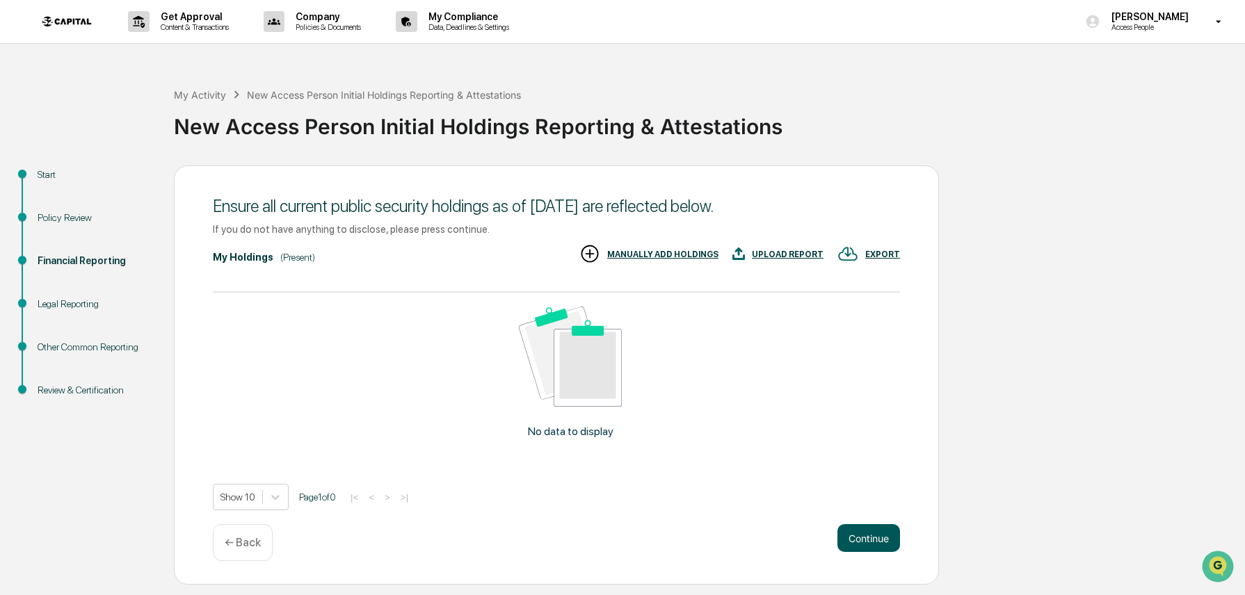
click at [863, 533] on button "Continue" at bounding box center [868, 538] width 63 height 28
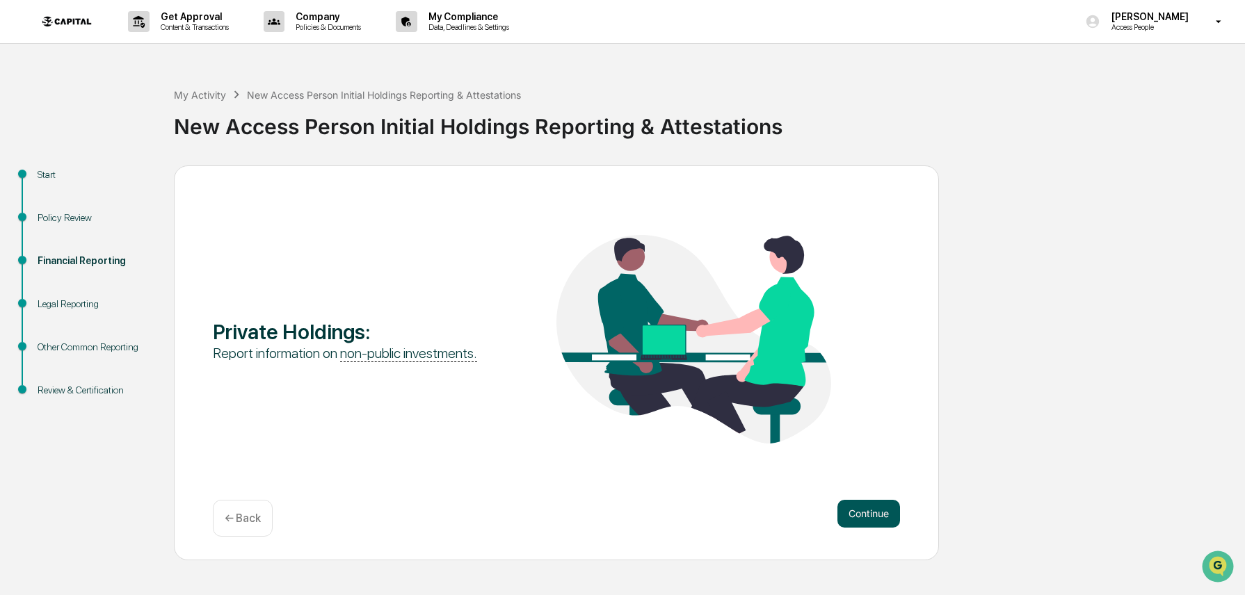
click at [861, 517] on button "Continue" at bounding box center [868, 514] width 63 height 28
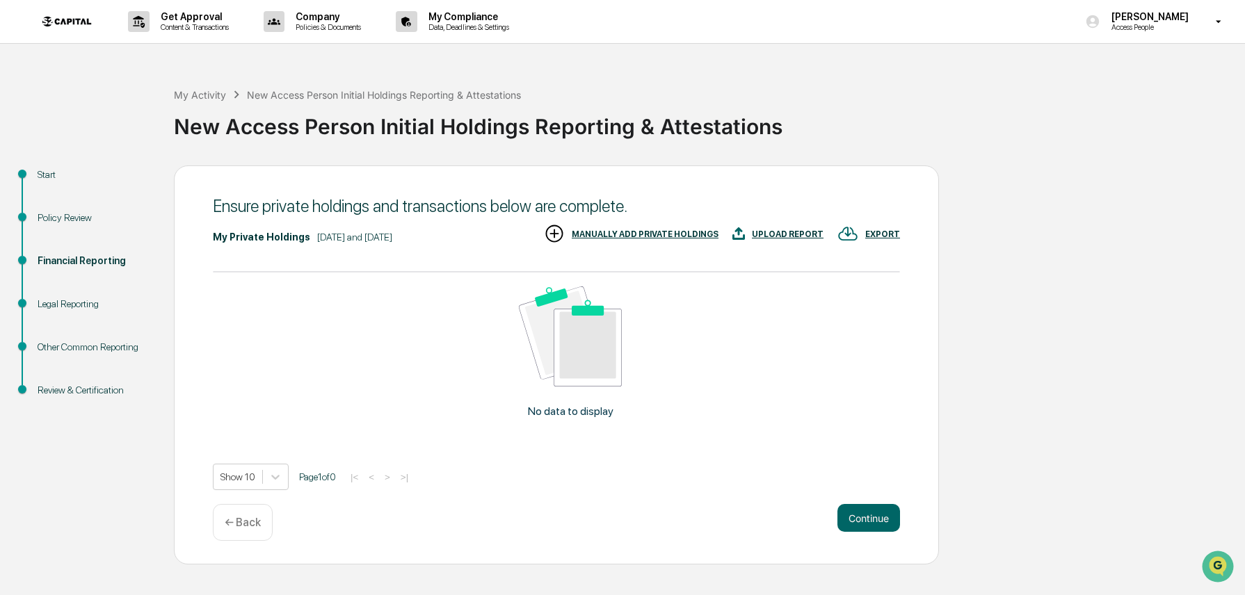
click at [637, 232] on div "MANUALLY ADD PRIVATE HOLDINGS" at bounding box center [645, 235] width 147 height 10
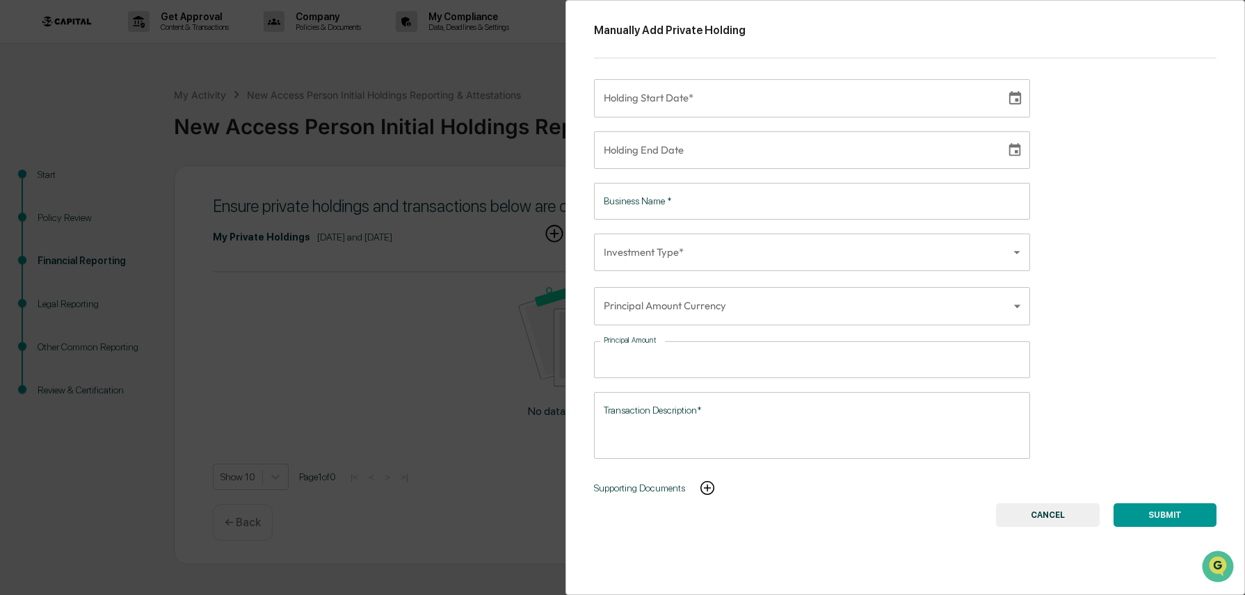
click at [389, 319] on div "Manually Add Private Holding Holding Start Date* Holding Start Date* Holding En…" at bounding box center [622, 297] width 1245 height 595
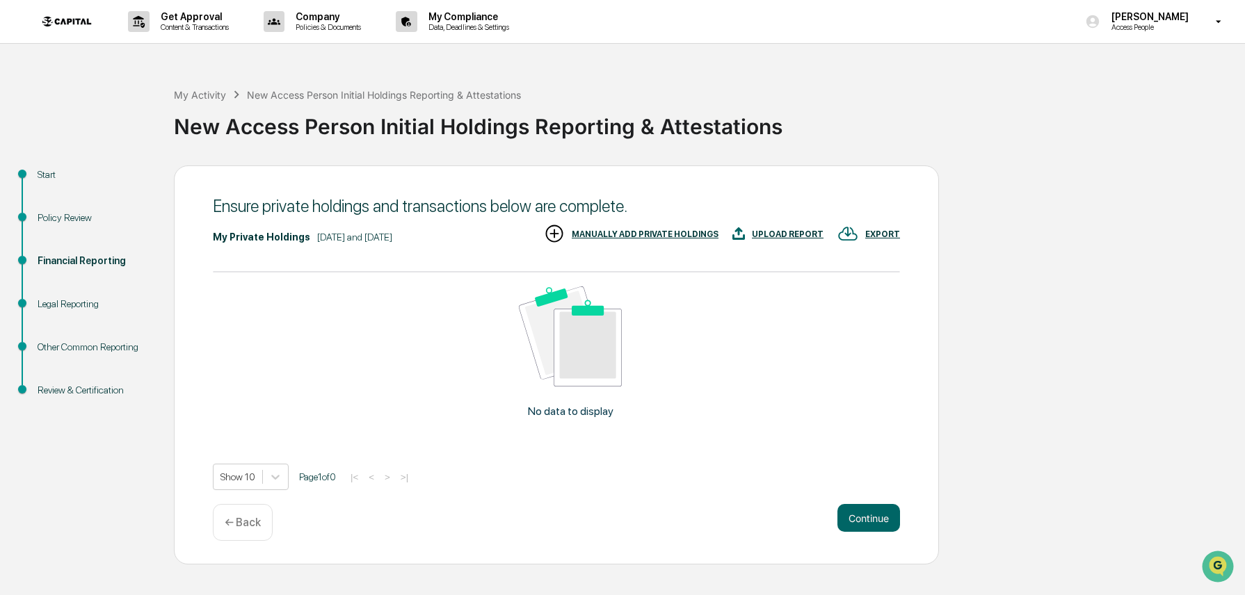
click at [675, 234] on div "MANUALLY ADD PRIVATE HOLDINGS" at bounding box center [645, 235] width 147 height 10
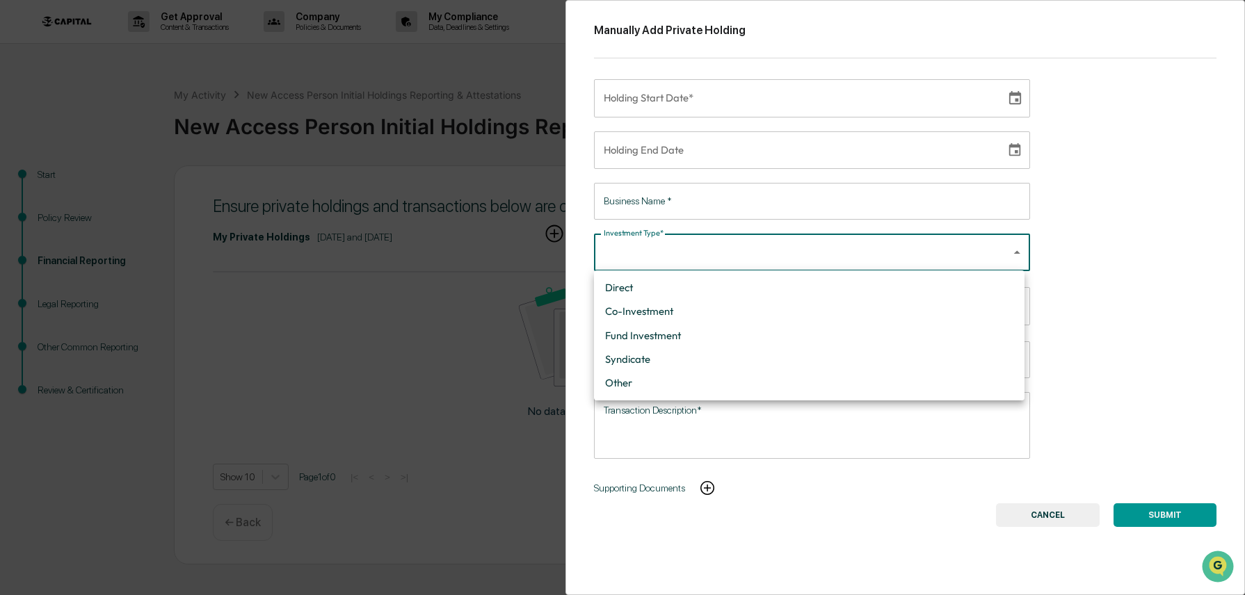
click at [876, 248] on body "Get Approval Content & Transactions Company Policies & Documents My Compliance …" at bounding box center [622, 297] width 1245 height 595
click at [496, 283] on div at bounding box center [622, 297] width 1245 height 595
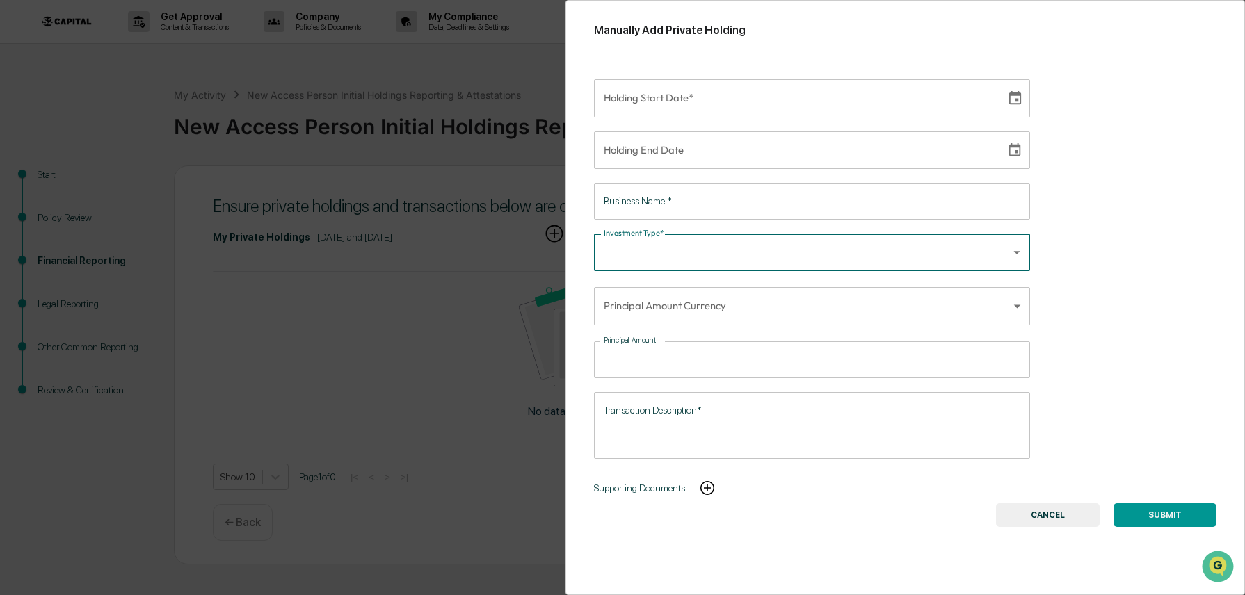
click at [449, 305] on div "Manually Add Private Holding Holding Start Date* Holding Start Date* Holding En…" at bounding box center [622, 297] width 1245 height 595
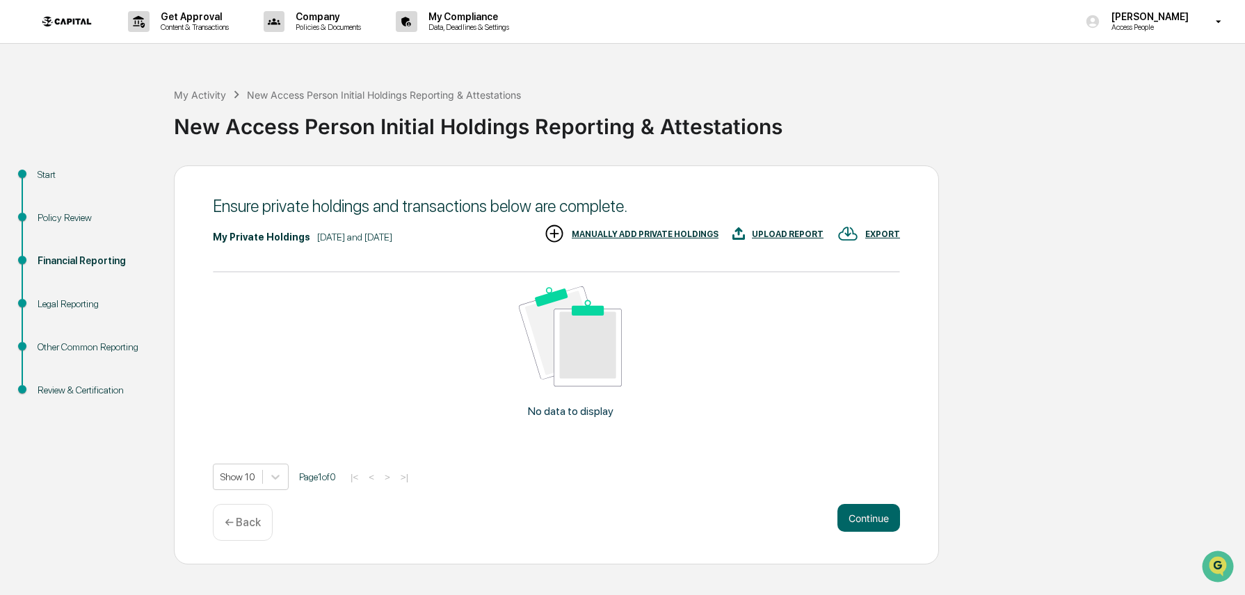
click at [764, 323] on div "No data to display" at bounding box center [570, 358] width 715 height 171
click at [782, 377] on div "No data to display" at bounding box center [570, 358] width 715 height 171
click at [94, 307] on div "Legal Reporting" at bounding box center [95, 304] width 114 height 15
click at [74, 392] on div "Review & Certification" at bounding box center [95, 390] width 114 height 15
click at [649, 235] on div "MANUALLY ADD PRIVATE HOLDINGS" at bounding box center [645, 235] width 147 height 10
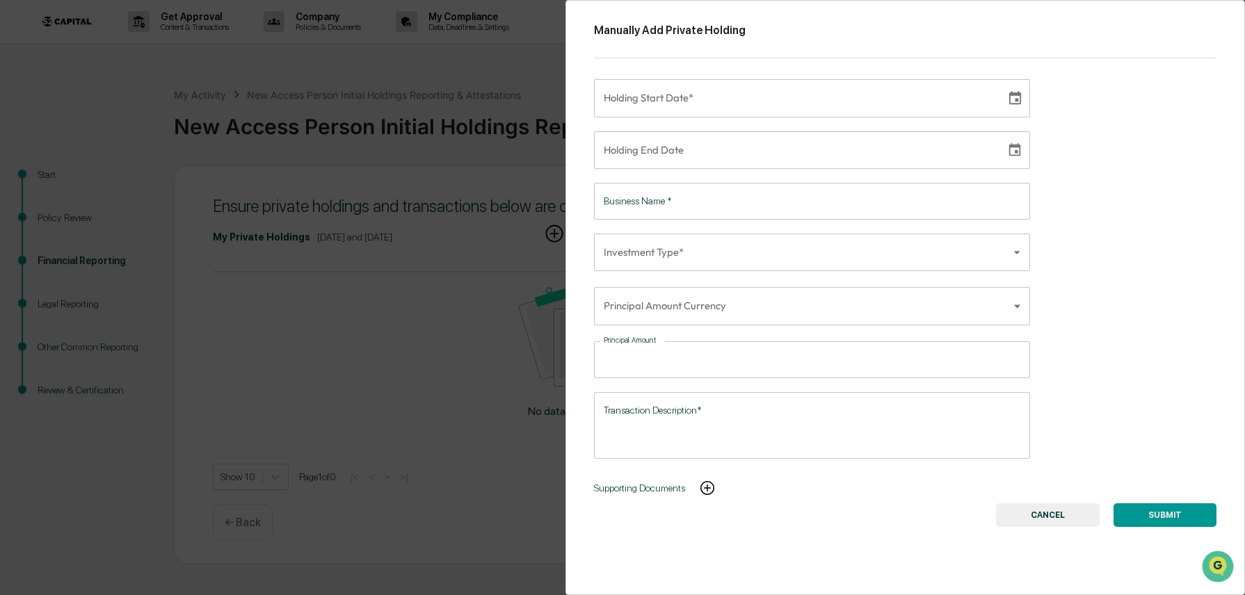
click at [412, 347] on div "Manually Add Private Holding Holding Start Date* Holding Start Date* Holding En…" at bounding box center [622, 297] width 1245 height 595
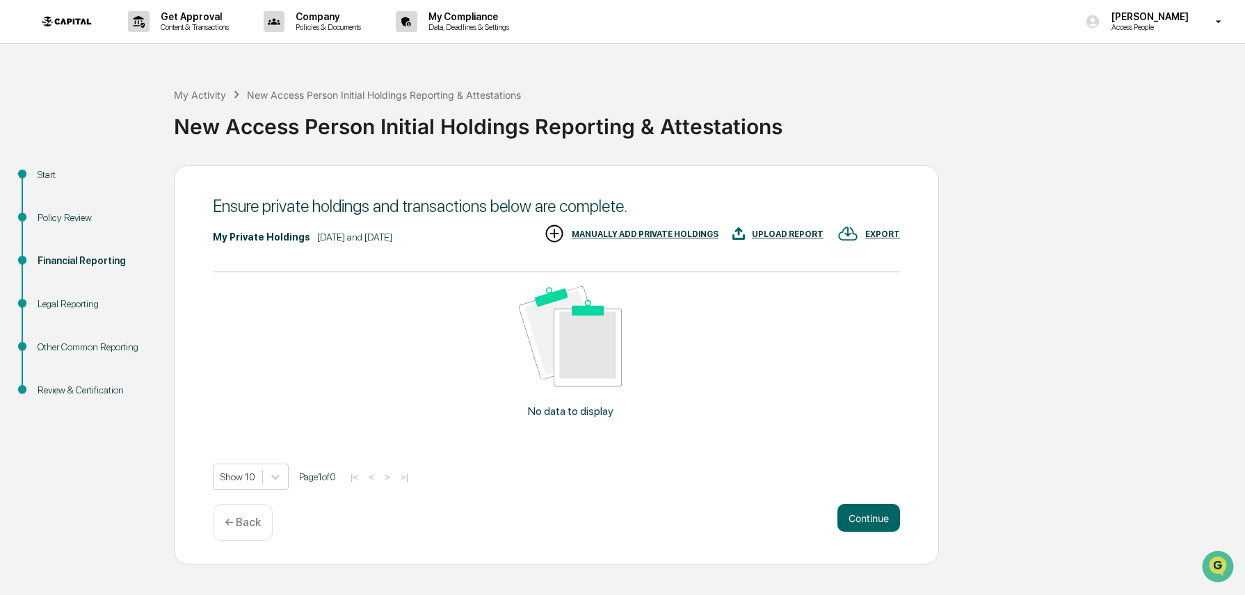
click at [60, 170] on div "Start" at bounding box center [95, 175] width 114 height 15
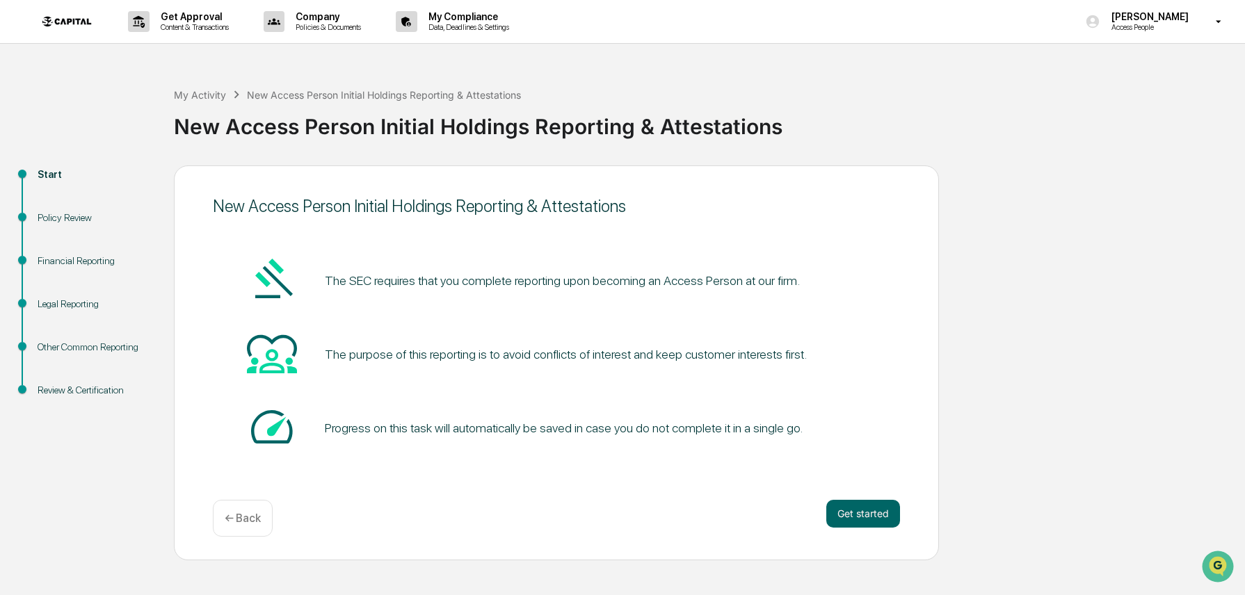
click at [67, 218] on div "Policy Review" at bounding box center [95, 218] width 114 height 15
click at [67, 220] on div "Policy Review" at bounding box center [95, 218] width 114 height 15
click at [66, 308] on div "Legal Reporting" at bounding box center [95, 304] width 114 height 15
click at [65, 308] on div "Legal Reporting" at bounding box center [95, 304] width 114 height 15
drag, startPoint x: 631, startPoint y: 450, endPoint x: 677, endPoint y: 456, distance: 45.5
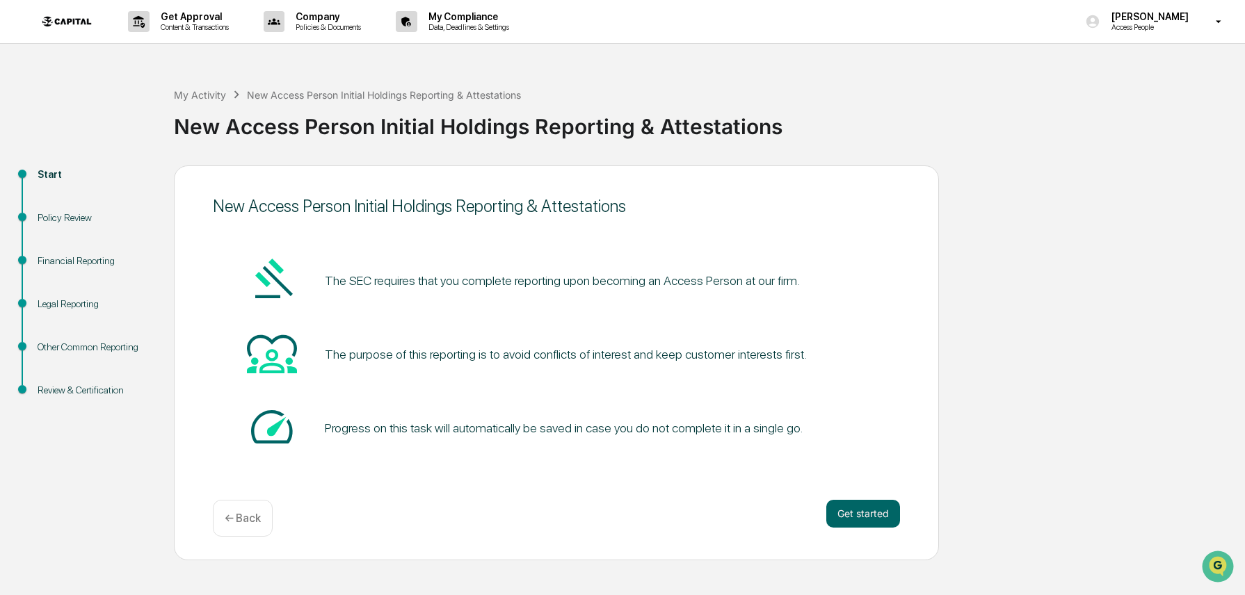
click at [634, 451] on div "Progress on this task will automatically be saved in case you do not complete i…" at bounding box center [556, 428] width 687 height 53
click at [880, 520] on button "Get started" at bounding box center [863, 514] width 74 height 28
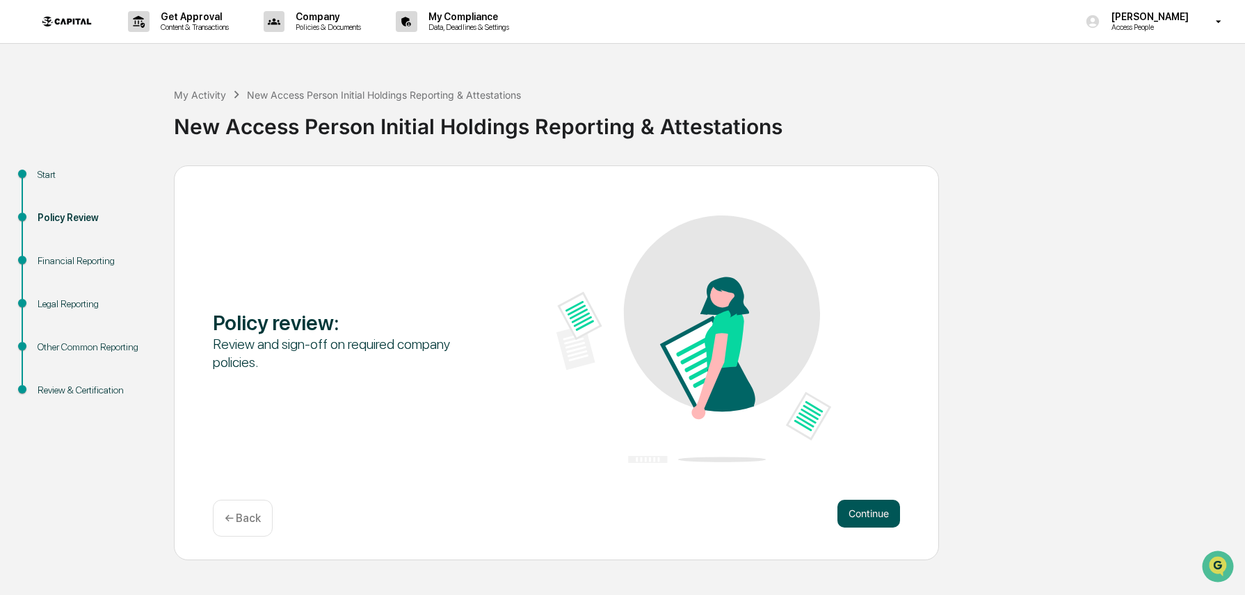
click at [880, 518] on button "Continue" at bounding box center [868, 514] width 63 height 28
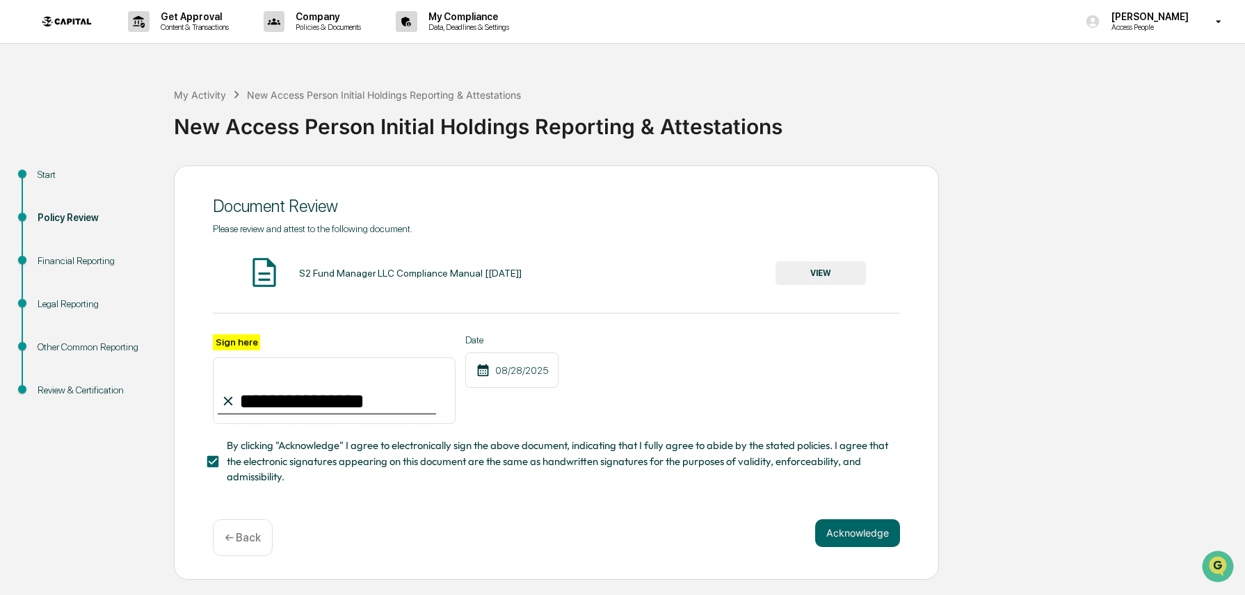
click at [880, 520] on button "Acknowledge" at bounding box center [857, 534] width 85 height 28
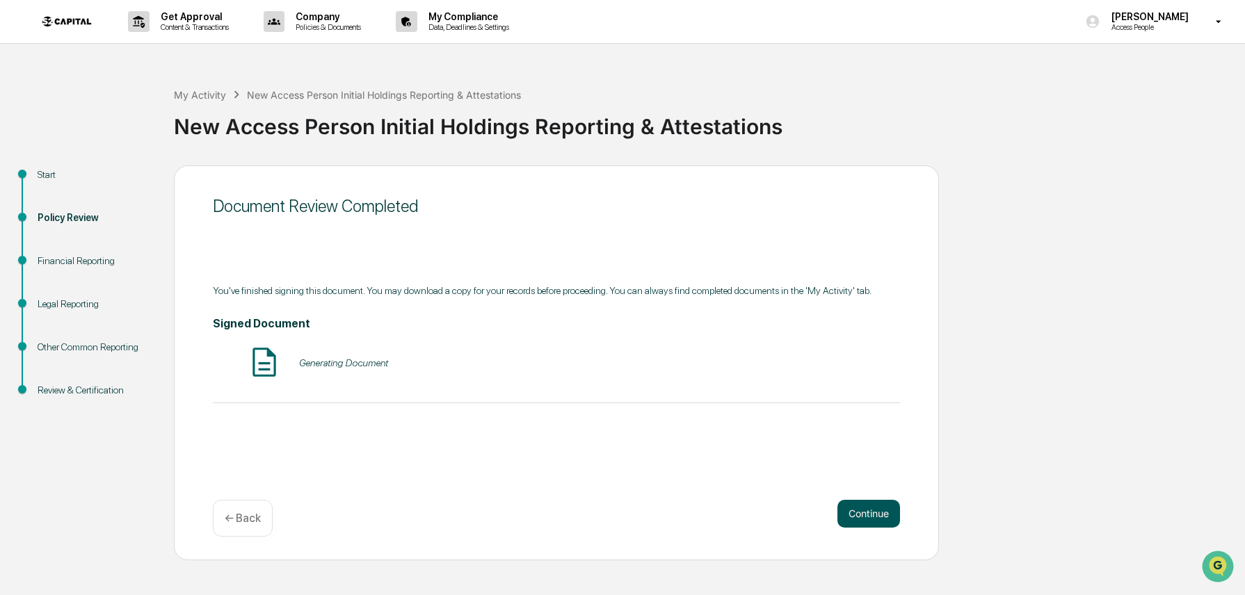
click at [880, 515] on button "Continue" at bounding box center [868, 514] width 63 height 28
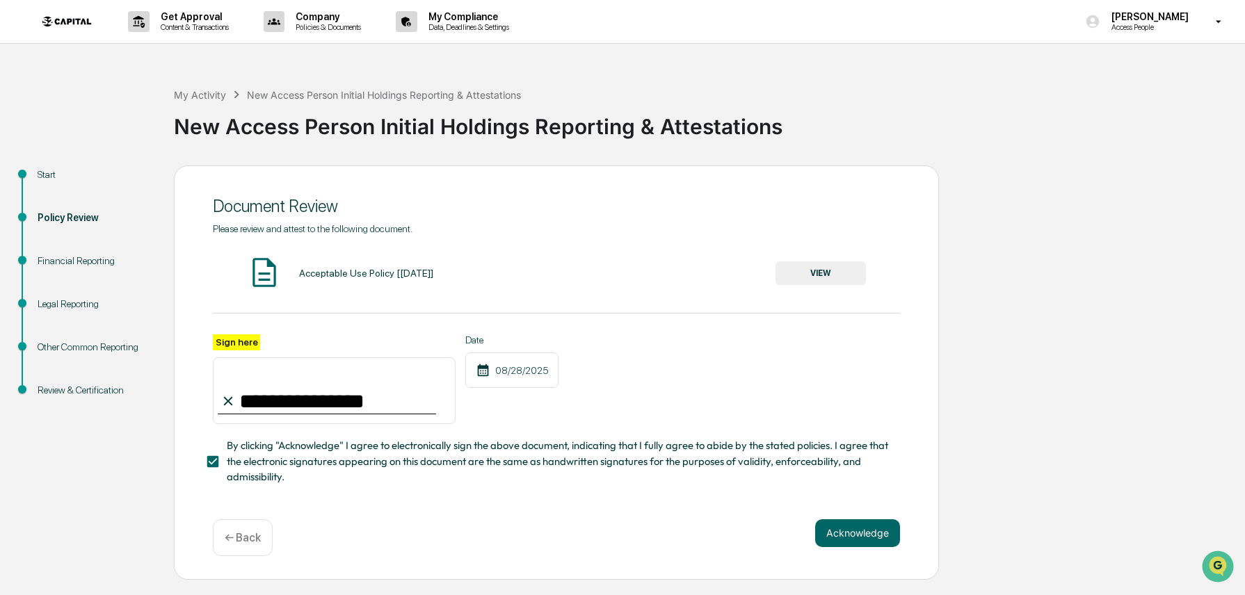
click at [880, 515] on div "**********" at bounding box center [556, 373] width 765 height 414
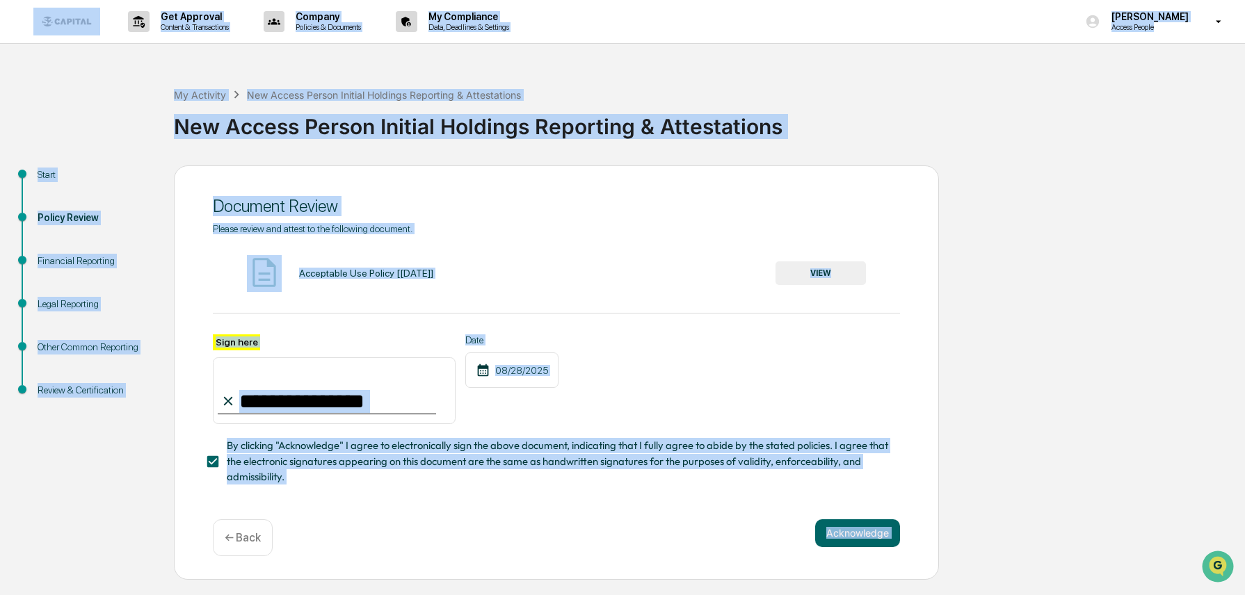
click at [880, 515] on div "**********" at bounding box center [556, 373] width 765 height 414
click at [876, 532] on button "Acknowledge" at bounding box center [857, 534] width 85 height 28
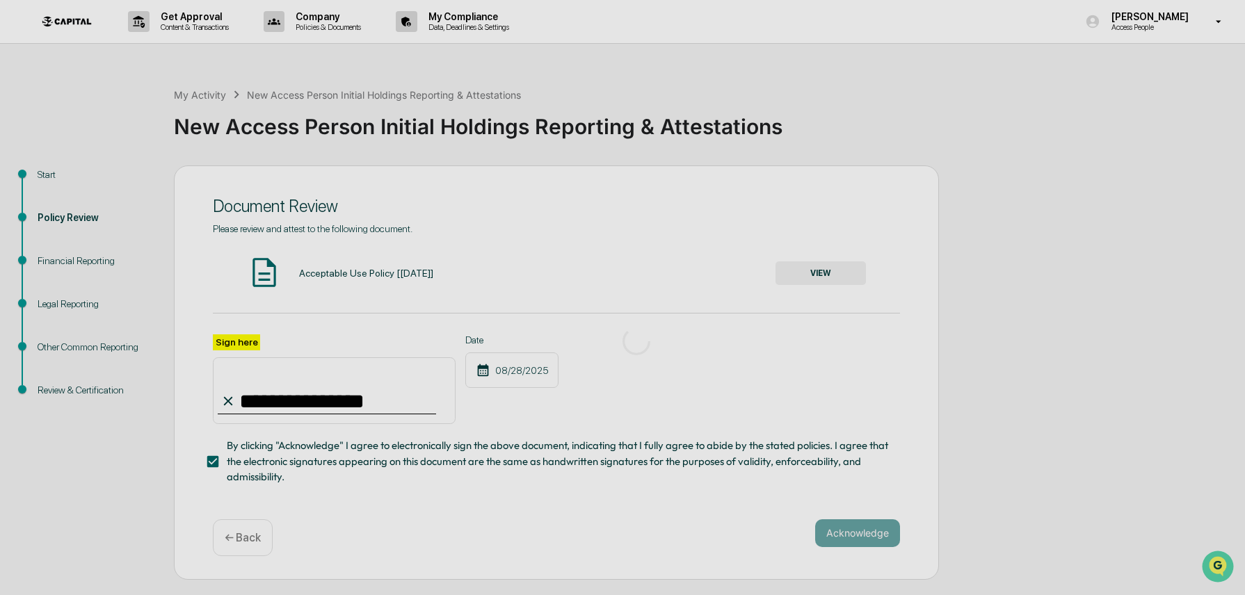
click at [876, 531] on div "Acknowledge ← Back" at bounding box center [556, 538] width 687 height 37
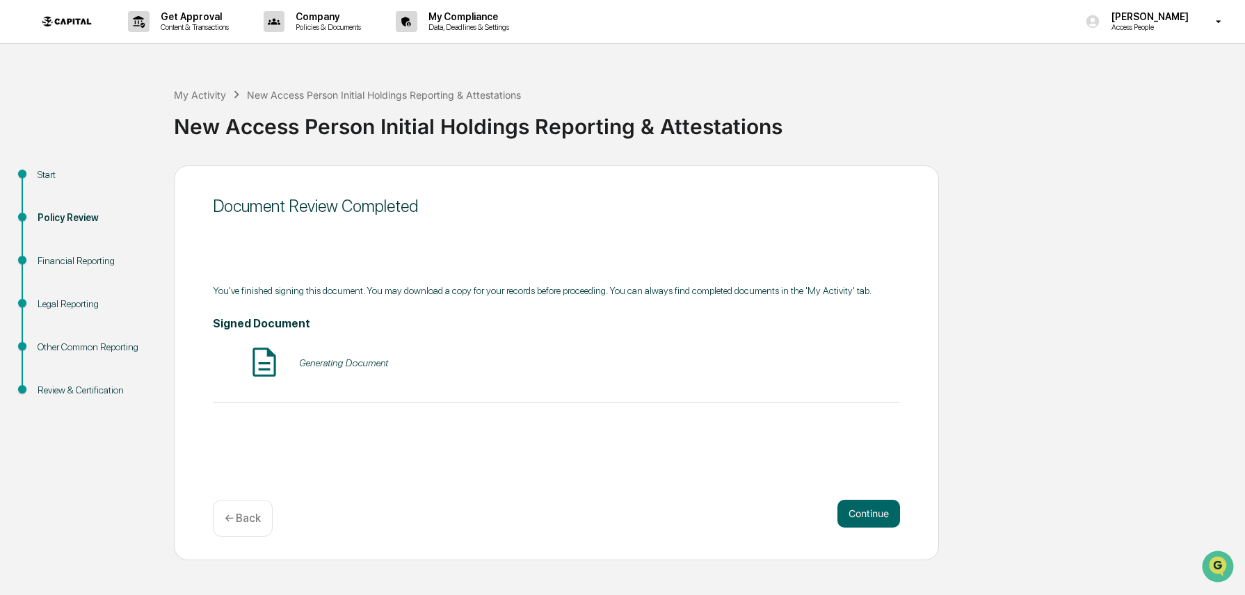
click at [876, 531] on div "Continue ← Back" at bounding box center [556, 518] width 687 height 37
click at [877, 517] on button "Continue" at bounding box center [868, 514] width 63 height 28
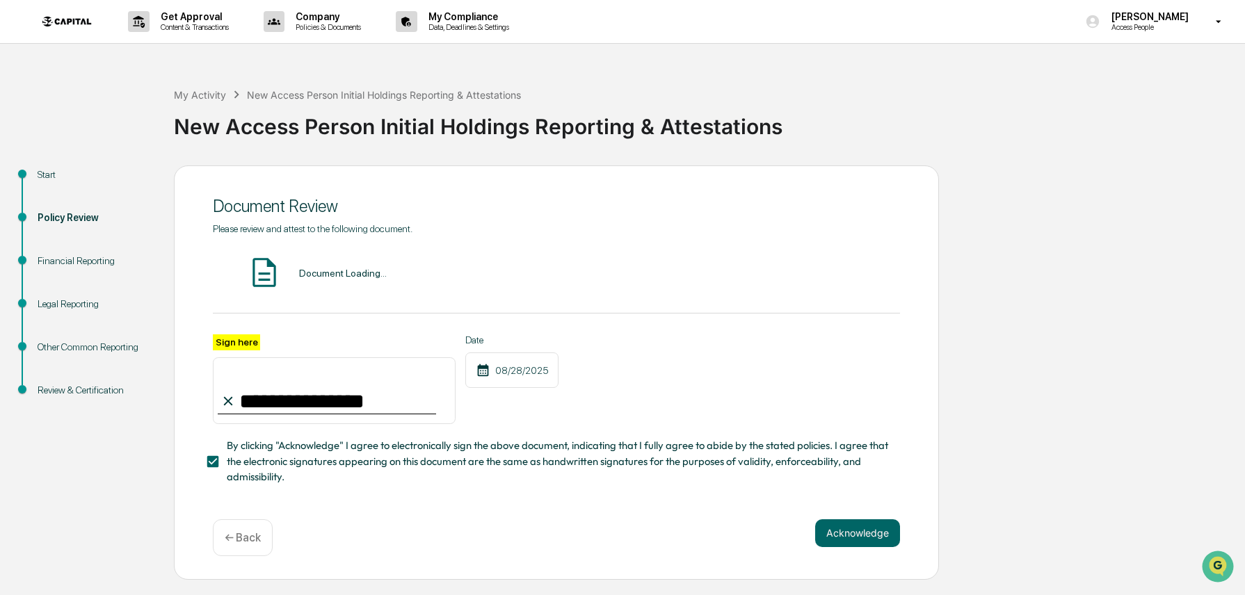
click at [876, 544] on button "Acknowledge" at bounding box center [857, 534] width 85 height 28
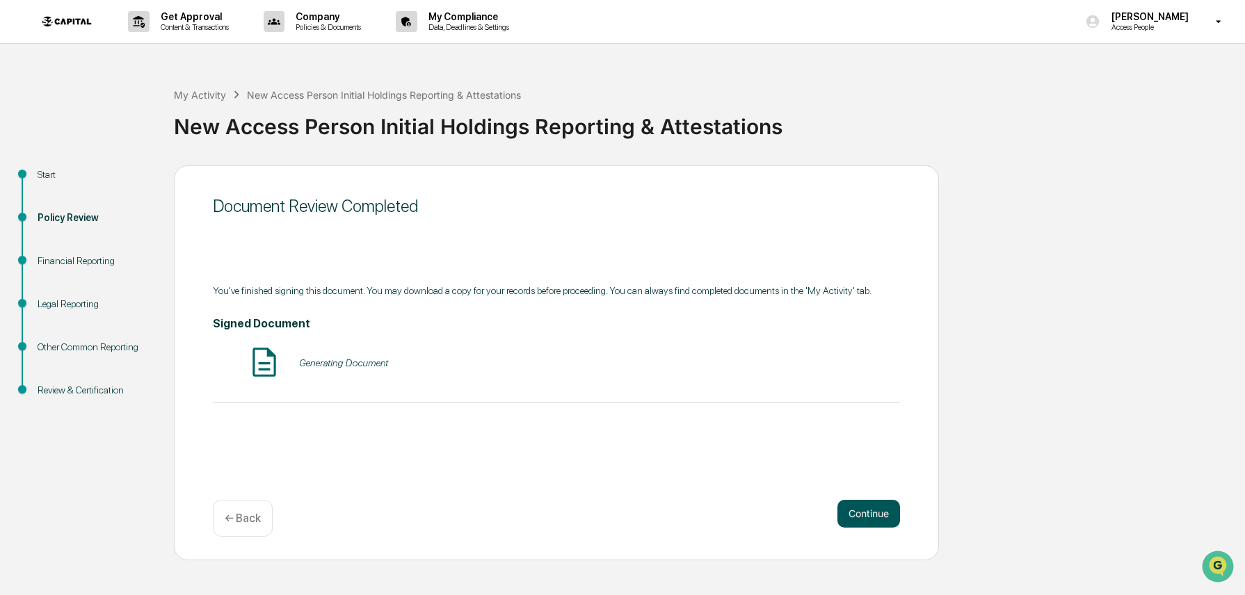
click at [878, 527] on button "Continue" at bounding box center [868, 514] width 63 height 28
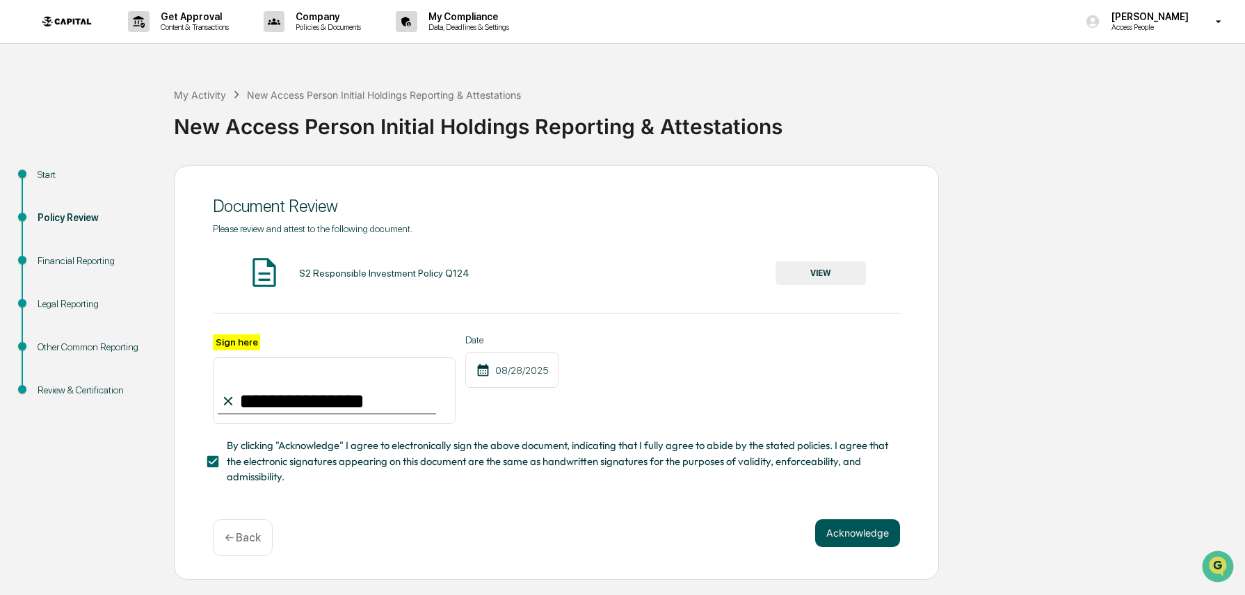
click at [876, 532] on button "Acknowledge" at bounding box center [857, 534] width 85 height 28
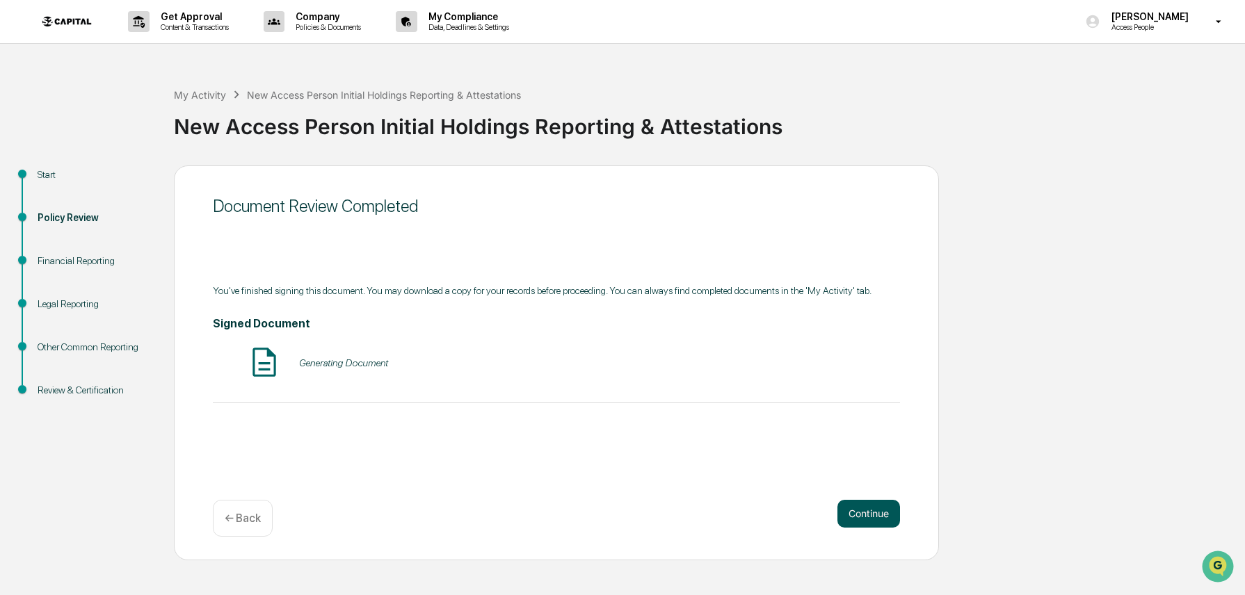
click at [876, 525] on button "Continue" at bounding box center [868, 514] width 63 height 28
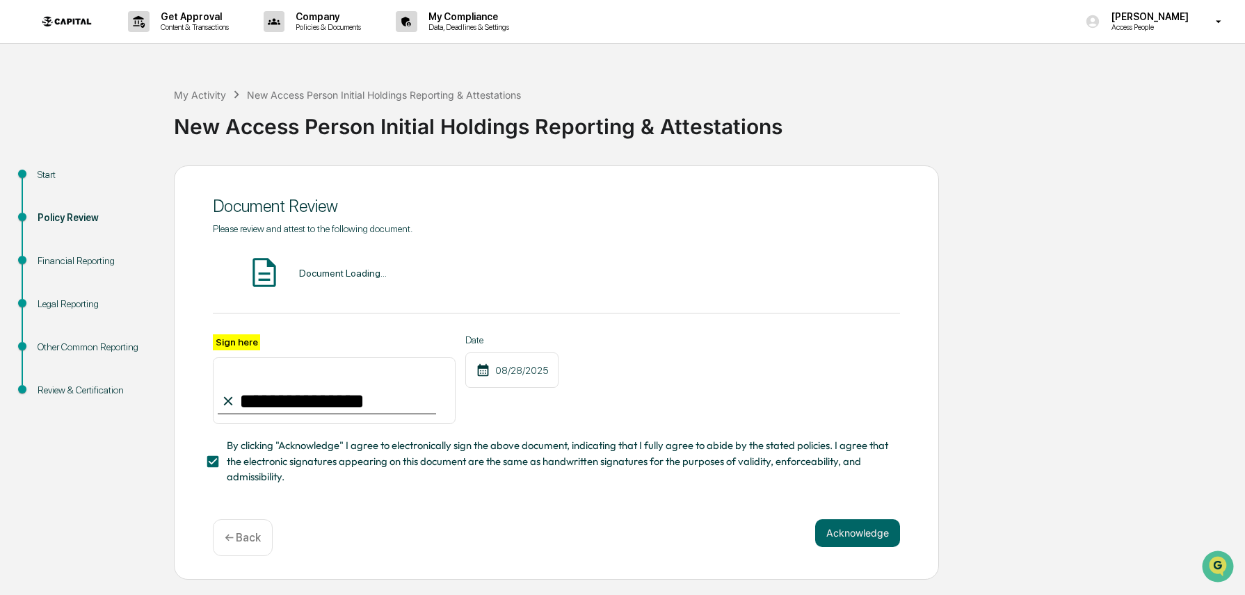
click at [876, 540] on button "Acknowledge" at bounding box center [857, 534] width 85 height 28
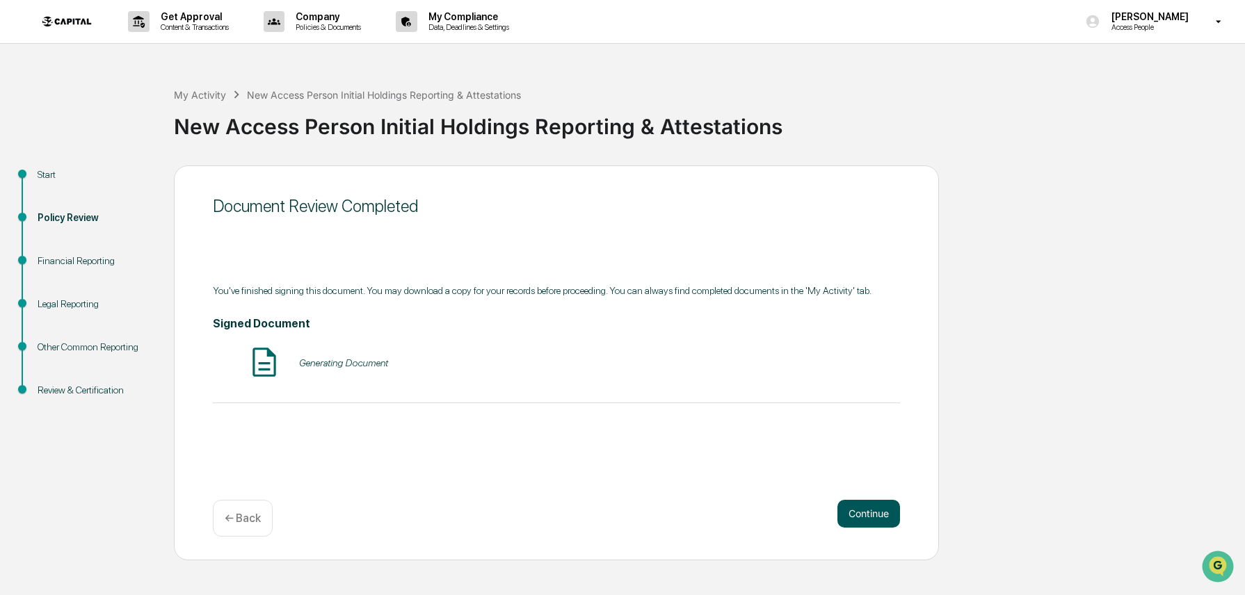
click at [876, 522] on button "Continue" at bounding box center [868, 514] width 63 height 28
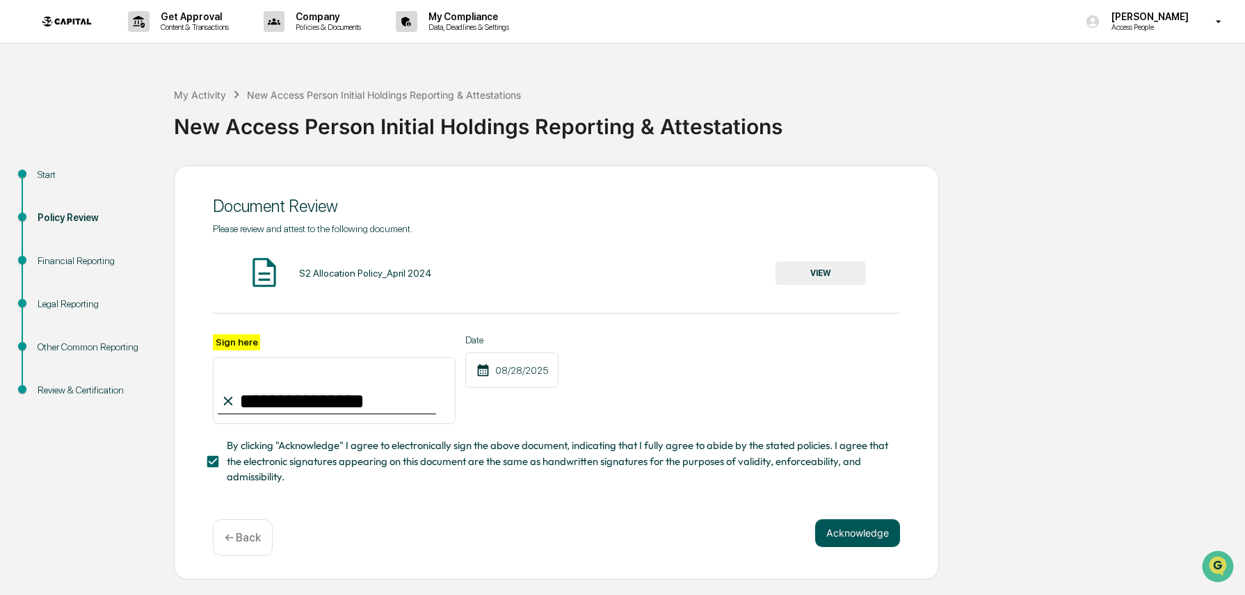
click at [876, 537] on button "Acknowledge" at bounding box center [857, 534] width 85 height 28
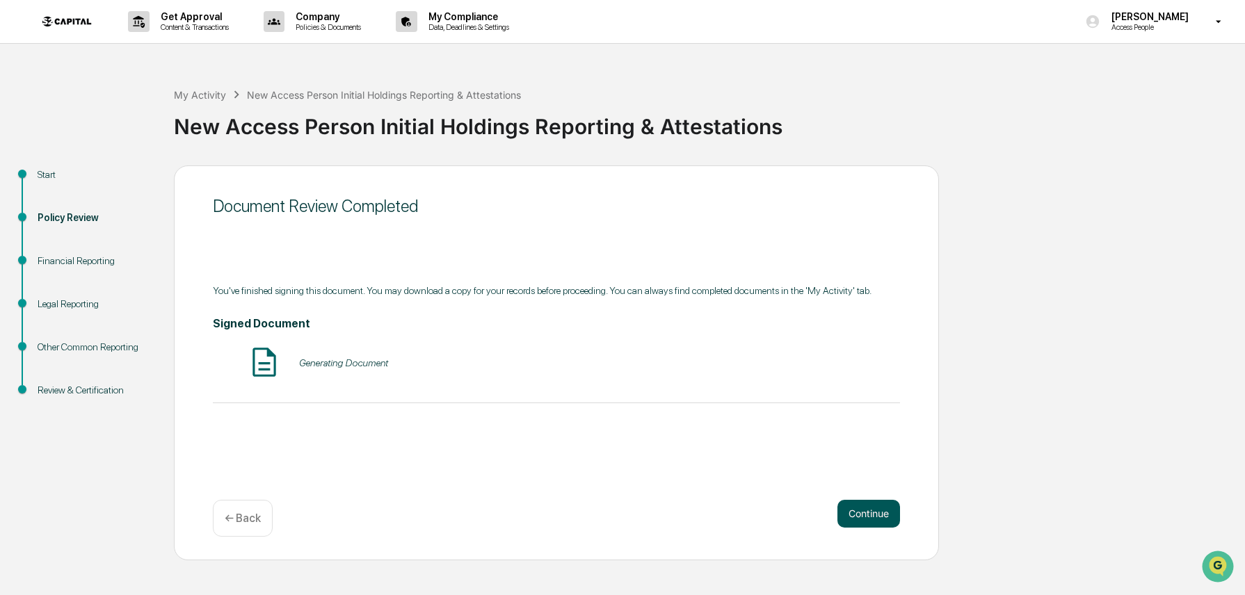
click at [877, 520] on button "Continue" at bounding box center [868, 514] width 63 height 28
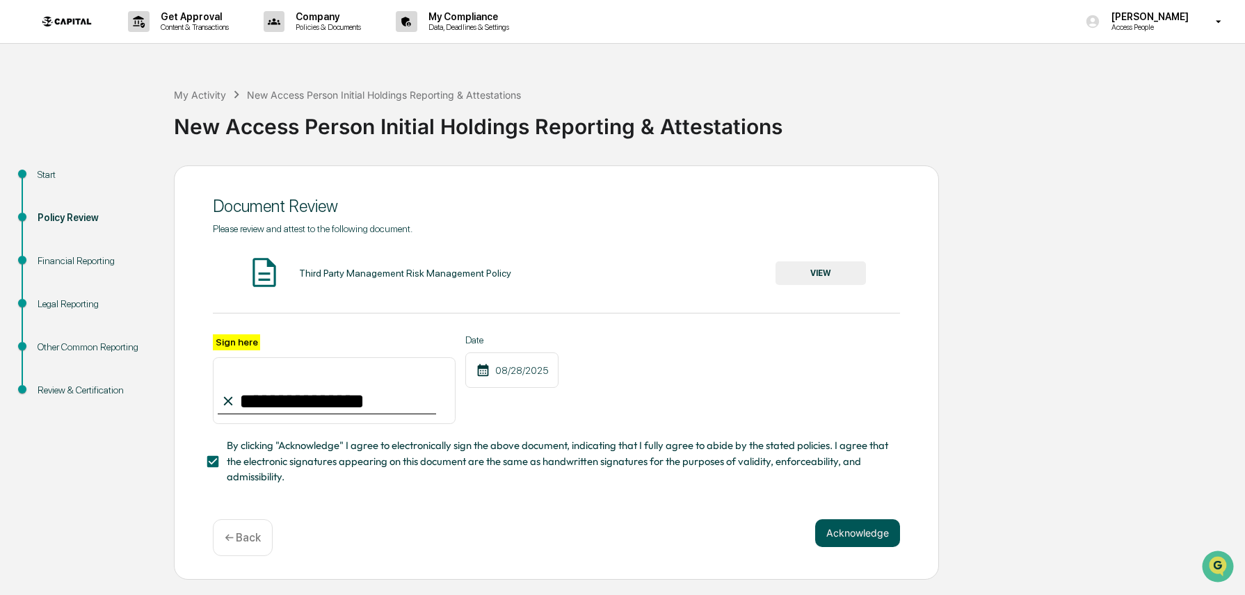
click at [877, 535] on button "Acknowledge" at bounding box center [857, 534] width 85 height 28
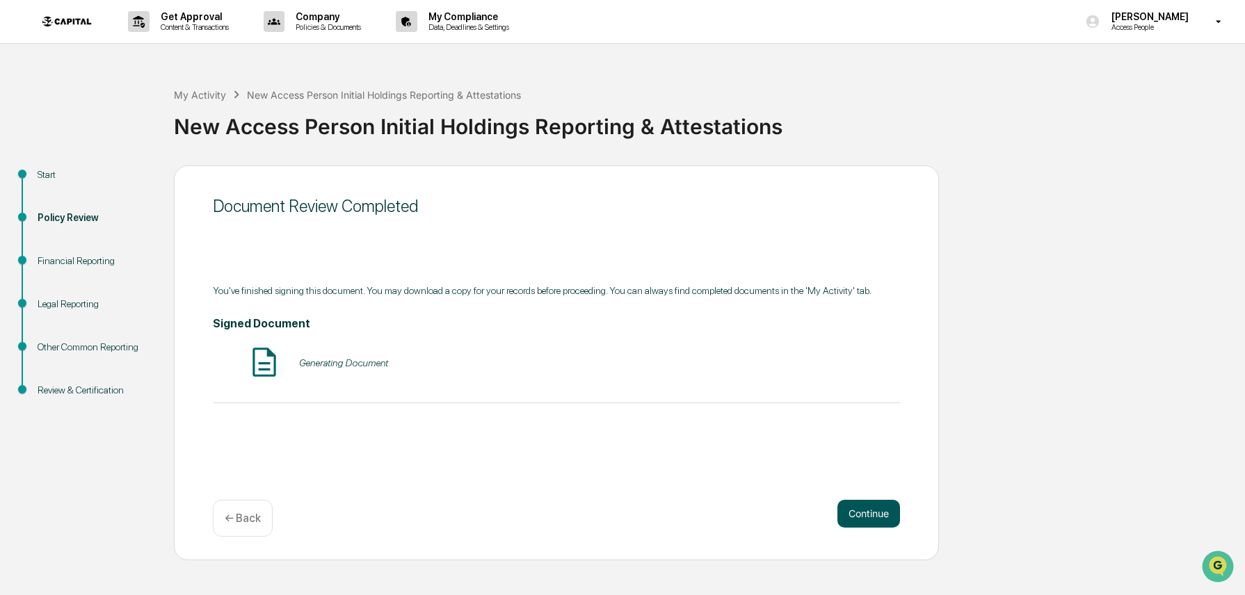
click at [878, 517] on button "Continue" at bounding box center [868, 514] width 63 height 28
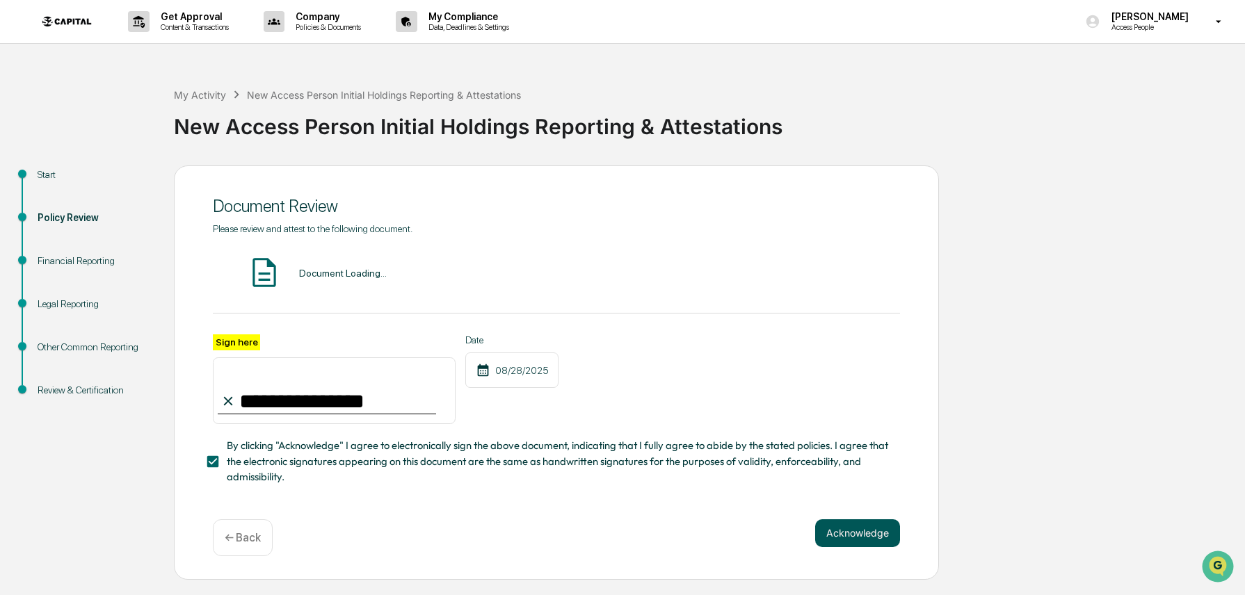
click at [874, 533] on button "Acknowledge" at bounding box center [857, 534] width 85 height 28
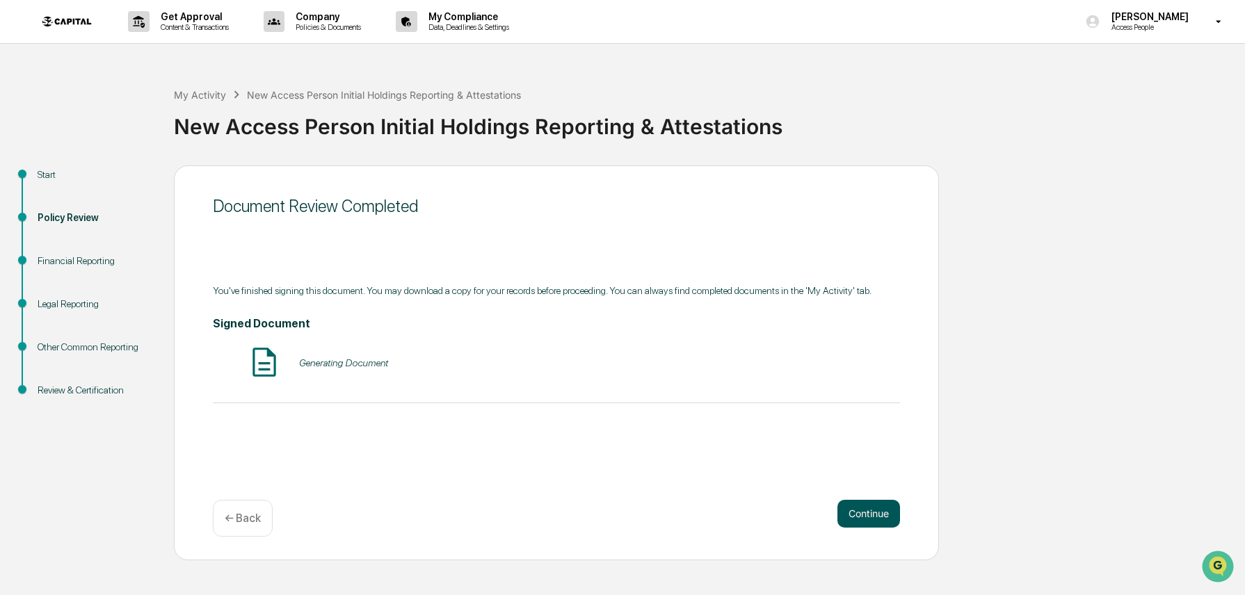
click at [877, 517] on button "Continue" at bounding box center [868, 514] width 63 height 28
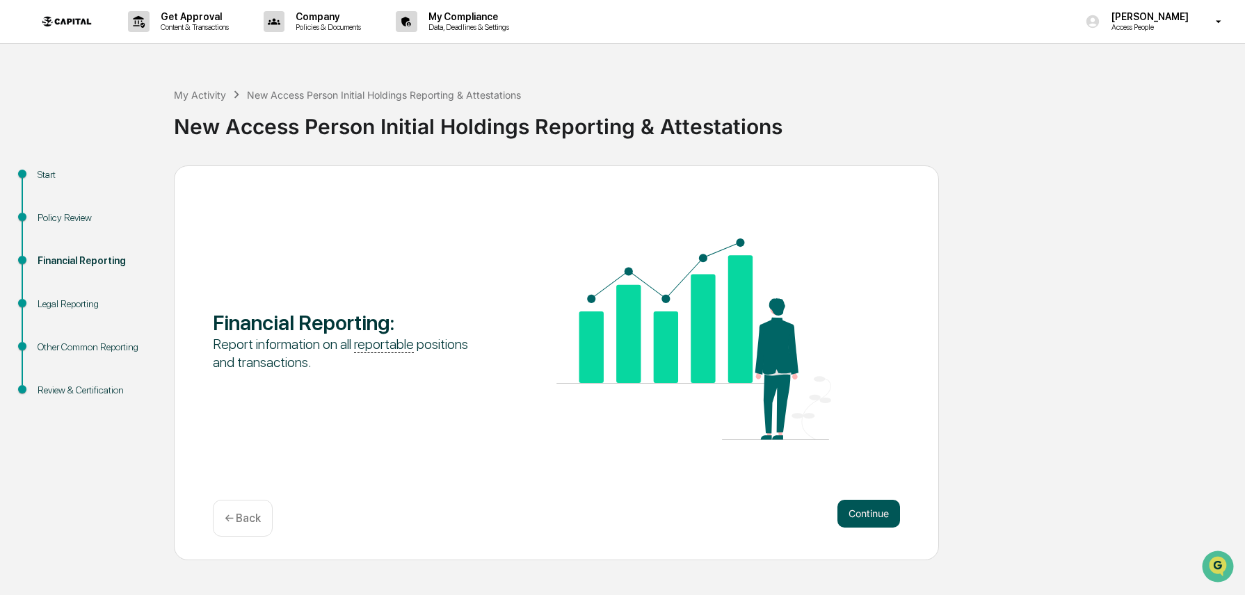
click at [877, 517] on button "Continue" at bounding box center [868, 514] width 63 height 28
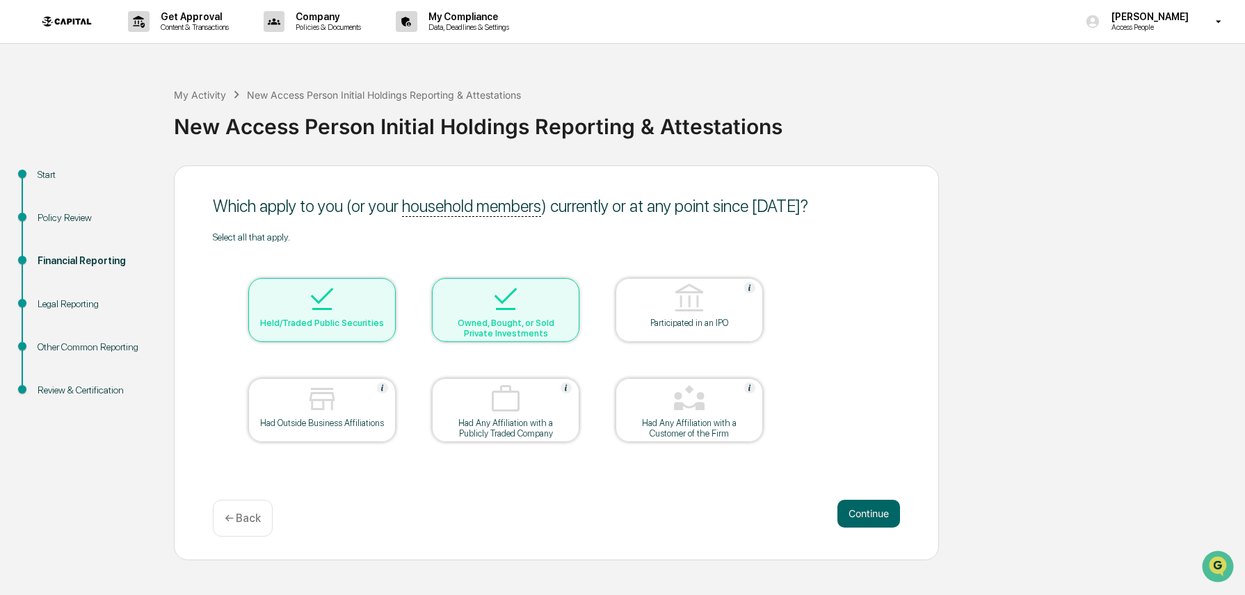
click at [1045, 325] on div "Start Policy Review Financial Reporting Legal Reporting Other Common Reporting …" at bounding box center [622, 363] width 1231 height 395
click at [1220, 19] on icon at bounding box center [1219, 21] width 24 height 13
click at [1184, 161] on div at bounding box center [622, 297] width 1245 height 595
